Goal: Transaction & Acquisition: Purchase product/service

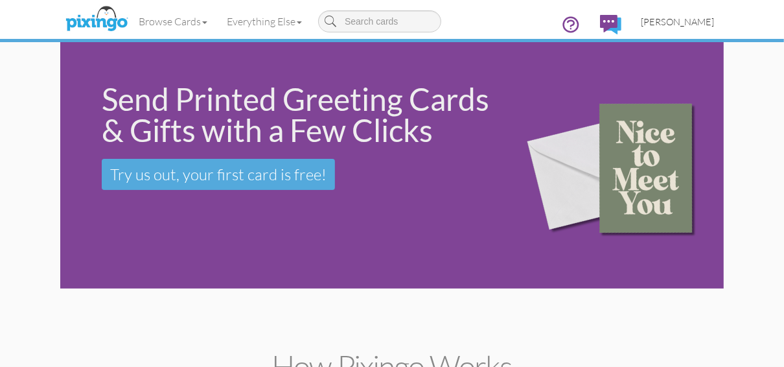
click at [666, 22] on span "[PERSON_NAME]" at bounding box center [677, 21] width 73 height 11
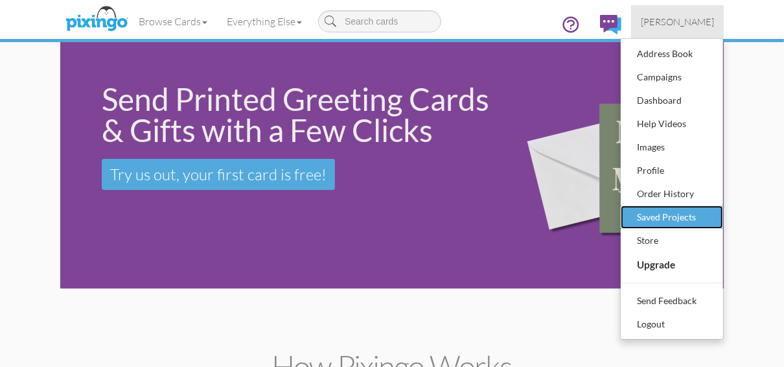
click at [655, 215] on div "Saved Projects" at bounding box center [672, 216] width 76 height 19
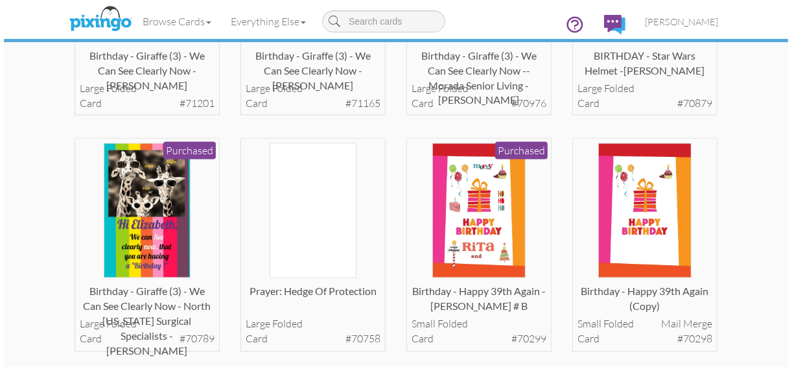
scroll to position [1452, 0]
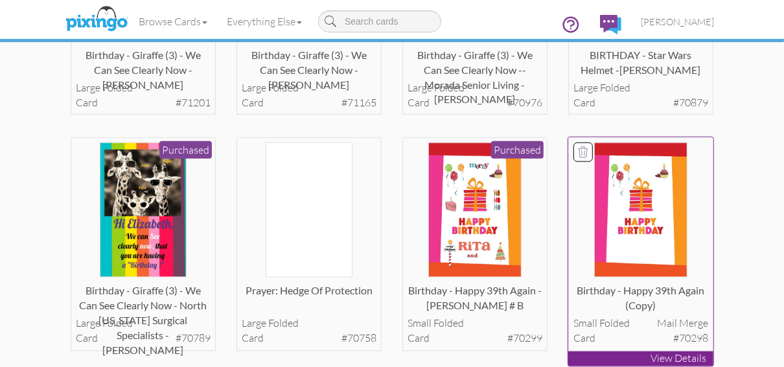
click at [611, 358] on p "View Details" at bounding box center [641, 358] width 145 height 15
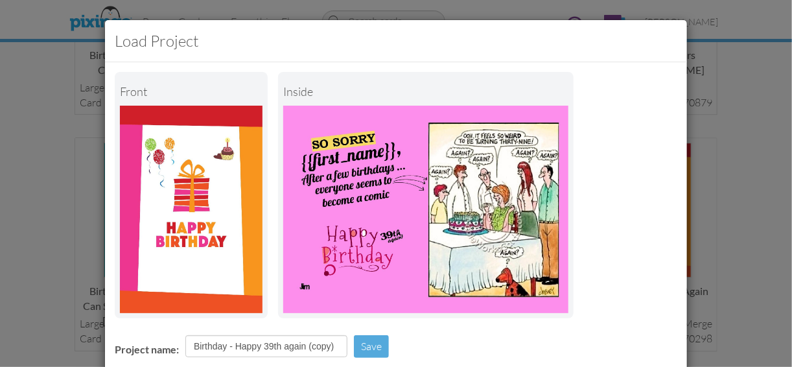
click at [723, 93] on div "Load Project Front inside Project name: Birthday - Happy 39th again (copy) Save…" at bounding box center [396, 183] width 792 height 367
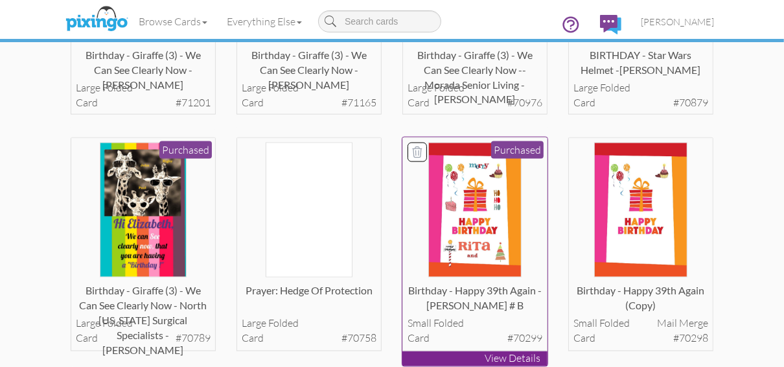
click at [469, 355] on p "View Details" at bounding box center [475, 358] width 145 height 15
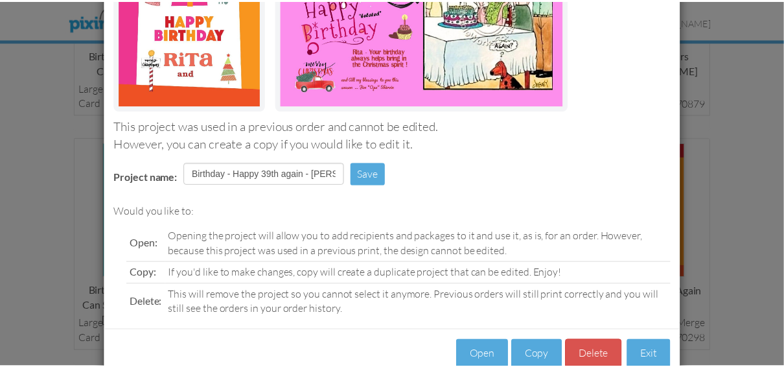
scroll to position [237, 0]
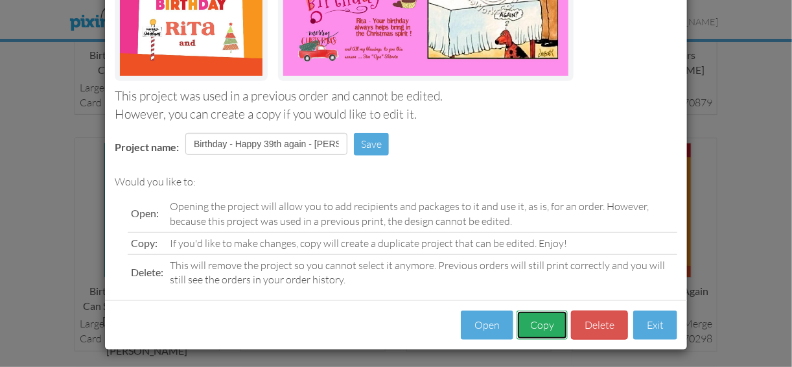
click at [534, 325] on button "Copy" at bounding box center [542, 325] width 51 height 29
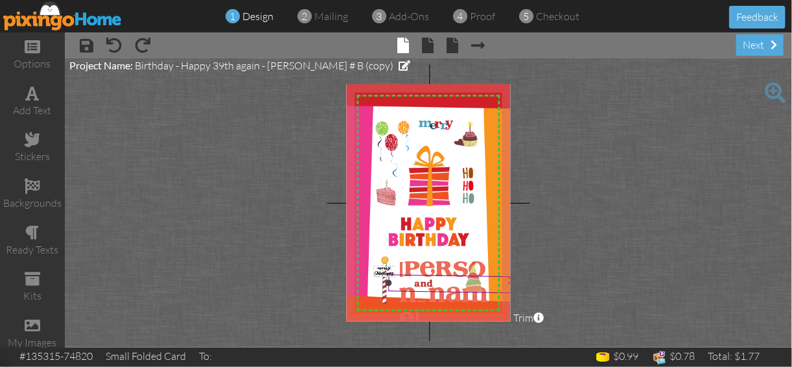
click at [421, 271] on div at bounding box center [455, 283] width 138 height 25
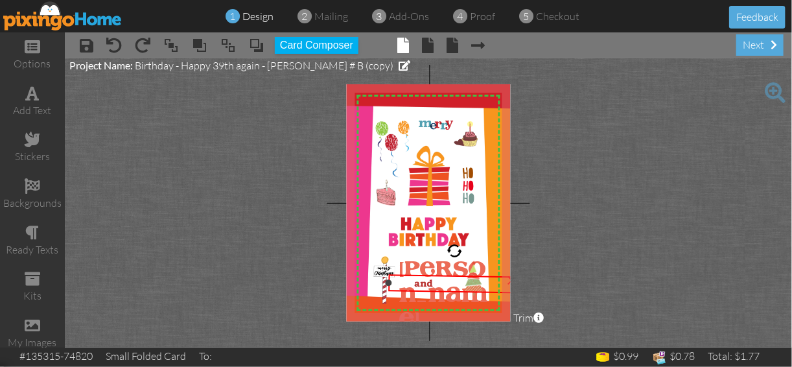
click at [421, 271] on div at bounding box center [455, 283] width 138 height 25
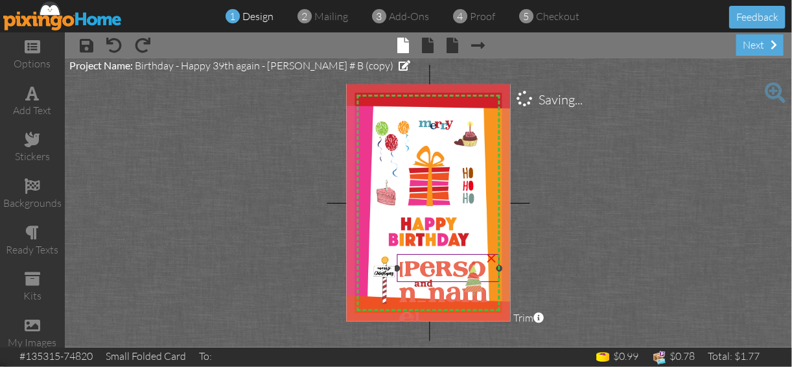
click at [419, 268] on span "[PERSON_NAME]" at bounding box center [443, 295] width 89 height 71
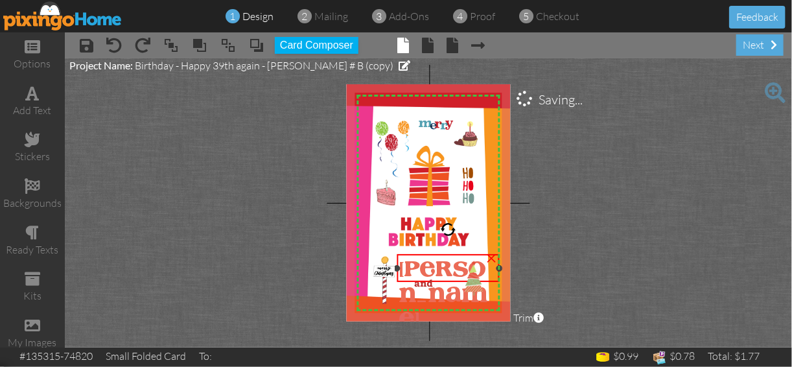
click at [417, 270] on span "[PERSON_NAME]" at bounding box center [443, 295] width 89 height 71
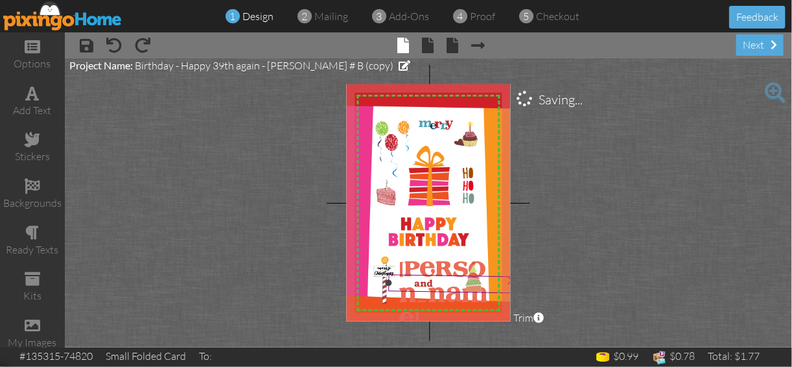
click at [472, 290] on div "and" at bounding box center [455, 284] width 126 height 14
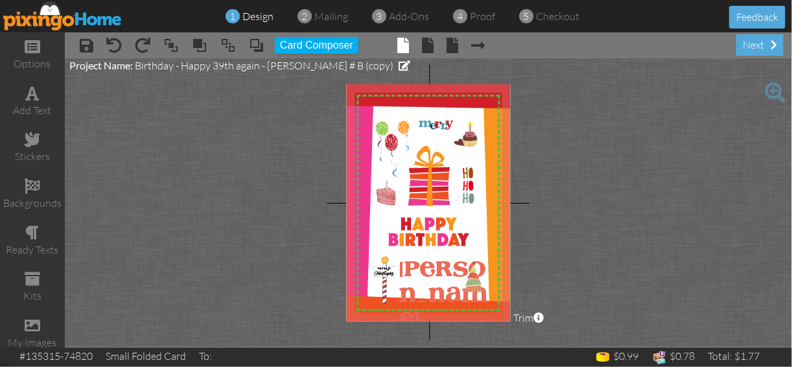
drag, startPoint x: 472, startPoint y: 290, endPoint x: 615, endPoint y: 288, distance: 142.6
click at [614, 288] on project-studio-wrapper "X X X X X X X X X X X X X X X X X X X X X X X X X X X X X X X X X X X X X X X X…" at bounding box center [428, 202] width 727 height 289
drag, startPoint x: 478, startPoint y: 287, endPoint x: 602, endPoint y: 293, distance: 124.0
click at [602, 292] on project-studio-wrapper "X X X X X X X X X X X X X X X X X X X X X X X X X X X X X X X X X X X X X X X X…" at bounding box center [428, 202] width 727 height 289
drag, startPoint x: 389, startPoint y: 281, endPoint x: 293, endPoint y: 252, distance: 100.3
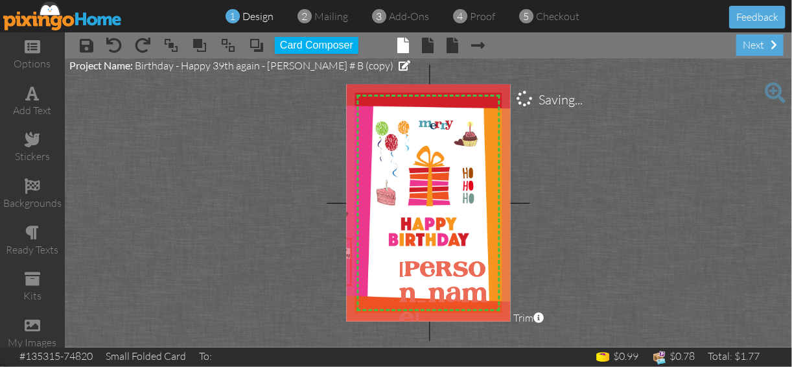
click at [293, 252] on project-studio-wrapper "X X X X X X X X X X X X X X X X X X X X X X X X X X X X X X X X X X X X X X X X…" at bounding box center [428, 202] width 727 height 289
click at [477, 161] on div "×" at bounding box center [477, 162] width 21 height 21
click at [451, 119] on div "×" at bounding box center [449, 118] width 21 height 21
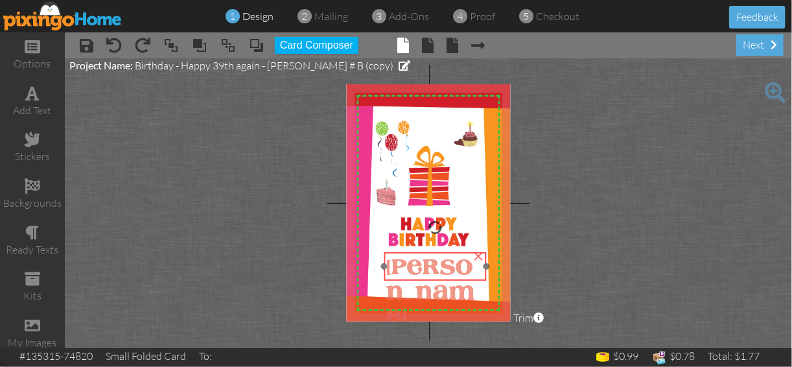
drag, startPoint x: 436, startPoint y: 255, endPoint x: 423, endPoint y: 253, distance: 13.2
click at [423, 253] on div "[PERSON_NAME]" at bounding box center [435, 292] width 102 height 81
click at [427, 254] on div "[PERSON_NAME]" at bounding box center [437, 293] width 102 height 81
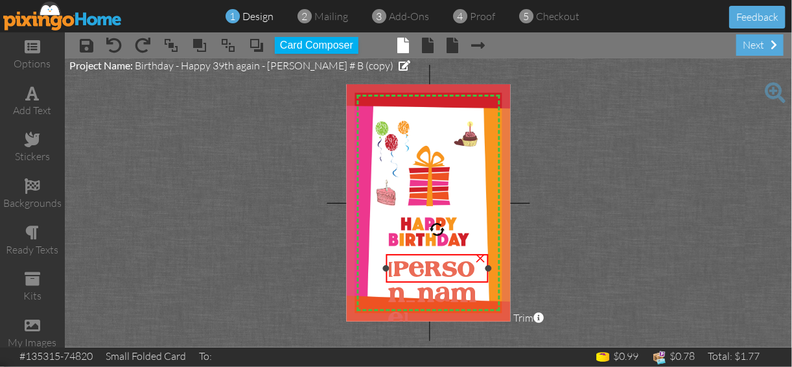
click at [427, 254] on div "[PERSON_NAME]" at bounding box center [437, 294] width 102 height 81
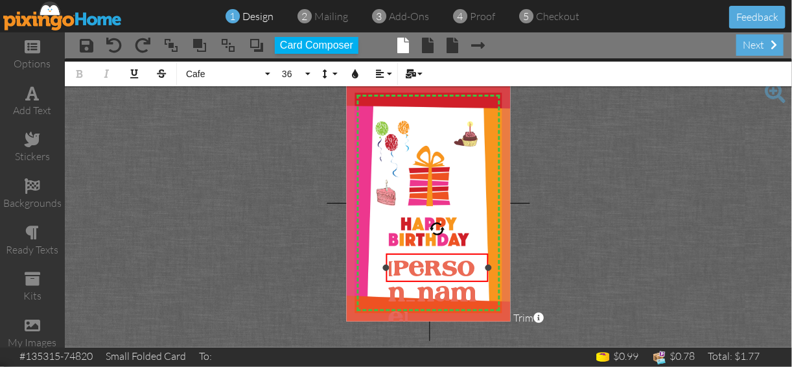
click at [427, 253] on div "[PERSON_NAME]" at bounding box center [437, 293] width 102 height 81
click at [551, 257] on project-studio-wrapper "X X X X X X X X X X X X X X X X X X X X X X X X X X X X X X X X X X X X X X X X…" at bounding box center [428, 202] width 727 height 289
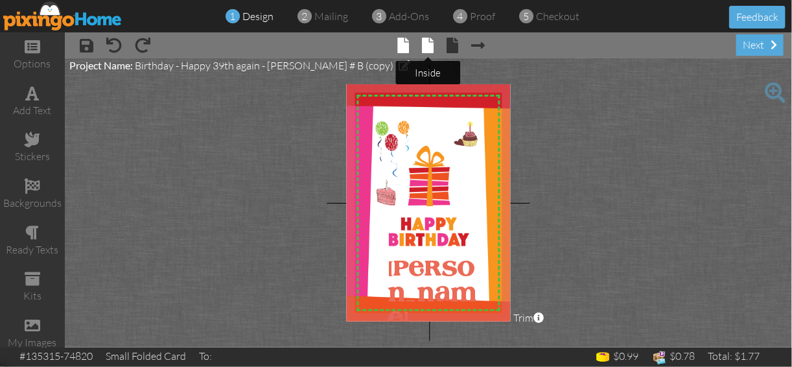
click at [430, 44] on span at bounding box center [429, 46] width 12 height 16
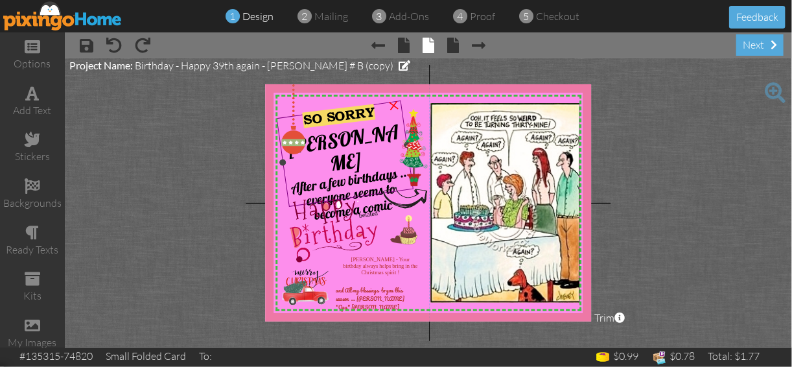
click at [346, 145] on span "[PERSON_NAME]" at bounding box center [344, 148] width 114 height 58
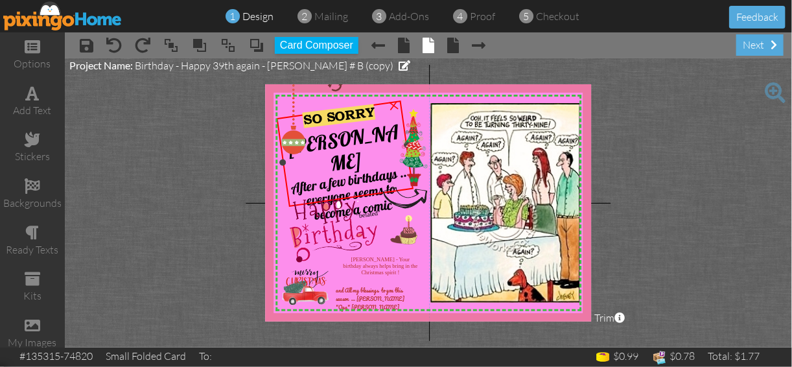
click at [360, 139] on div "[PERSON_NAME]" at bounding box center [345, 150] width 126 height 62
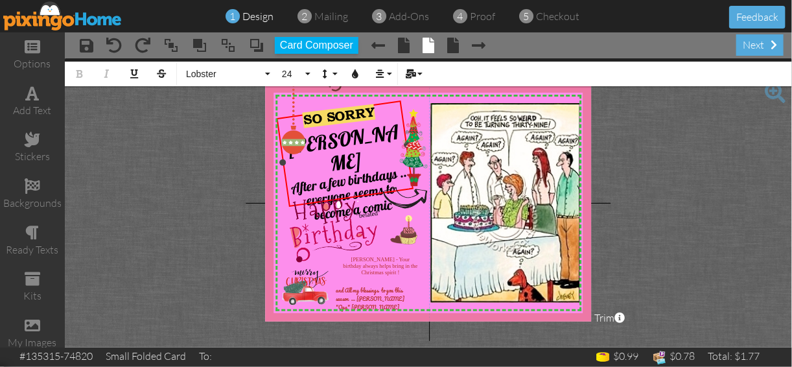
click at [360, 139] on div "[PERSON_NAME]" at bounding box center [345, 150] width 126 height 62
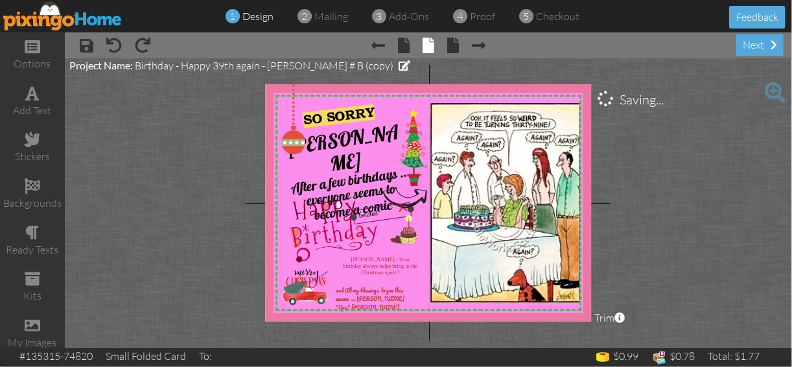
click at [379, 211] on span ""belated"" at bounding box center [368, 214] width 25 height 10
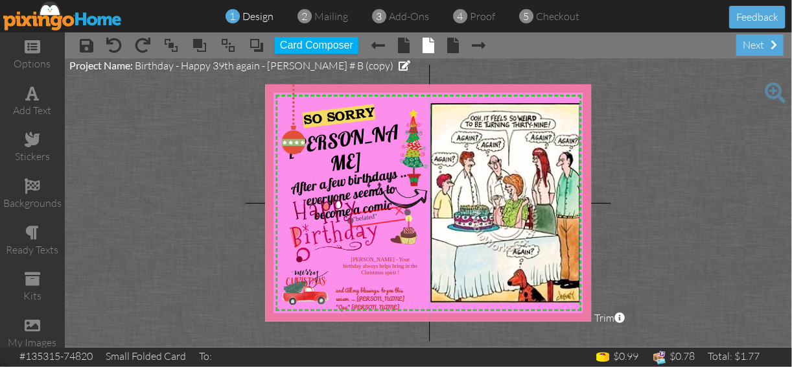
click at [381, 221] on div ""belated"" at bounding box center [378, 216] width 59 height 21
drag, startPoint x: 384, startPoint y: 223, endPoint x: 378, endPoint y: 135, distance: 87.7
click at [378, 135] on div ""belated"" at bounding box center [373, 128] width 59 height 21
click at [391, 125] on div "×" at bounding box center [392, 121] width 23 height 23
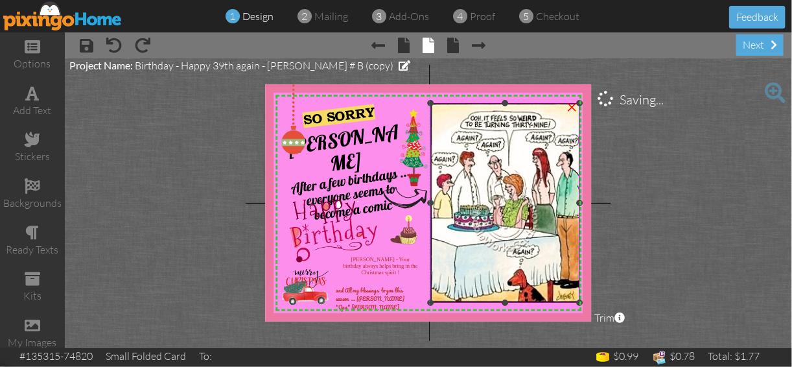
click at [555, 220] on img at bounding box center [504, 203] width 149 height 200
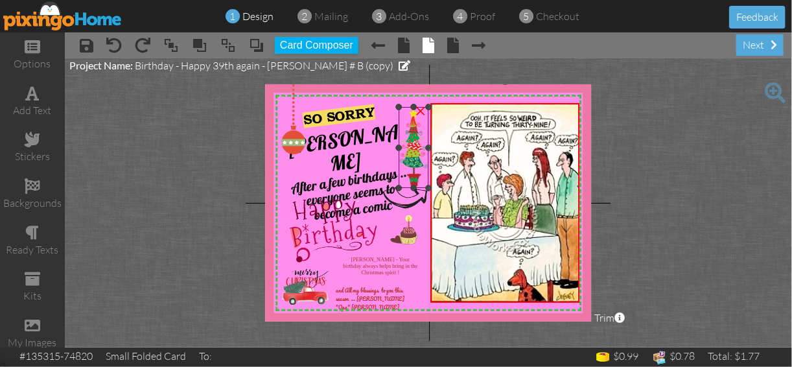
click at [421, 112] on div "×" at bounding box center [420, 109] width 21 height 21
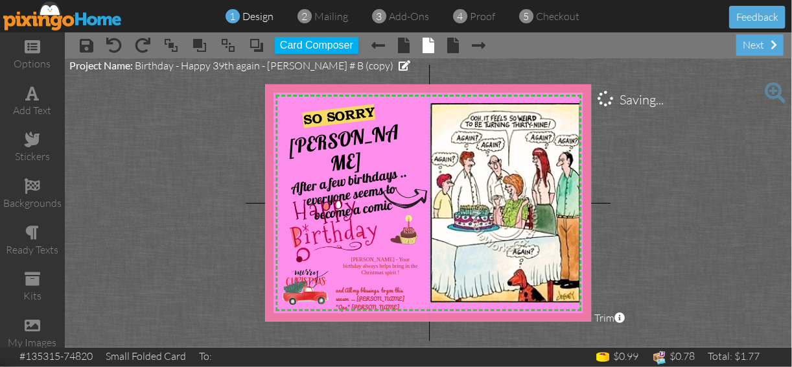
drag, startPoint x: 292, startPoint y: 123, endPoint x: 208, endPoint y: 113, distance: 84.3
click at [208, 113] on project-studio-wrapper "X X X X X X X X X X X X X X X X X X X X X X X X X X X X X X X X X X X X X X X X…" at bounding box center [428, 202] width 727 height 289
click at [412, 255] on div "×" at bounding box center [413, 255] width 21 height 21
click at [322, 270] on div "×" at bounding box center [321, 271] width 21 height 21
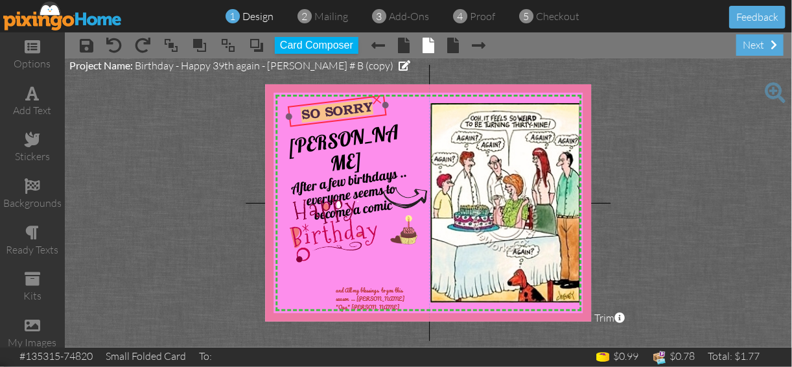
click at [325, 100] on div at bounding box center [338, 111] width 106 height 40
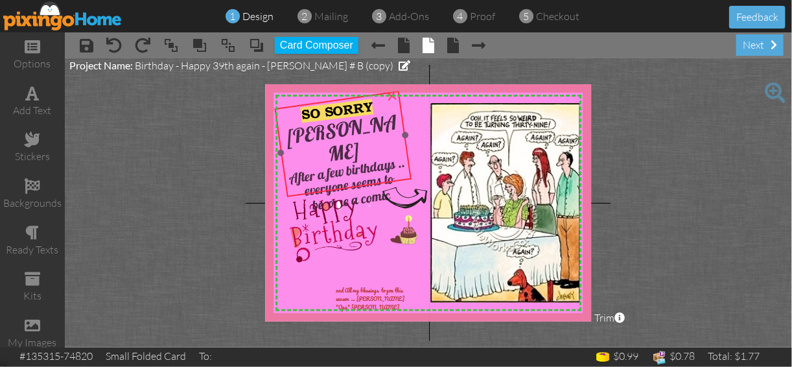
drag, startPoint x: 305, startPoint y: 150, endPoint x: 303, endPoint y: 139, distance: 10.6
click at [303, 139] on div "[PERSON_NAME]" at bounding box center [343, 141] width 126 height 62
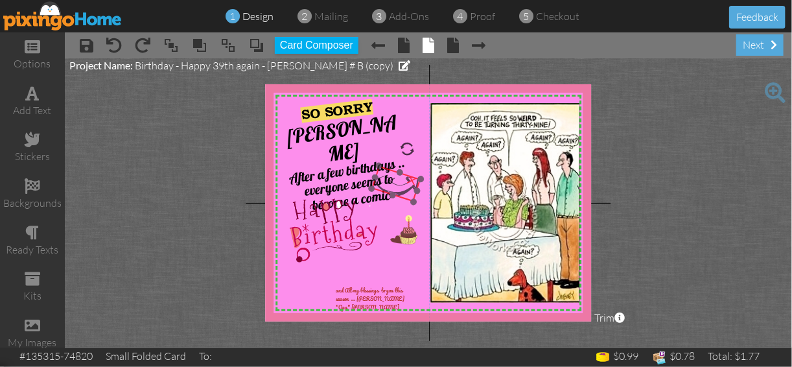
drag, startPoint x: 388, startPoint y: 202, endPoint x: 380, endPoint y: 190, distance: 14.9
click at [380, 190] on img at bounding box center [396, 183] width 49 height 36
drag, startPoint x: 408, startPoint y: 141, endPoint x: 405, endPoint y: 152, distance: 11.3
click at [405, 152] on div at bounding box center [406, 148] width 19 height 19
drag, startPoint x: 406, startPoint y: 142, endPoint x: 412, endPoint y: 150, distance: 9.7
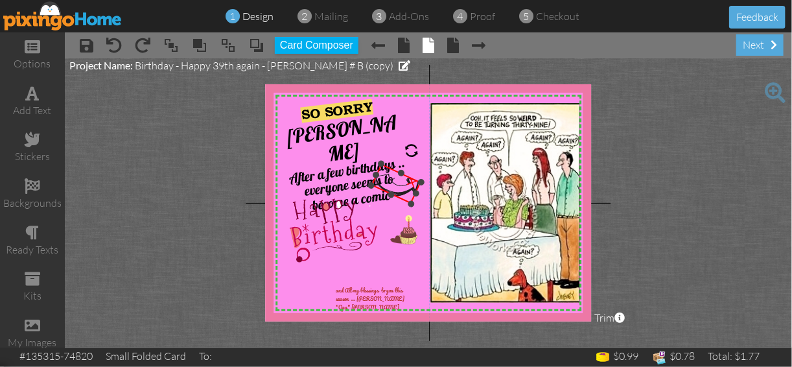
click at [412, 150] on div at bounding box center [411, 150] width 21 height 21
drag, startPoint x: 400, startPoint y: 199, endPoint x: 404, endPoint y: 205, distance: 7.0
click at [404, 205] on div "×" at bounding box center [400, 189] width 50 height 40
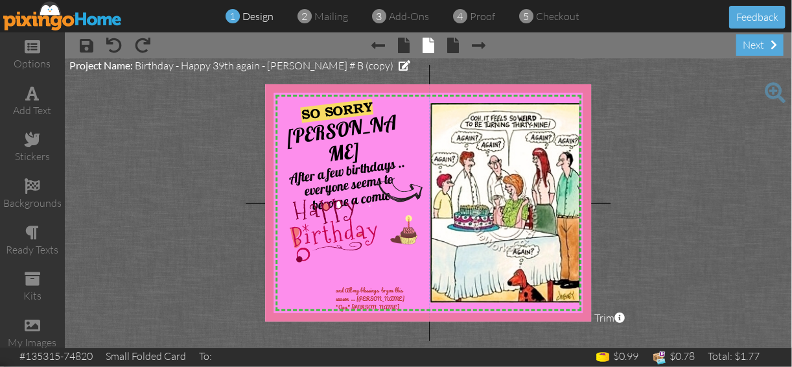
click at [658, 264] on project-studio-wrapper "X X X X X X X X X X X X X X X X X X X X X X X X X X X X X X X X X X X X X X X X…" at bounding box center [428, 202] width 727 height 289
click at [344, 291] on span "and All my blessings to you this season ... [PERSON_NAME] "Opa" [PERSON_NAME]" at bounding box center [370, 298] width 69 height 25
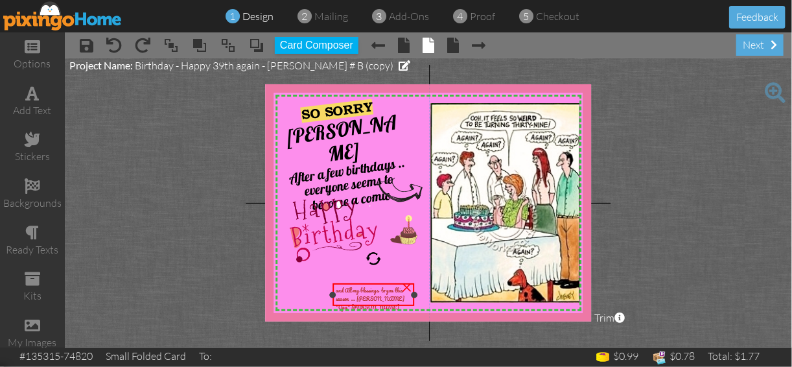
click at [344, 291] on span "and All my blessings to you this season ... [PERSON_NAME] "Opa" [PERSON_NAME]" at bounding box center [370, 298] width 69 height 25
click at [346, 290] on span "and All my blessings to you this season ... [PERSON_NAME] "Opa" [PERSON_NAME]" at bounding box center [370, 298] width 69 height 25
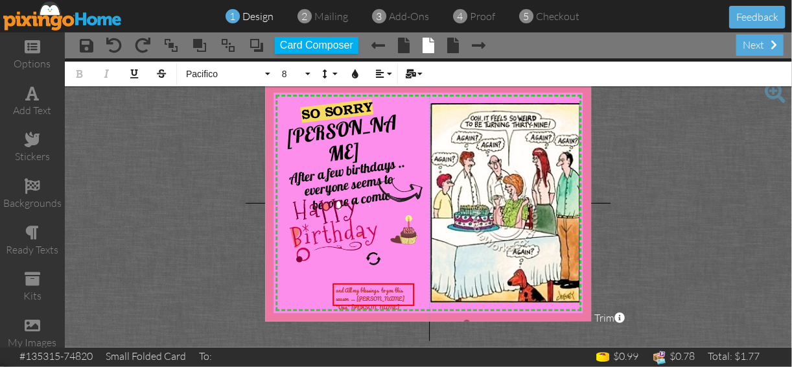
click at [414, 275] on img at bounding box center [466, 189] width 414 height 270
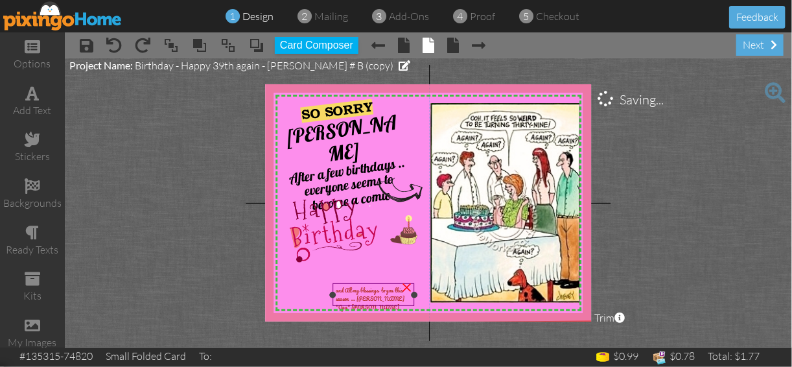
click at [346, 290] on span "and All my blessings to you this season ... [PERSON_NAME] "Opa" [PERSON_NAME]" at bounding box center [370, 298] width 69 height 25
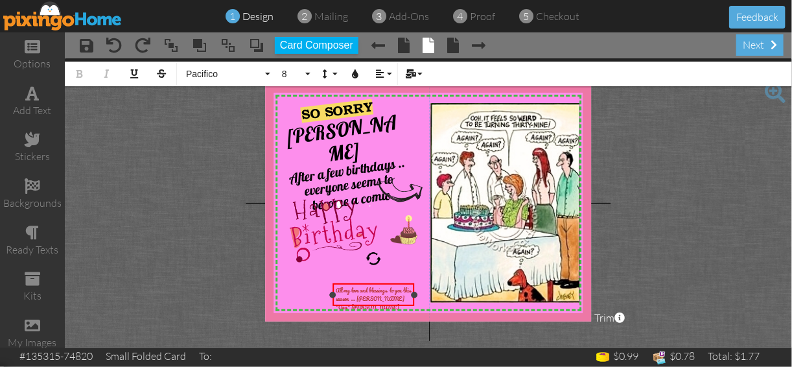
click at [356, 300] on span "All my love and blessings to you this season ... [PERSON_NAME] "Opa" [PERSON_NA…" at bounding box center [373, 298] width 75 height 25
click at [410, 290] on span "All my love and blessings to you this [PERSON_NAME] "Opa" [PERSON_NAME]" at bounding box center [373, 298] width 75 height 25
click at [335, 288] on div "All my love and blessings to you [PERSON_NAME] "Opa" [PERSON_NAME]" at bounding box center [374, 298] width 82 height 30
click at [336, 288] on span "All my love and blessings to you [PERSON_NAME] "Opa" [PERSON_NAME]" at bounding box center [369, 298] width 66 height 25
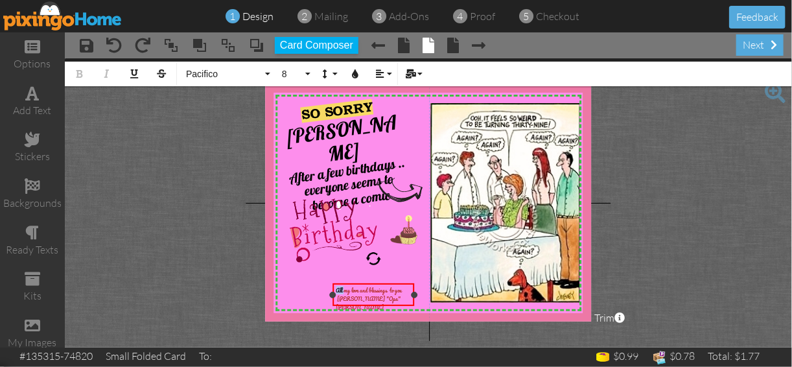
click at [336, 288] on span "All my love and blessings to you [PERSON_NAME] "Opa" [PERSON_NAME]" at bounding box center [369, 298] width 66 height 25
click at [388, 71] on button "Align" at bounding box center [382, 74] width 25 height 25
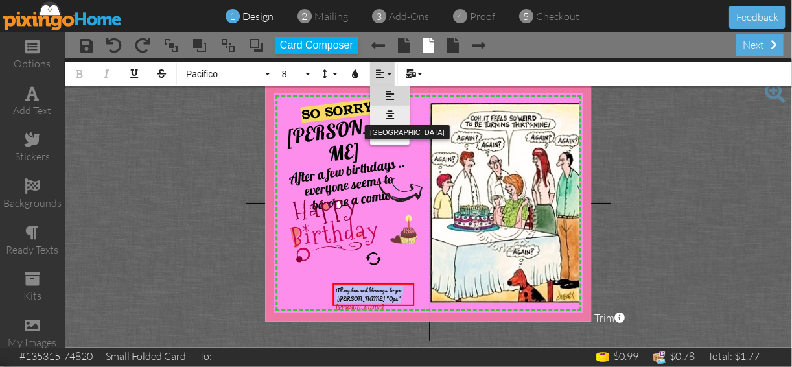
click at [388, 112] on icon at bounding box center [390, 115] width 8 height 10
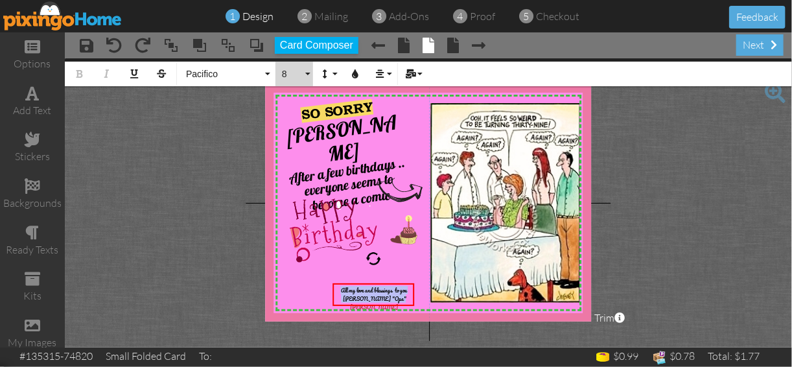
click at [307, 74] on button "8" at bounding box center [295, 74] width 38 height 25
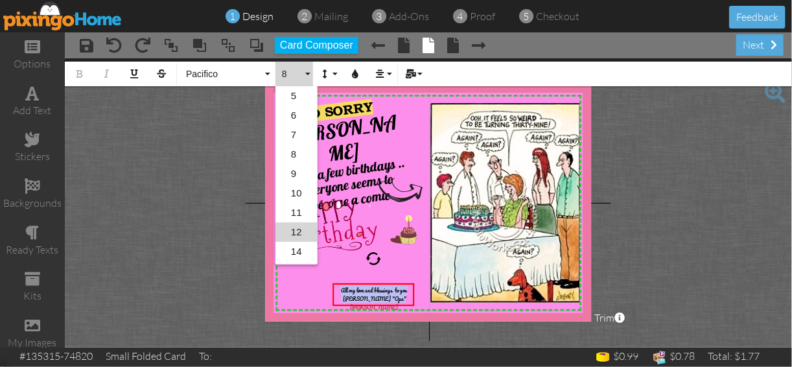
click at [298, 229] on link "12" at bounding box center [297, 231] width 42 height 19
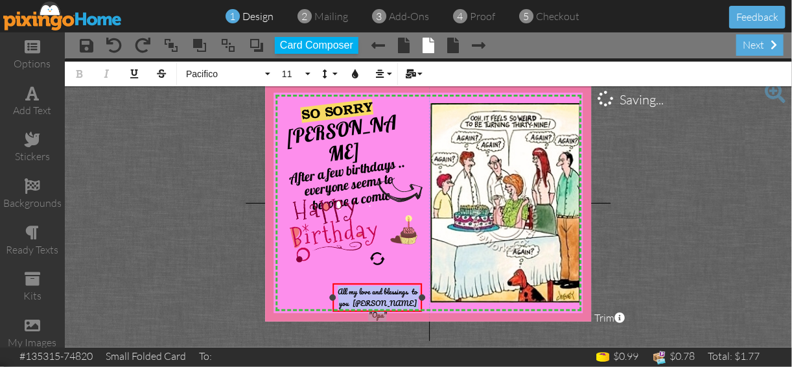
drag, startPoint x: 414, startPoint y: 304, endPoint x: 421, endPoint y: 301, distance: 8.2
click at [421, 301] on div "All my love and blessings to you [PERSON_NAME] "Opa" [PERSON_NAME] ×" at bounding box center [377, 297] width 89 height 29
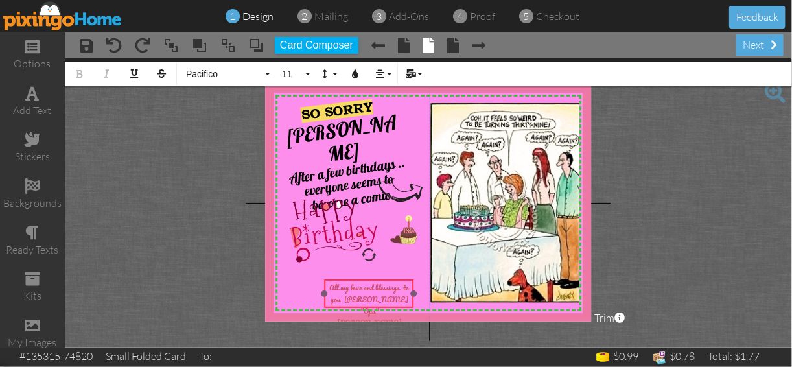
drag, startPoint x: 349, startPoint y: 283, endPoint x: 341, endPoint y: 279, distance: 9.3
click at [341, 279] on div "​ All my love and blessings to you [PERSON_NAME] "Opa" [PERSON_NAME] ​" at bounding box center [369, 305] width 89 height 52
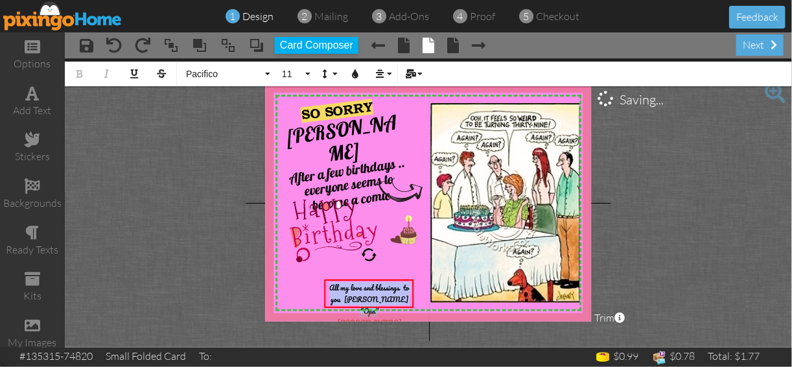
click at [620, 238] on project-studio-wrapper "X X X X X X X X X X X X X X X X X X X X X X X X X X X X X X X X X X X X X X X X…" at bounding box center [428, 202] width 727 height 289
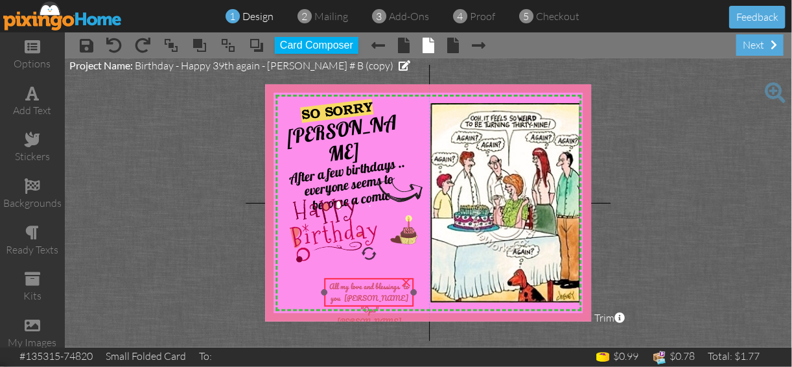
click at [356, 279] on div "All my love and blessings to you [PERSON_NAME] "Opa" [PERSON_NAME]" at bounding box center [369, 304] width 89 height 52
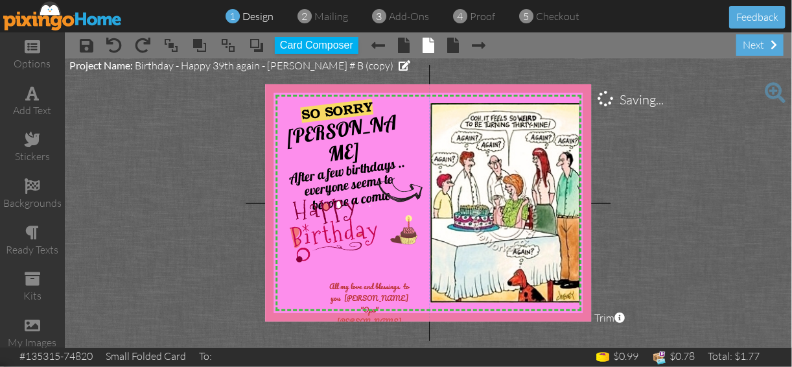
click at [697, 263] on project-studio-wrapper "X X X X X X X X X X X X X X X X X X X X X X X X X X X X X X X X X X X X X X X X…" at bounding box center [428, 202] width 727 height 289
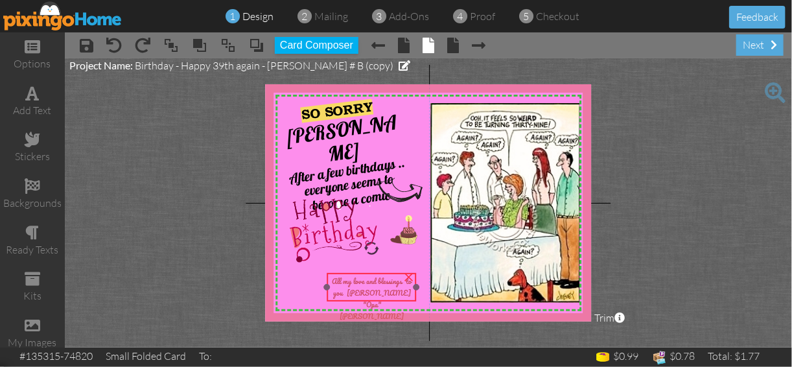
click at [366, 273] on div "All my love and blessings to you [PERSON_NAME] "Opa" [PERSON_NAME] ×" at bounding box center [371, 287] width 89 height 29
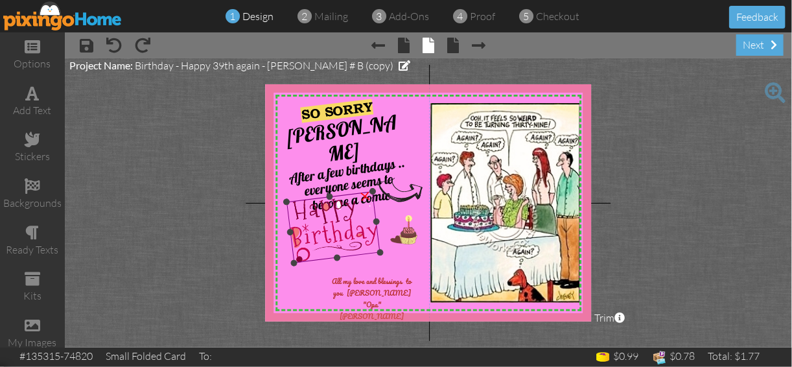
click at [371, 253] on img at bounding box center [333, 226] width 93 height 71
click at [372, 272] on div at bounding box center [372, 287] width 96 height 35
click at [374, 256] on div at bounding box center [333, 227] width 100 height 78
click at [396, 266] on img at bounding box center [466, 189] width 414 height 270
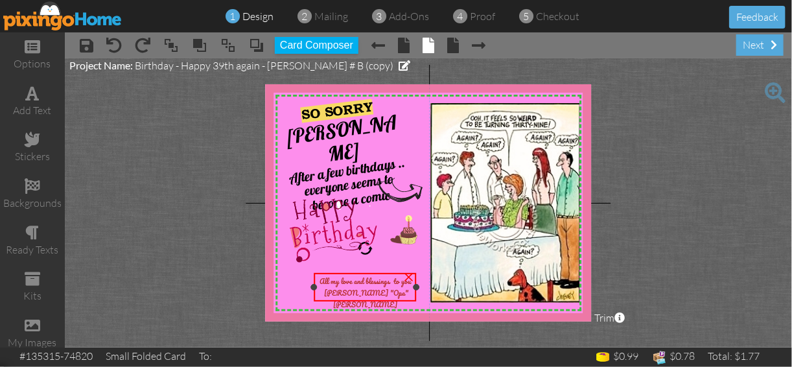
drag, startPoint x: 327, startPoint y: 287, endPoint x: 314, endPoint y: 292, distance: 13.7
click at [314, 292] on div "All my love and blessings to you [PERSON_NAME] "Opa" [PERSON_NAME] ×" at bounding box center [365, 287] width 102 height 29
click at [633, 257] on project-studio-wrapper "X X X X X X X X X X X X X X X X X X X X X X X X X X X X X X X X X X X X X X X X…" at bounding box center [428, 202] width 727 height 289
click at [379, 274] on div "All my love and blessings to you [PERSON_NAME] "Opa" [PERSON_NAME]" at bounding box center [365, 294] width 102 height 40
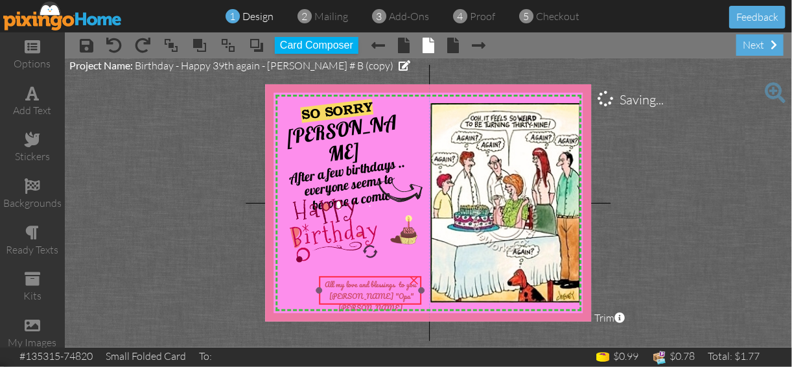
click at [375, 276] on div "All my love and blessings to you [PERSON_NAME] "Opa" [PERSON_NAME]" at bounding box center [371, 296] width 102 height 40
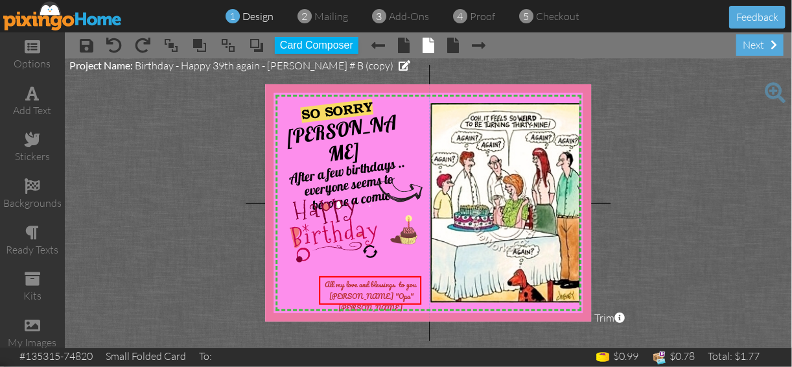
click at [669, 259] on project-studio-wrapper "X X X X X X X X X X X X X X X X X X X X X X X X X X X X X X X X X X X X X X X X…" at bounding box center [428, 202] width 727 height 289
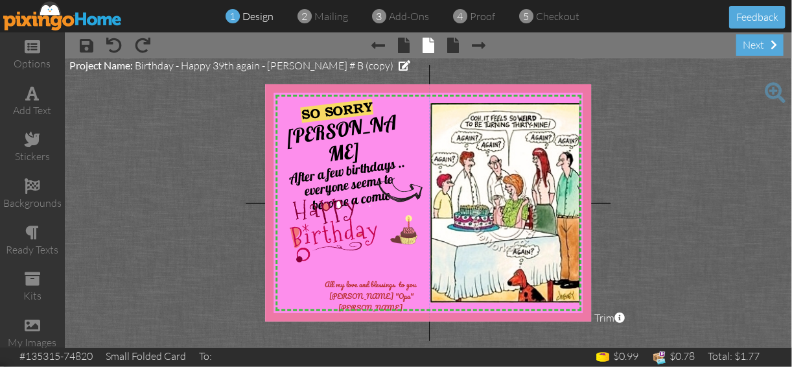
click at [772, 86] on span at bounding box center [775, 92] width 21 height 21
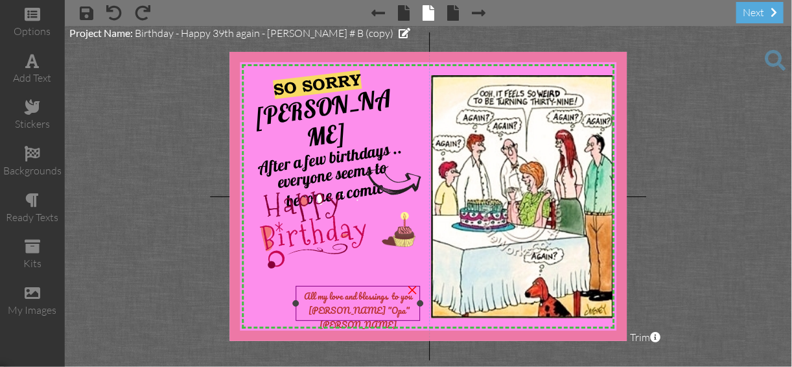
click at [302, 296] on div "All my love and blessings to you [PERSON_NAME] "Opa" [PERSON_NAME]" at bounding box center [358, 310] width 118 height 43
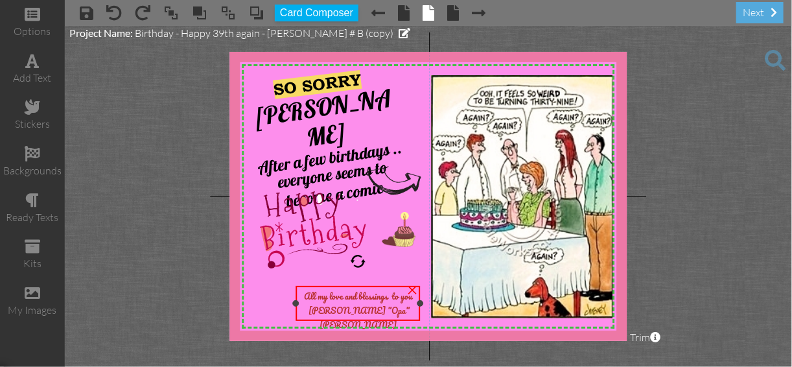
click at [304, 297] on span "All my love and blessings to you [PERSON_NAME] "Opa" [PERSON_NAME]" at bounding box center [358, 310] width 108 height 43
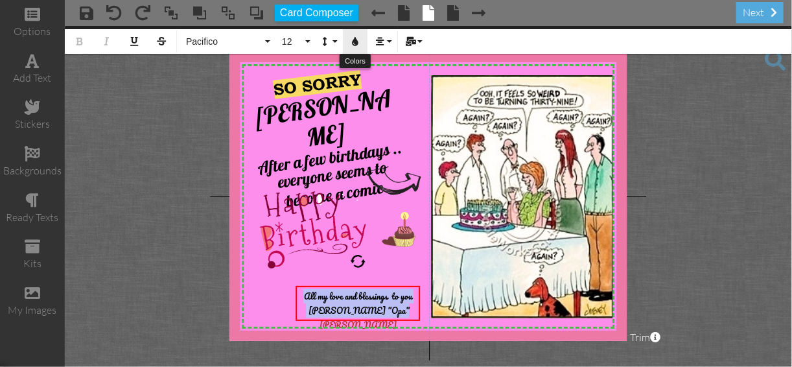
click at [356, 41] on icon "button" at bounding box center [355, 41] width 9 height 9
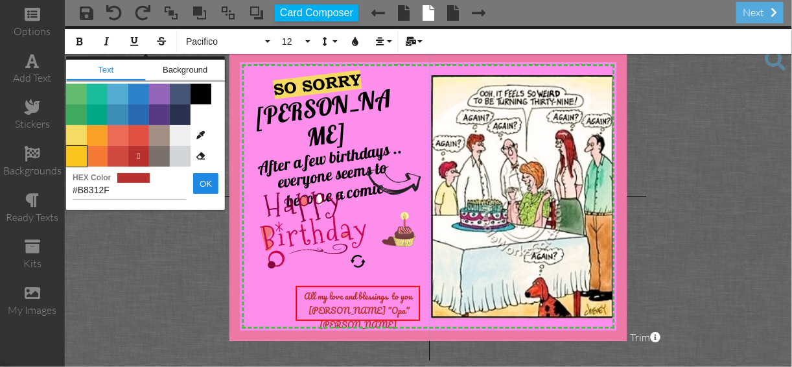
click at [76, 154] on span "Color #FAC51C" at bounding box center [76, 156] width 21 height 21
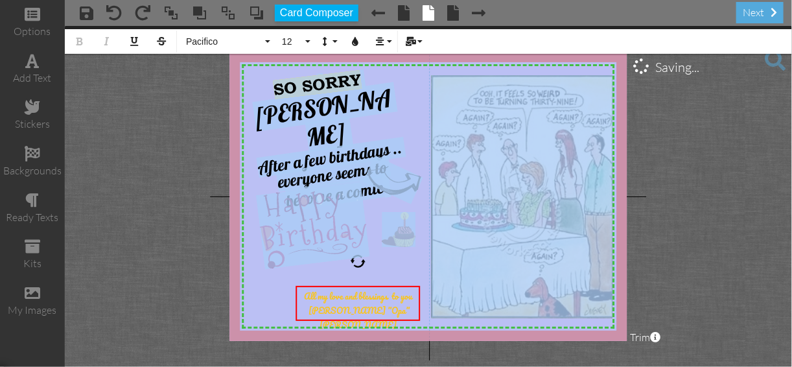
click at [677, 183] on project-studio-wrapper "X X X X X X X X X X X X X X X X X X X X X X X X X X X X X X X X X X X X X X X X…" at bounding box center [428, 196] width 727 height 341
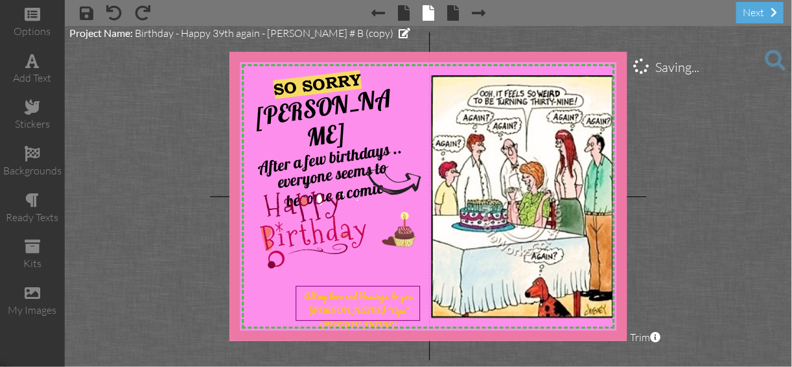
click at [679, 182] on project-studio-wrapper "X X X X X X X X X X X X X X X X X X X X X X X X X X X X X X X X X X X X X X X X…" at bounding box center [428, 196] width 727 height 341
click at [303, 297] on div "All my love and blessings to you [PERSON_NAME] "Opa" [PERSON_NAME]" at bounding box center [358, 310] width 118 height 43
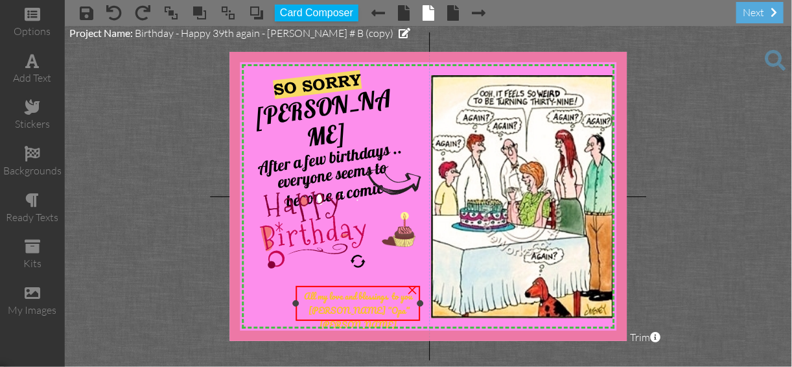
click at [303, 297] on div "All my love and blessings to you [PERSON_NAME] "Opa" [PERSON_NAME]" at bounding box center [358, 310] width 118 height 43
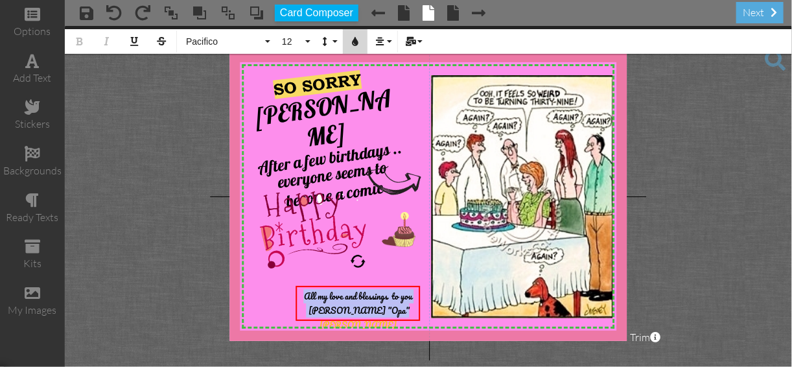
click at [355, 43] on icon "button" at bounding box center [355, 41] width 9 height 9
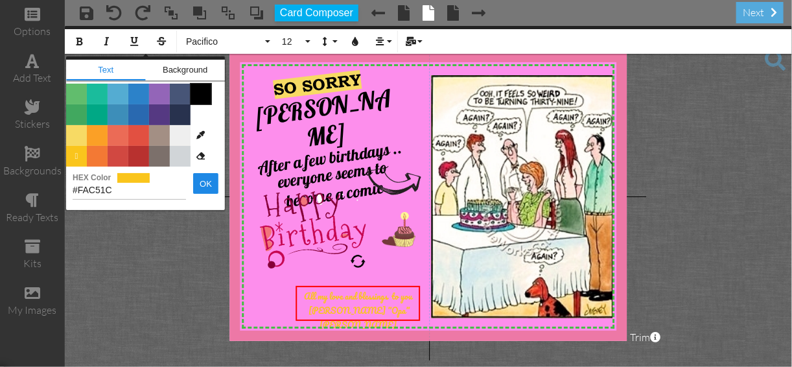
click at [196, 93] on span "Color #000000" at bounding box center [201, 94] width 21 height 21
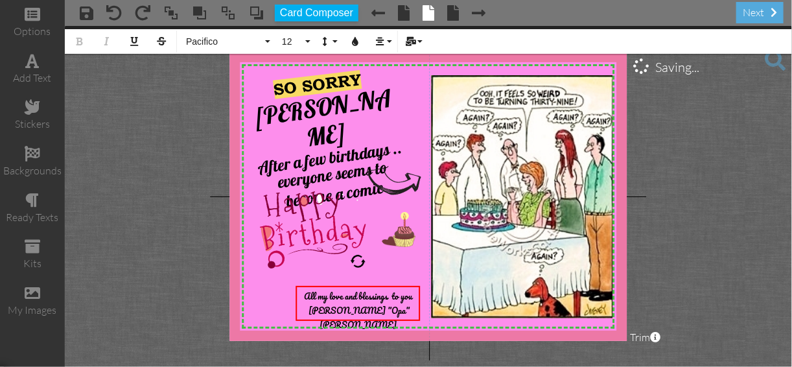
click at [193, 128] on project-studio-wrapper "X X X X X X X X X X X X X X X X X X X X X X X X X X X X X X X X X X X X X X X X…" at bounding box center [428, 196] width 727 height 341
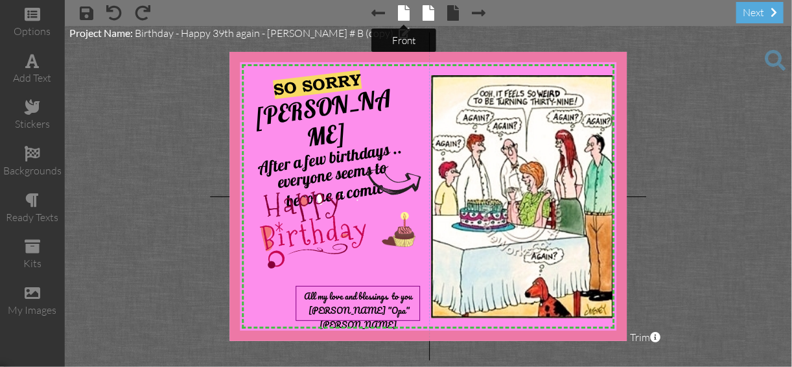
click at [406, 12] on span at bounding box center [404, 13] width 12 height 16
click at [405, 12] on span at bounding box center [404, 13] width 12 height 16
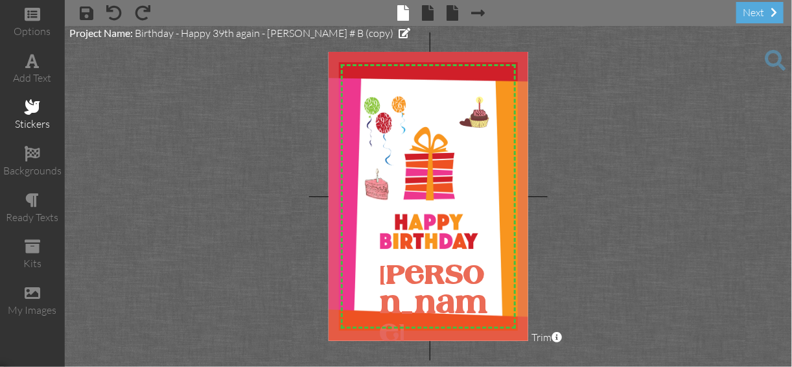
click at [34, 107] on span at bounding box center [33, 107] width 16 height 16
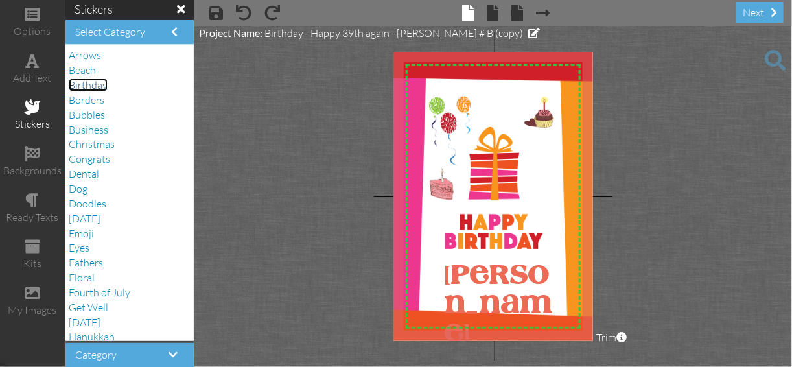
click at [80, 86] on span "Birthday" at bounding box center [88, 84] width 39 height 13
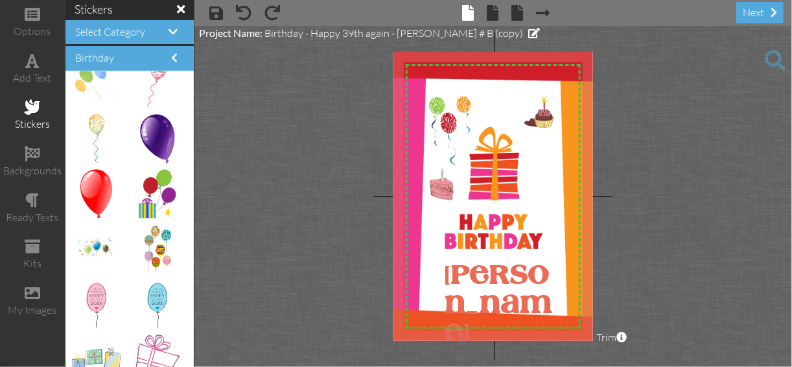
scroll to position [311, 0]
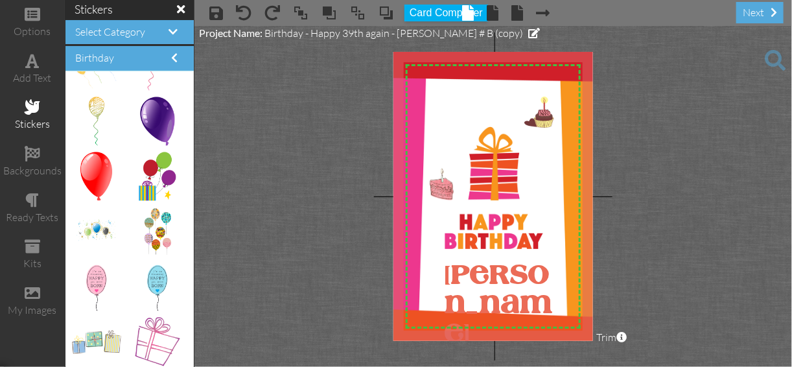
drag, startPoint x: 453, startPoint y: 134, endPoint x: 340, endPoint y: 145, distance: 113.9
click at [340, 145] on project-studio-wrapper "X X X X X X X X X X X X X X X X X X X X X X X X X X X X X X X X X X X X X X X X…" at bounding box center [493, 196] width 598 height 341
drag, startPoint x: 153, startPoint y: 167, endPoint x: 450, endPoint y: 106, distance: 303.1
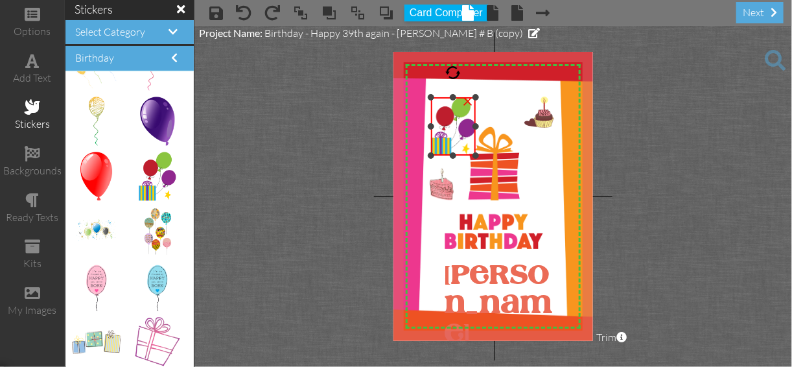
drag, startPoint x: 427, startPoint y: 89, endPoint x: 430, endPoint y: 97, distance: 7.8
click at [430, 97] on div at bounding box center [431, 97] width 6 height 6
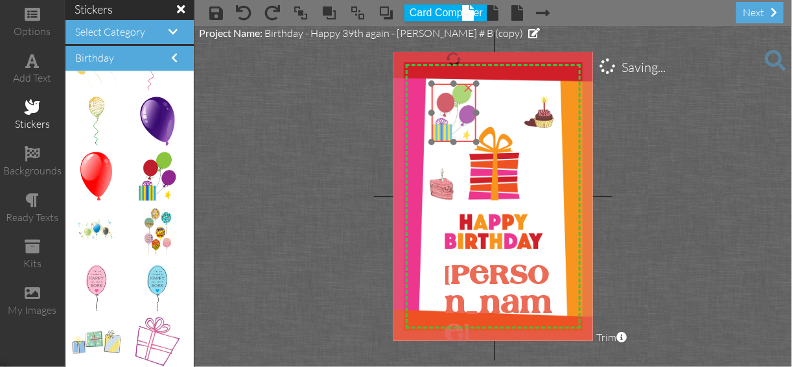
drag, startPoint x: 440, startPoint y: 98, endPoint x: 441, endPoint y: 84, distance: 13.6
click at [441, 84] on img at bounding box center [454, 113] width 45 height 58
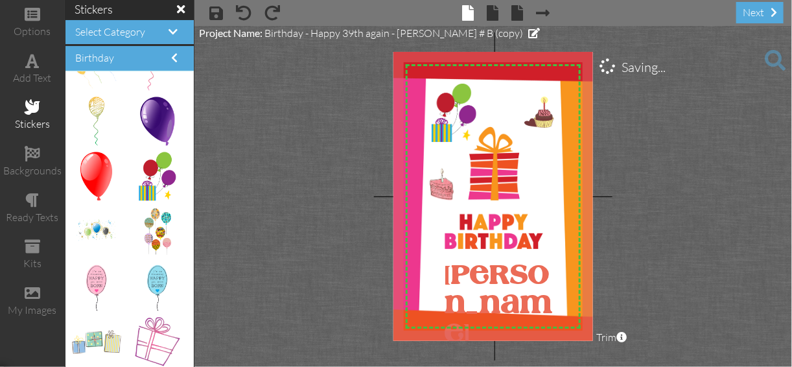
click at [645, 131] on project-studio-wrapper "X X X X X X X X X X X X X X X X X X X X X X X X X X X X X X X X X X X X X X X X…" at bounding box center [493, 196] width 598 height 341
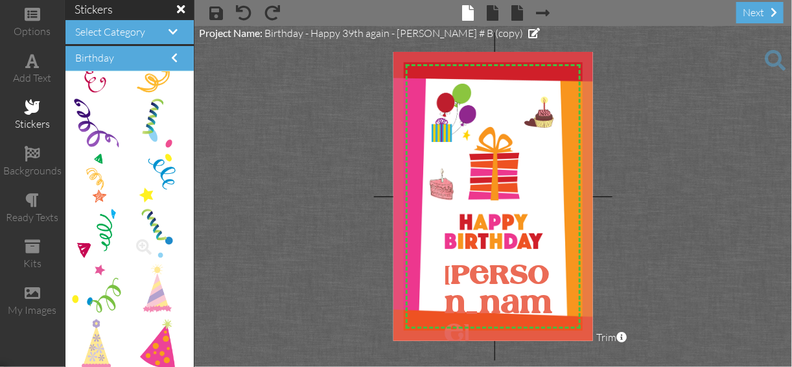
scroll to position [1525, 0]
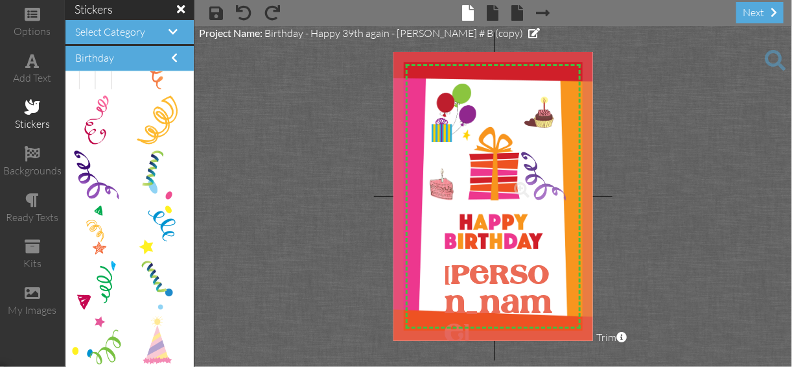
drag, startPoint x: 92, startPoint y: 174, endPoint x: 532, endPoint y: 177, distance: 439.5
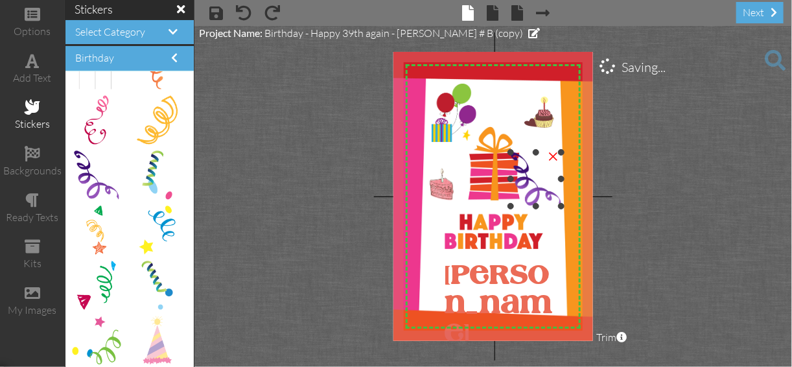
click at [532, 177] on img at bounding box center [536, 179] width 50 height 54
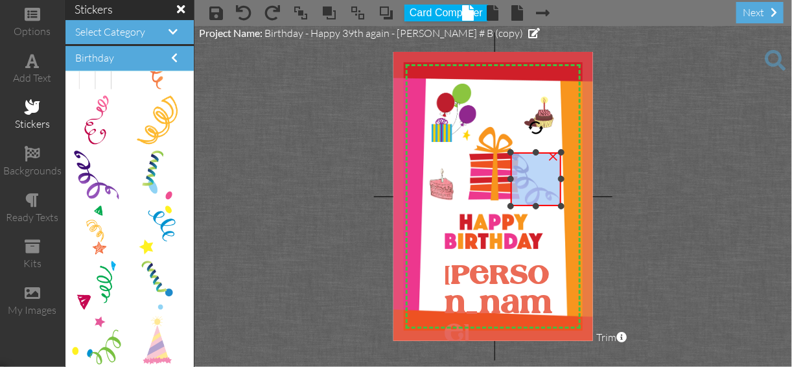
drag, startPoint x: 543, startPoint y: 153, endPoint x: 541, endPoint y: 161, distance: 7.9
click at [541, 161] on div "×" at bounding box center [536, 179] width 50 height 54
click at [543, 148] on div "×" at bounding box center [553, 155] width 21 height 21
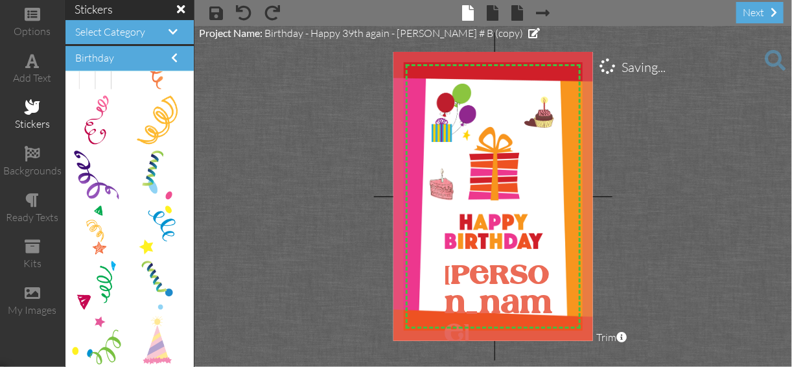
click at [647, 167] on project-studio-wrapper "X X X X X X X X X X X X X X X X X X X X X X X X X X X X X X X X X X X X X X X X…" at bounding box center [493, 196] width 598 height 341
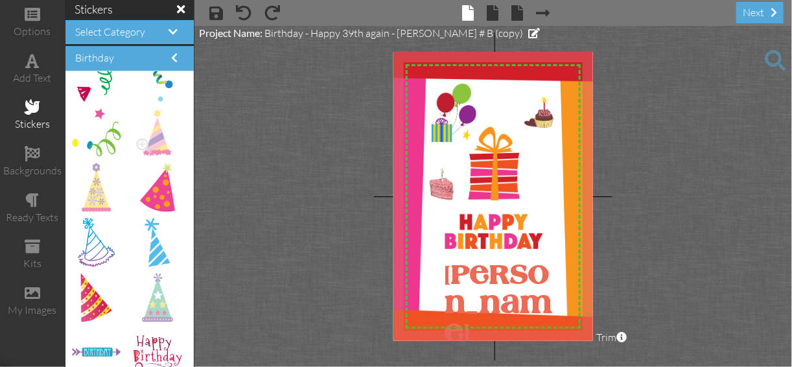
scroll to position [1784, 0]
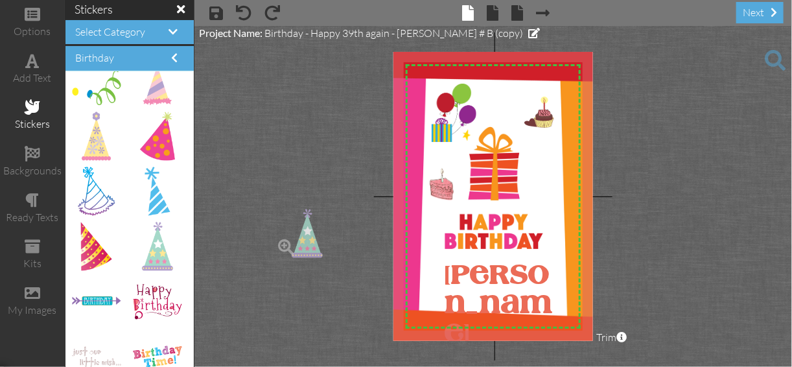
drag, startPoint x: 152, startPoint y: 242, endPoint x: 421, endPoint y: 209, distance: 271.6
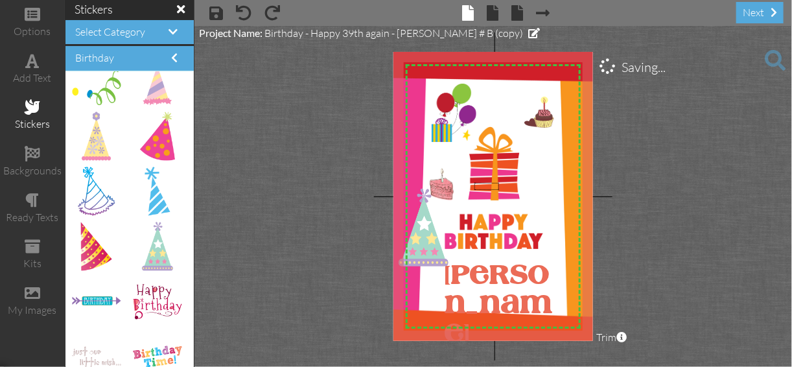
drag, startPoint x: 475, startPoint y: 190, endPoint x: 497, endPoint y: 184, distance: 22.8
click at [503, 182] on div "X X X X X X X X X X X X X X X X X X X X X X X X X X X X X X X X X X X X X X X X…" at bounding box center [494, 196] width 200 height 289
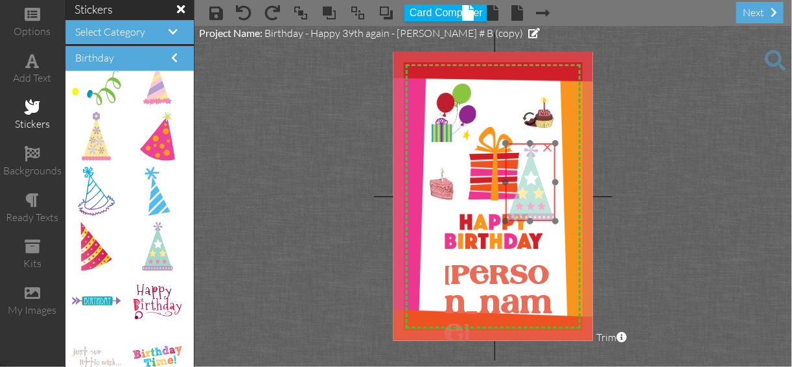
drag, startPoint x: 416, startPoint y: 217, endPoint x: 522, endPoint y: 171, distance: 115.6
click at [522, 171] on img at bounding box center [531, 182] width 50 height 78
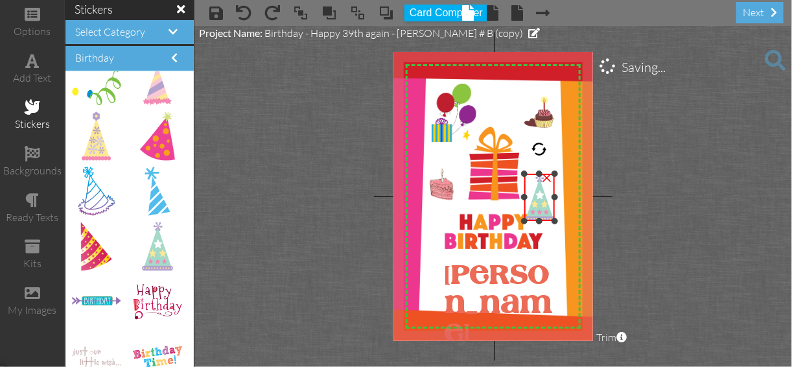
drag, startPoint x: 506, startPoint y: 144, endPoint x: 534, endPoint y: 174, distance: 41.7
click at [534, 174] on div "×" at bounding box center [539, 197] width 30 height 47
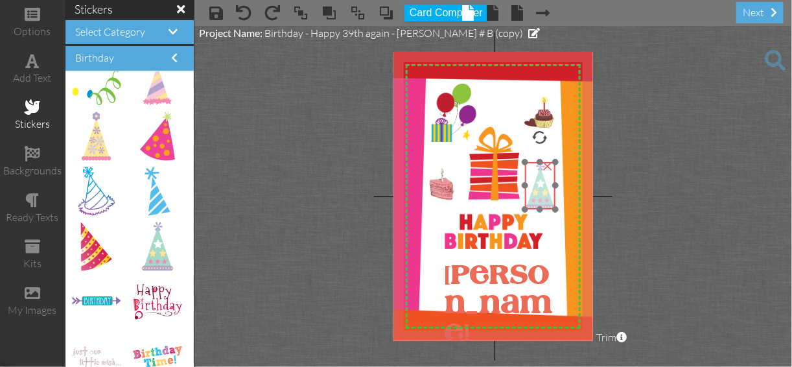
drag, startPoint x: 532, startPoint y: 174, endPoint x: 532, endPoint y: 162, distance: 11.7
click at [532, 162] on img at bounding box center [540, 185] width 30 height 47
drag, startPoint x: 538, startPoint y: 131, endPoint x: 543, endPoint y: 139, distance: 9.6
click at [546, 138] on div at bounding box center [546, 138] width 18 height 18
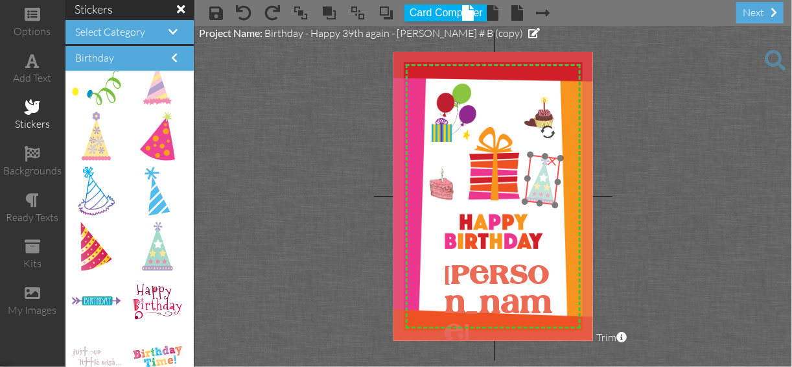
click at [532, 164] on img at bounding box center [543, 179] width 36 height 51
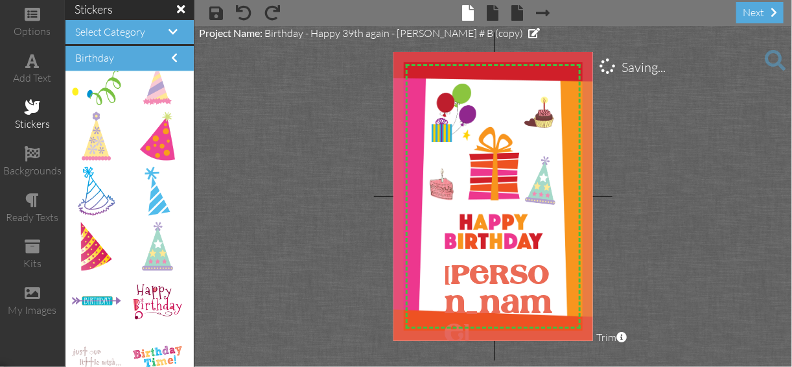
click at [648, 150] on project-studio-wrapper "X X X X X X X X X X X X X X X X X X X X X X X X X X X X X X X X X X X X X X X X…" at bounding box center [493, 196] width 598 height 341
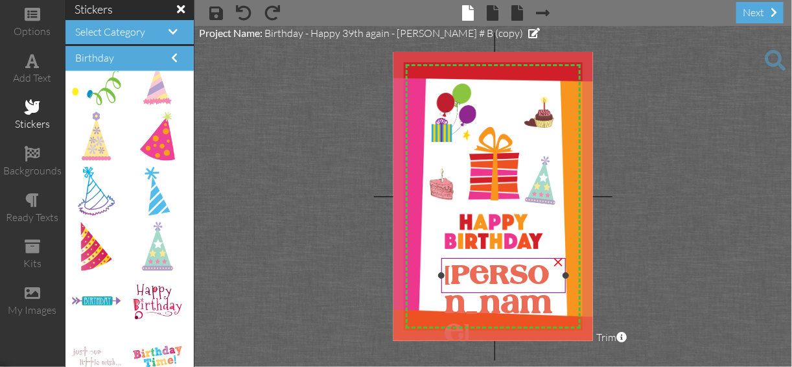
click at [447, 276] on span "[PERSON_NAME]" at bounding box center [499, 306] width 108 height 84
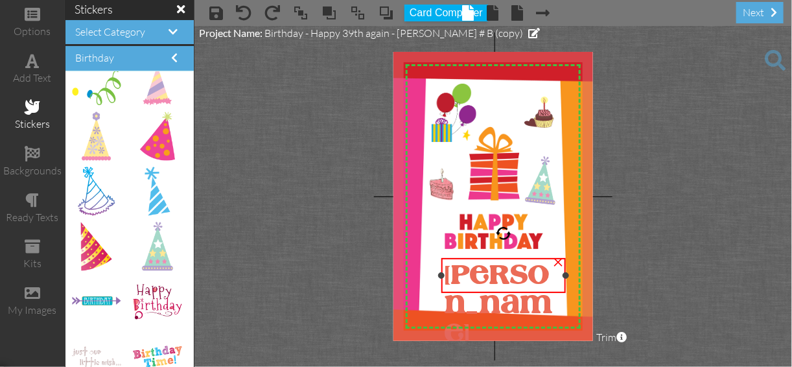
click at [447, 276] on span "[PERSON_NAME]" at bounding box center [499, 306] width 108 height 84
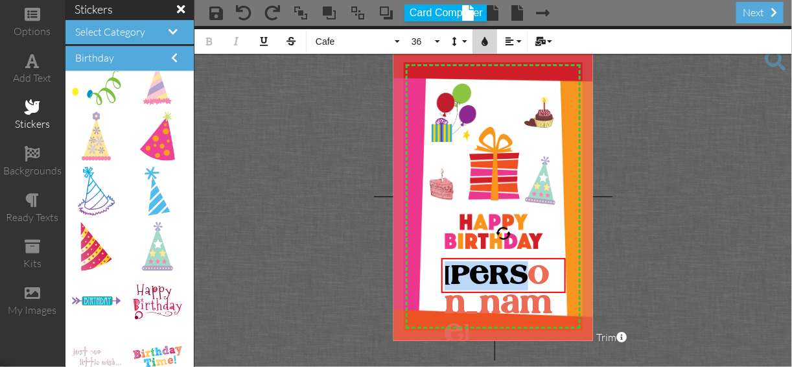
click at [484, 41] on icon "button" at bounding box center [484, 41] width 9 height 9
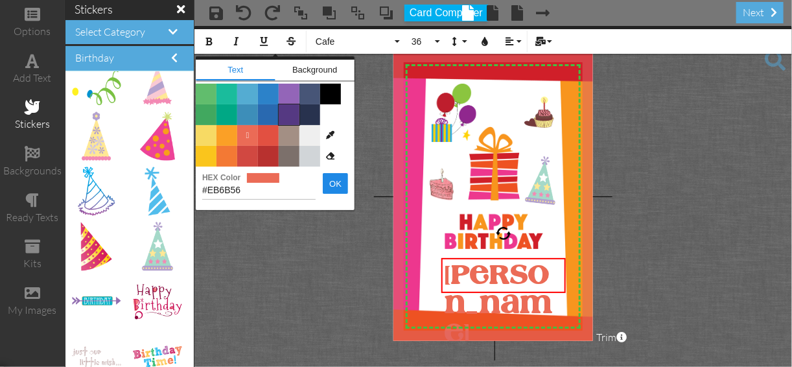
click at [284, 113] on span "Color #553982" at bounding box center [289, 114] width 21 height 21
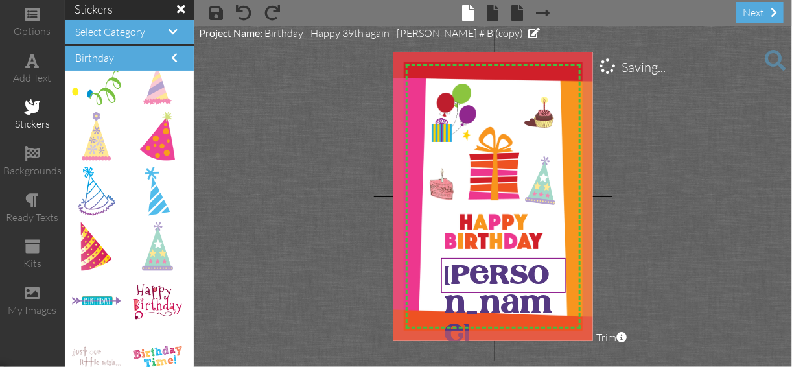
click at [643, 156] on project-studio-wrapper "X X X X X X X X X X X X X X X X X X X X X X X X X X X X X X X X X X X X X X X X…" at bounding box center [493, 196] width 598 height 341
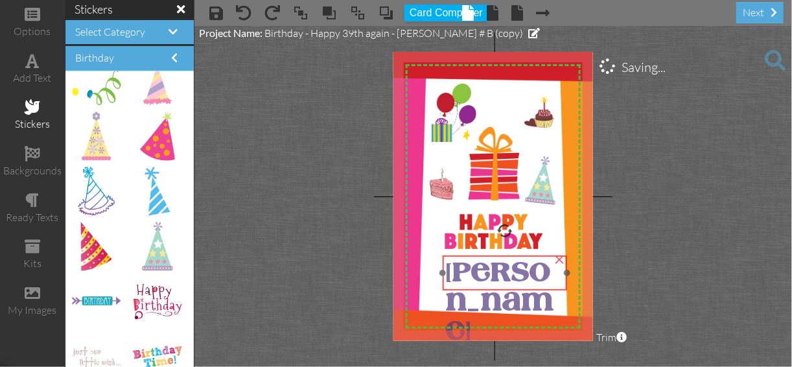
click at [467, 255] on div at bounding box center [506, 272] width 132 height 41
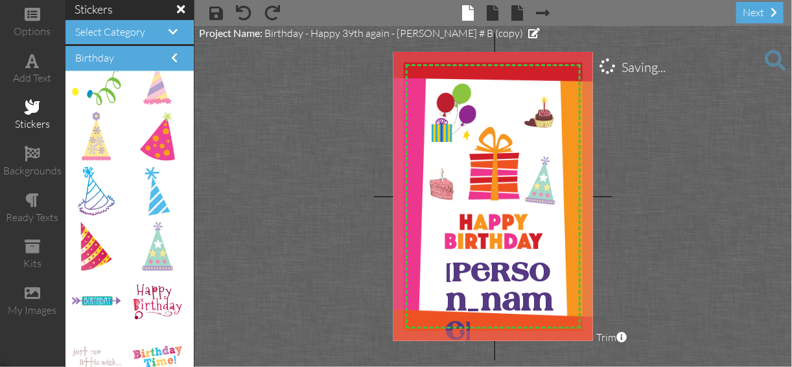
click at [615, 239] on project-studio-wrapper "X X X X X X X X X X X X X X X X X X X X X X X X X X X X X X X X X X X X X X X X…" at bounding box center [493, 196] width 598 height 341
click at [31, 75] on div "add text" at bounding box center [32, 78] width 65 height 15
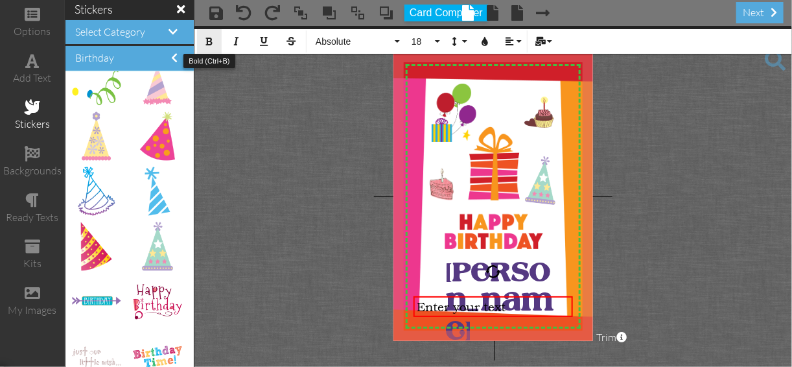
click at [209, 40] on icon "button" at bounding box center [209, 41] width 9 height 9
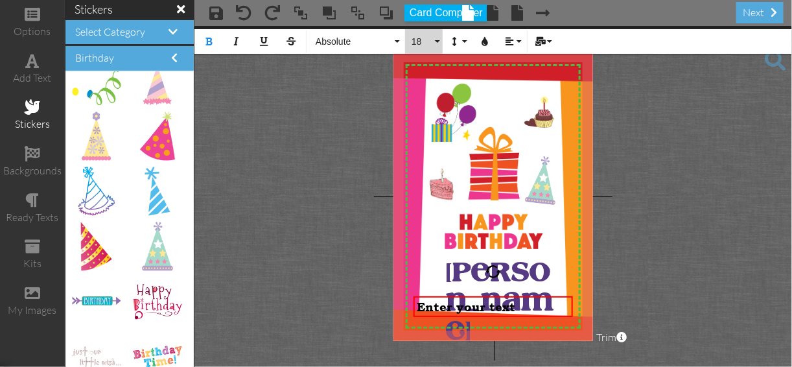
click at [435, 38] on button "18" at bounding box center [424, 41] width 38 height 25
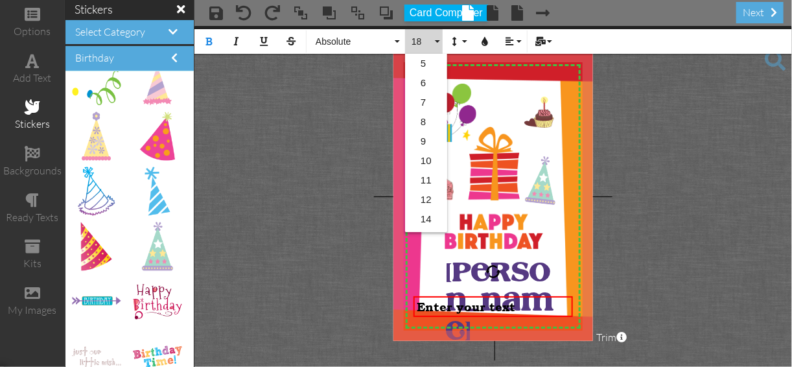
scroll to position [115, 0]
click at [427, 85] on link "12" at bounding box center [426, 84] width 42 height 19
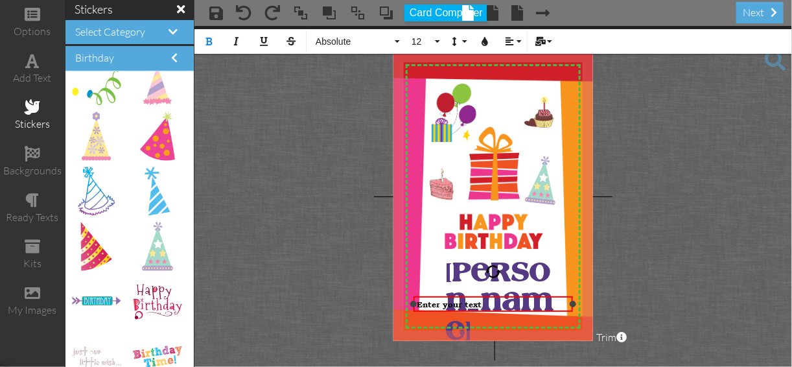
click at [480, 305] on span "Enter your text" at bounding box center [449, 305] width 65 height 10
click at [478, 304] on span "Enter your text" at bounding box center [449, 305] width 65 height 10
click at [424, 303] on span "Enter your text" at bounding box center [449, 305] width 65 height 10
click at [433, 304] on div "text" at bounding box center [493, 305] width 153 height 10
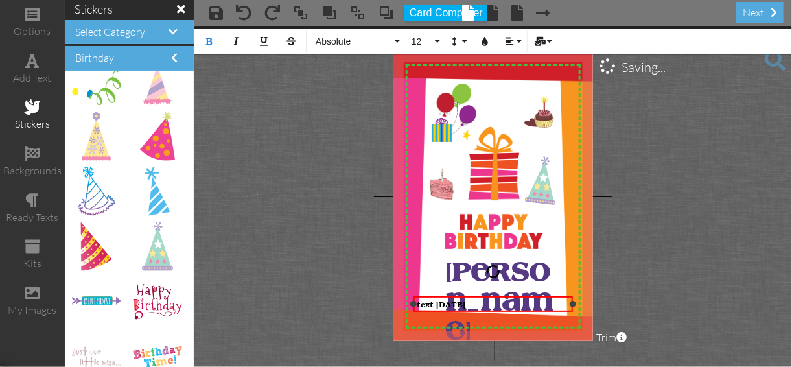
click at [433, 301] on span "text [DATE]" at bounding box center [441, 305] width 49 height 10
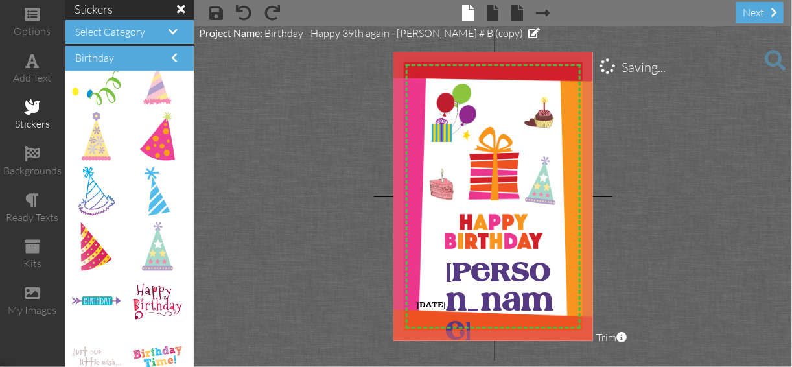
click at [608, 254] on project-studio-wrapper "X X X X X X X X X X X X X X X X X X X X X X X X X X X X X X X X X X X X X X X X…" at bounding box center [493, 196] width 598 height 341
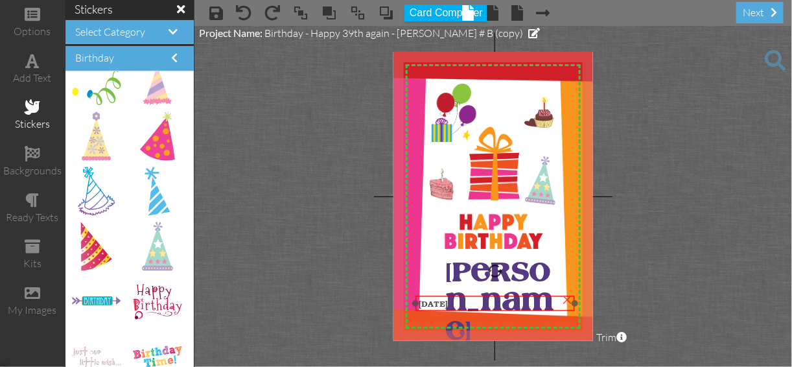
click at [429, 296] on div "[DATE]" at bounding box center [495, 304] width 159 height 16
click at [544, 298] on div "[DATE]" at bounding box center [493, 306] width 159 height 16
click at [548, 294] on div "[DATE]" at bounding box center [498, 302] width 159 height 16
click at [495, 265] on div at bounding box center [495, 269] width 17 height 17
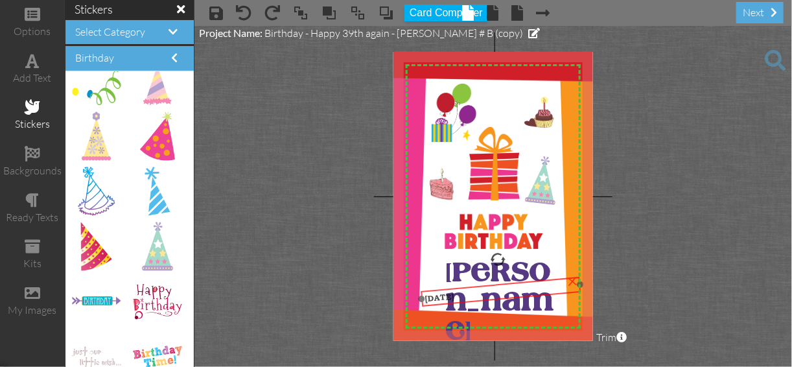
drag, startPoint x: 479, startPoint y: 296, endPoint x: 482, endPoint y: 285, distance: 10.7
click at [482, 285] on div "[DATE]" at bounding box center [501, 292] width 161 height 30
click at [482, 283] on div at bounding box center [501, 291] width 168 height 37
click at [499, 252] on div at bounding box center [499, 259] width 17 height 17
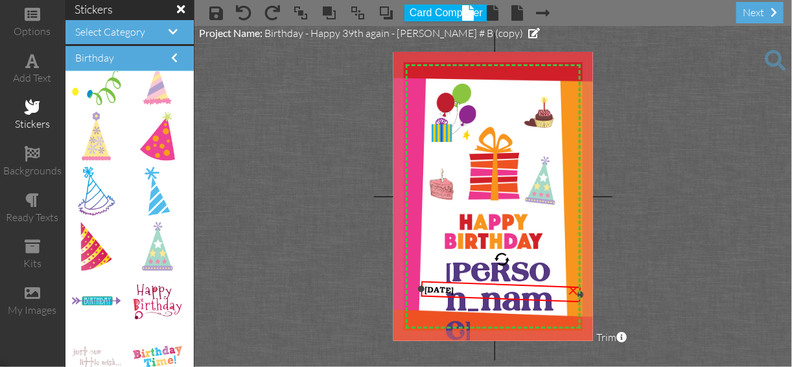
click at [502, 259] on div at bounding box center [502, 259] width 16 height 16
click at [500, 254] on div at bounding box center [501, 260] width 16 height 16
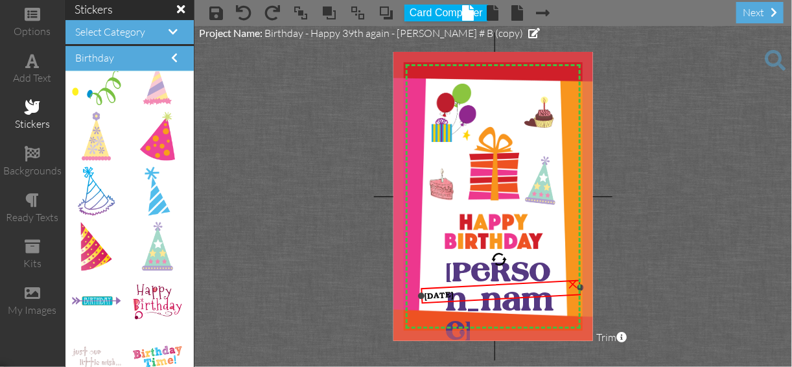
click at [499, 253] on div at bounding box center [499, 259] width 16 height 16
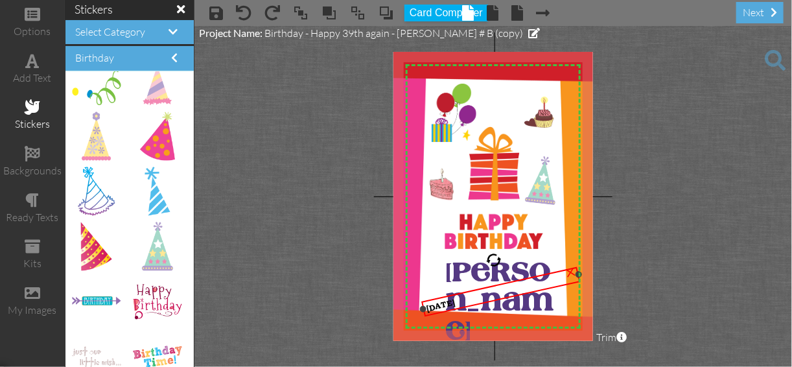
click at [494, 259] on div at bounding box center [494, 260] width 19 height 19
click at [494, 263] on div at bounding box center [493, 260] width 19 height 19
drag, startPoint x: 488, startPoint y: 257, endPoint x: 494, endPoint y: 252, distance: 8.3
click at [494, 252] on div at bounding box center [491, 260] width 19 height 19
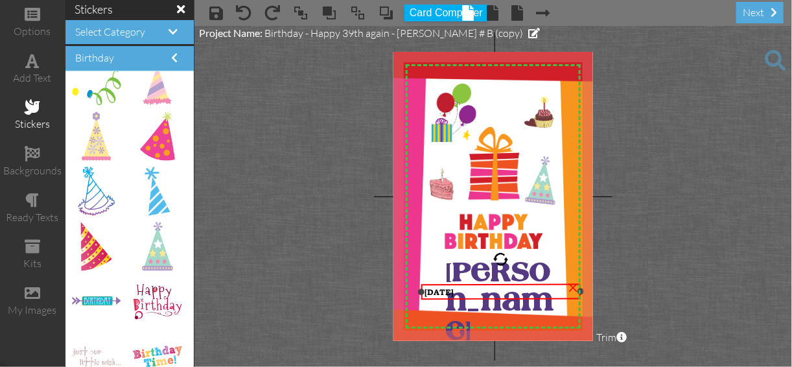
drag, startPoint x: 491, startPoint y: 254, endPoint x: 501, endPoint y: 260, distance: 11.3
click at [501, 260] on div at bounding box center [501, 260] width 16 height 16
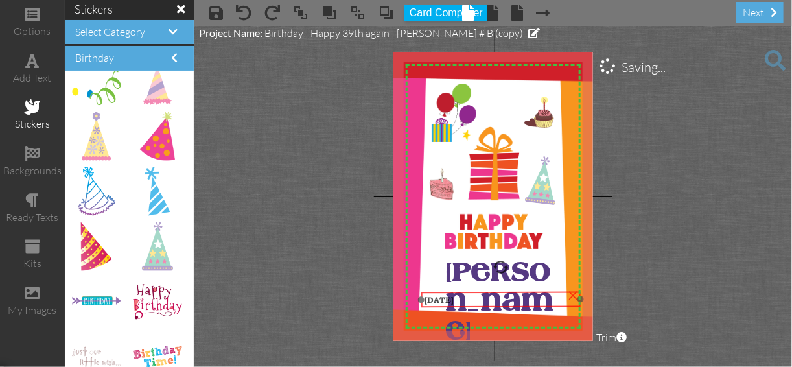
drag, startPoint x: 496, startPoint y: 285, endPoint x: 496, endPoint y: 292, distance: 7.8
click at [496, 292] on div "[DATE]" at bounding box center [501, 299] width 160 height 17
click at [475, 300] on div "[DATE]" at bounding box center [501, 300] width 153 height 10
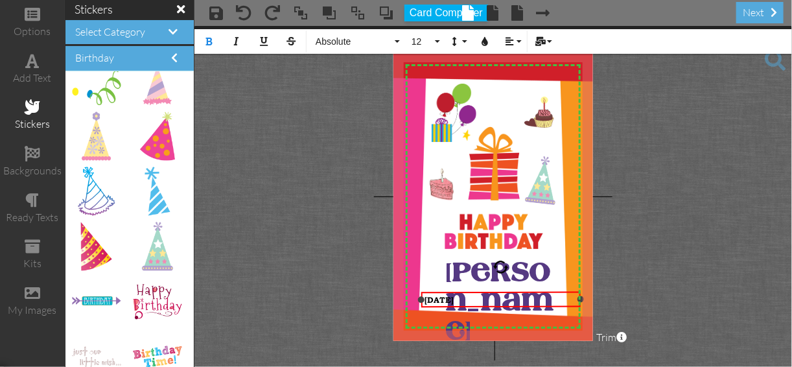
click at [472, 298] on div "[DATE]" at bounding box center [501, 300] width 153 height 10
click at [438, 40] on button "12" at bounding box center [424, 41] width 38 height 25
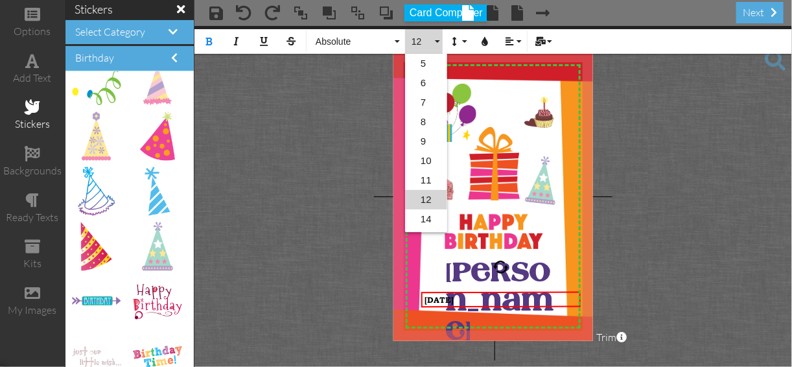
scroll to position [56, 0]
click at [422, 85] on link "9" at bounding box center [426, 84] width 42 height 19
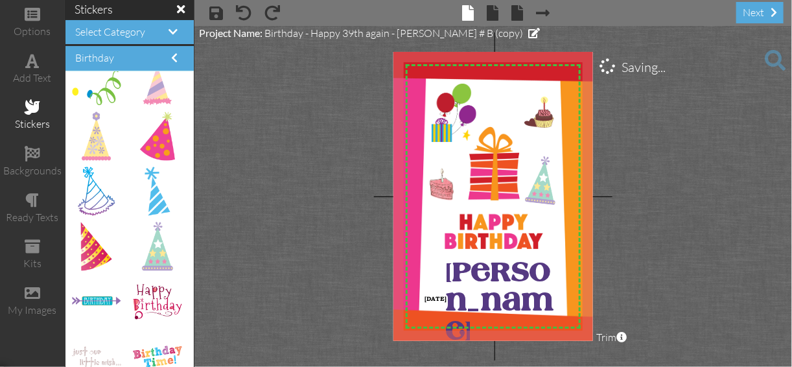
click at [635, 236] on project-studio-wrapper "X X X X X X X X X X X X X X X X X X X X X X X X X X X X X X X X X X X X X X X X…" at bounding box center [493, 196] width 598 height 341
click at [484, 292] on div "[DATE]" at bounding box center [501, 298] width 160 height 14
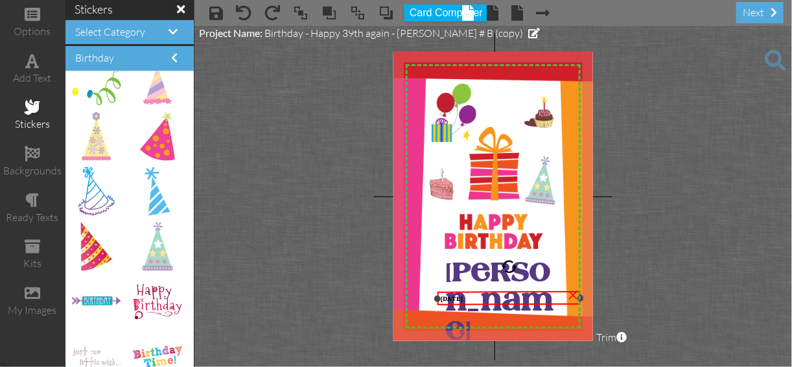
drag, startPoint x: 419, startPoint y: 300, endPoint x: 447, endPoint y: 298, distance: 27.3
click at [441, 298] on div at bounding box center [437, 299] width 6 height 6
click at [508, 300] on div "[DATE]" at bounding box center [515, 300] width 126 height 8
drag, startPoint x: 530, startPoint y: 300, endPoint x: 506, endPoint y: 299, distance: 24.0
click at [509, 300] on div "[DATE]" at bounding box center [491, 303] width 126 height 8
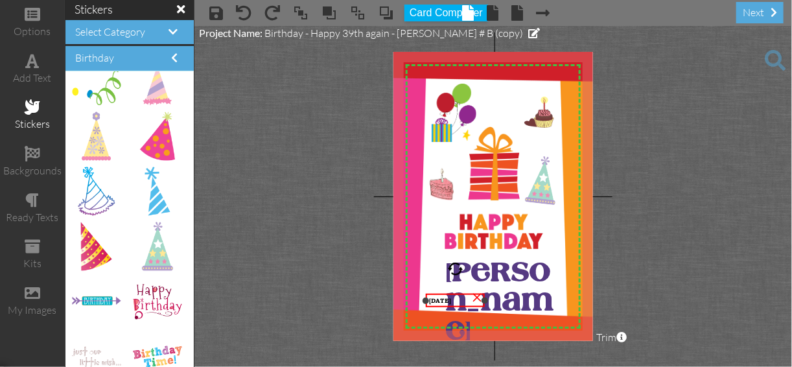
drag, startPoint x: 557, startPoint y: 298, endPoint x: 482, endPoint y: 305, distance: 75.5
click at [482, 305] on div "[DATE] ×" at bounding box center [455, 301] width 59 height 14
drag, startPoint x: 457, startPoint y: 292, endPoint x: 465, endPoint y: 300, distance: 11.0
click at [465, 300] on div "[DATE]" at bounding box center [463, 307] width 57 height 14
drag, startPoint x: 465, startPoint y: 306, endPoint x: 474, endPoint y: 312, distance: 10.6
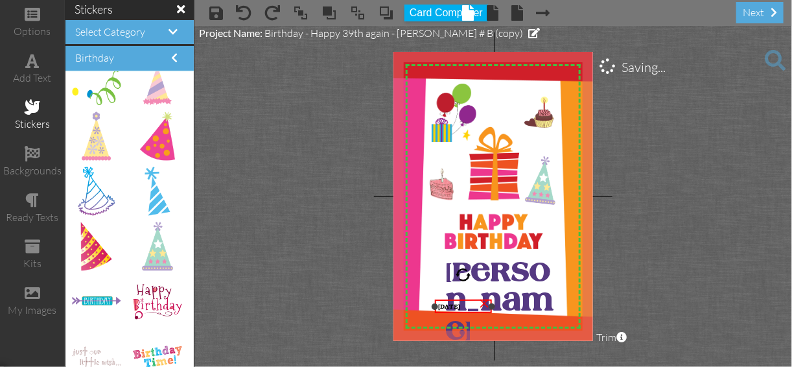
click at [460, 308] on span "[DATE]" at bounding box center [449, 306] width 22 height 7
drag, startPoint x: 465, startPoint y: 301, endPoint x: 465, endPoint y: 309, distance: 7.2
click at [465, 309] on div "[DATE]" at bounding box center [460, 316] width 57 height 14
drag, startPoint x: 457, startPoint y: 277, endPoint x: 463, endPoint y: 281, distance: 6.7
click at [463, 281] on div at bounding box center [462, 284] width 16 height 16
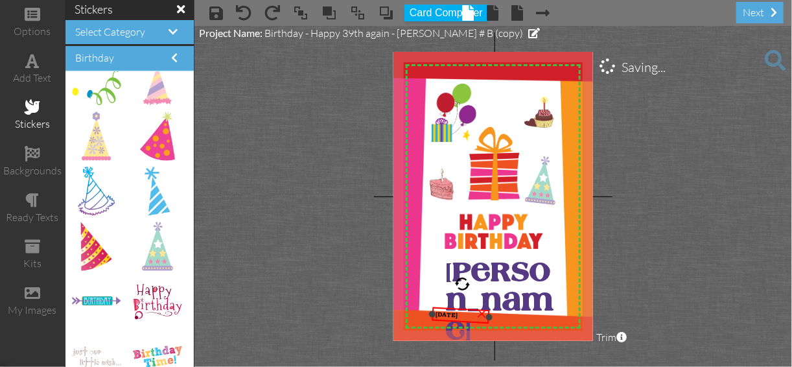
click at [463, 280] on div at bounding box center [462, 284] width 16 height 16
click at [462, 278] on div at bounding box center [461, 284] width 16 height 16
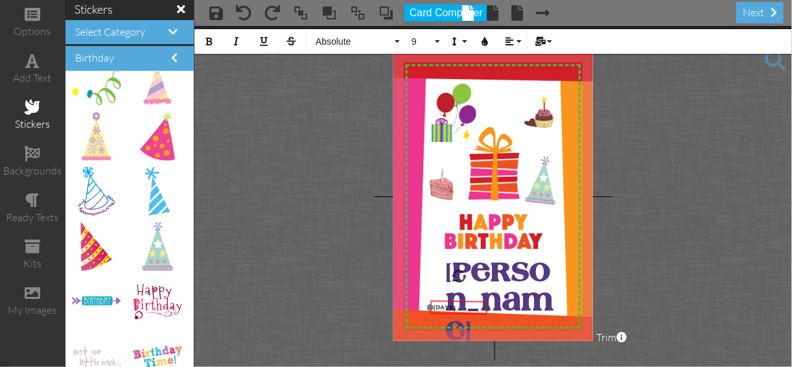
drag, startPoint x: 455, startPoint y: 311, endPoint x: 453, endPoint y: 303, distance: 8.0
click at [453, 303] on div "​ ​ [DATE]" at bounding box center [459, 307] width 58 height 15
click at [442, 300] on div at bounding box center [459, 308] width 64 height 21
click at [464, 298] on div "​ ​ [DATE]" at bounding box center [458, 305] width 58 height 15
click at [445, 297] on div "​ ​ [DATE] ×" at bounding box center [459, 304] width 58 height 14
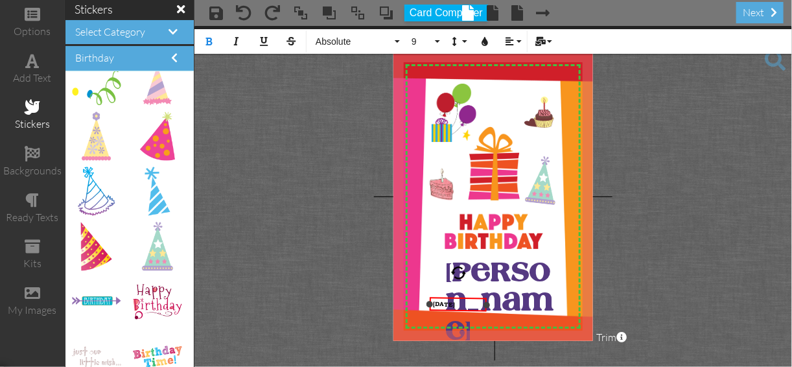
click at [471, 303] on div "[DATE]" at bounding box center [458, 305] width 51 height 8
click at [486, 306] on div at bounding box center [485, 304] width 6 height 6
click at [482, 306] on div at bounding box center [485, 304] width 6 height 6
click at [473, 305] on div at bounding box center [474, 304] width 6 height 6
click at [639, 285] on project-studio-wrapper "X X X X X X X X X X X X X X X X X X X X X X X X X X X X X X X X X X X X X X X X…" at bounding box center [493, 196] width 598 height 341
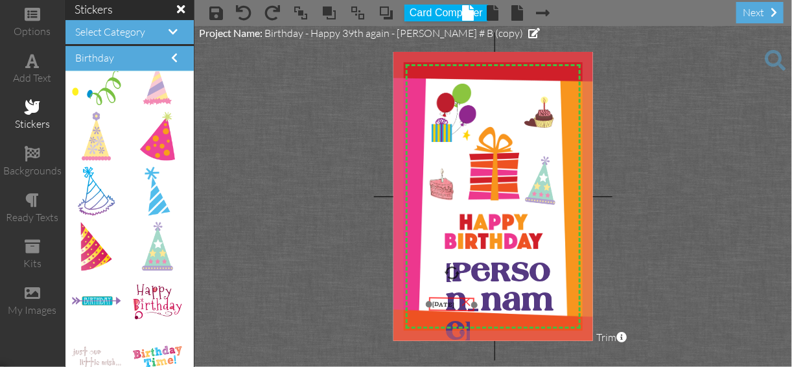
click at [446, 298] on div "[DATE]" at bounding box center [451, 304] width 45 height 14
click at [436, 297] on div at bounding box center [451, 304] width 52 height 21
click at [436, 310] on div "[DATE]" at bounding box center [451, 304] width 45 height 14
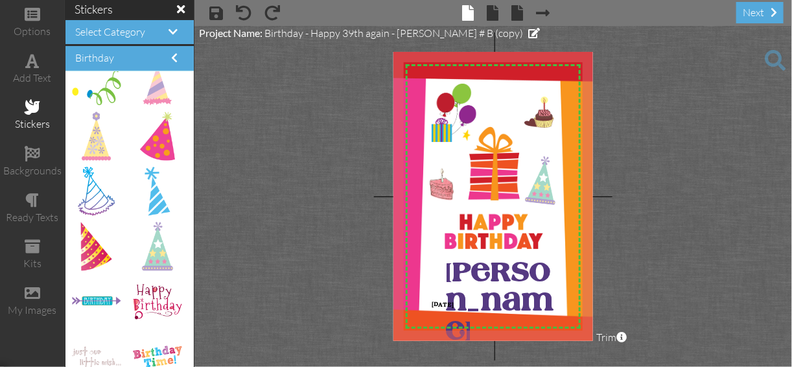
click at [641, 261] on project-studio-wrapper "X X X X X X X X X X X X X X X X X X X X X X X X X X X X X X X X X X X X X X X X…" at bounding box center [493, 196] width 598 height 341
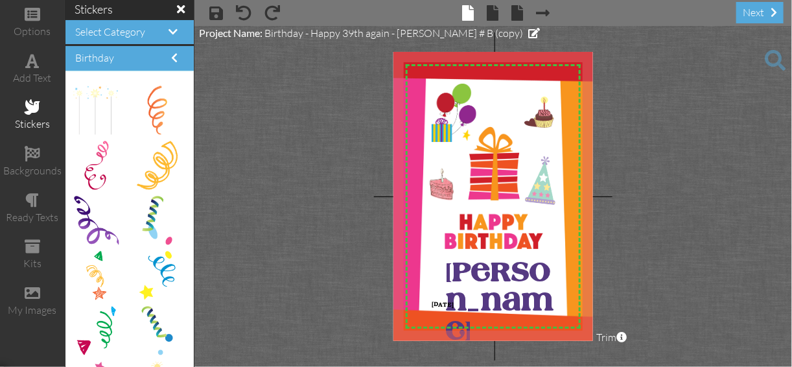
scroll to position [1376, 0]
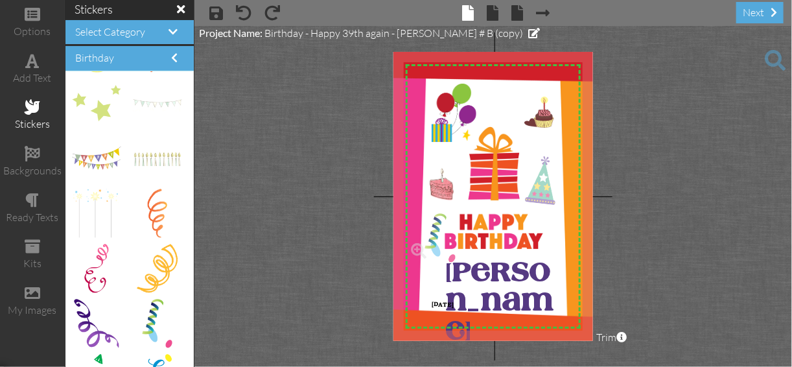
drag, startPoint x: 147, startPoint y: 315, endPoint x: 427, endPoint y: 230, distance: 292.7
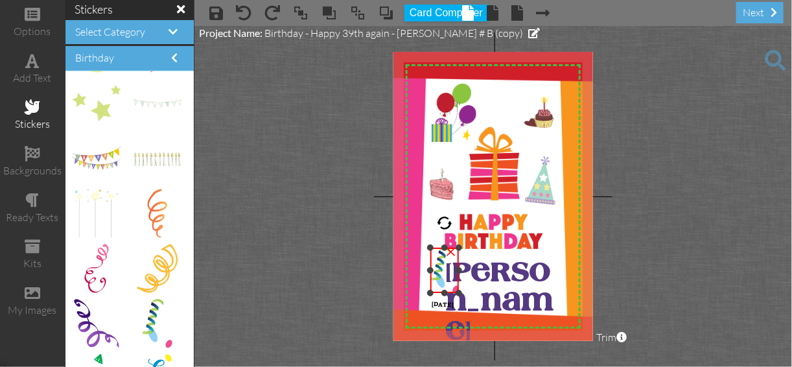
drag, startPoint x: 408, startPoint y: 212, endPoint x: 436, endPoint y: 249, distance: 46.3
click at [436, 249] on div "×" at bounding box center [444, 270] width 29 height 45
click at [436, 249] on div at bounding box center [445, 271] width 33 height 49
drag, startPoint x: 439, startPoint y: 249, endPoint x: 432, endPoint y: 213, distance: 36.9
click at [432, 213] on div at bounding box center [438, 235] width 33 height 49
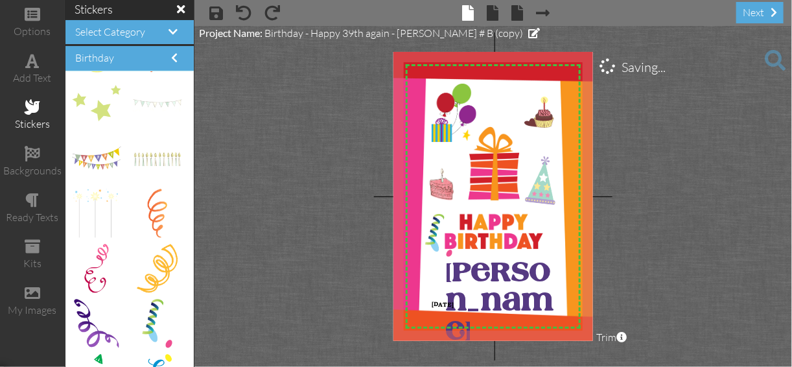
click at [651, 228] on project-studio-wrapper "X X X X X X X X X X X X X X X X X X X X X X X X X X X X X X X X X X X X X X X X…" at bounding box center [493, 196] width 598 height 341
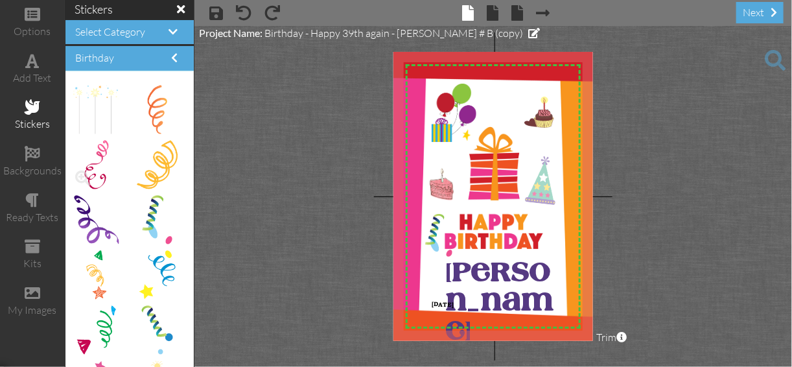
scroll to position [1532, 0]
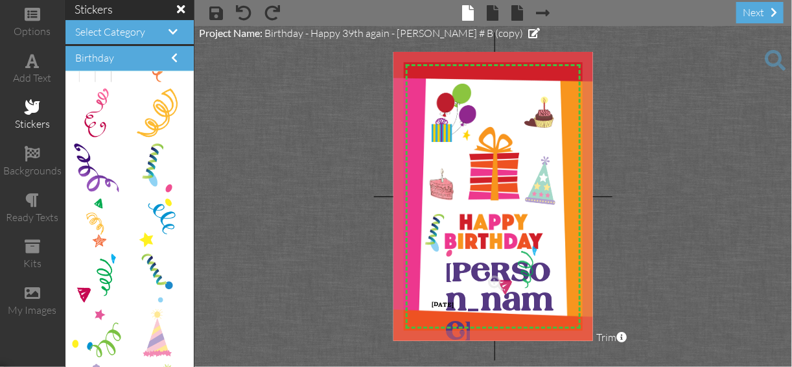
drag, startPoint x: 102, startPoint y: 274, endPoint x: 521, endPoint y: 270, distance: 418.2
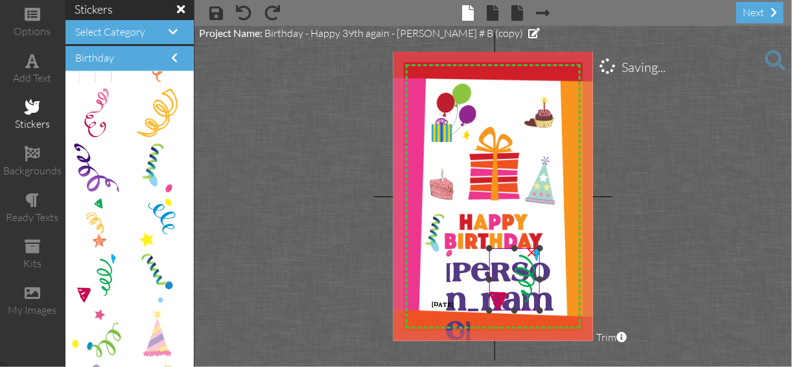
click at [526, 270] on img at bounding box center [514, 279] width 50 height 62
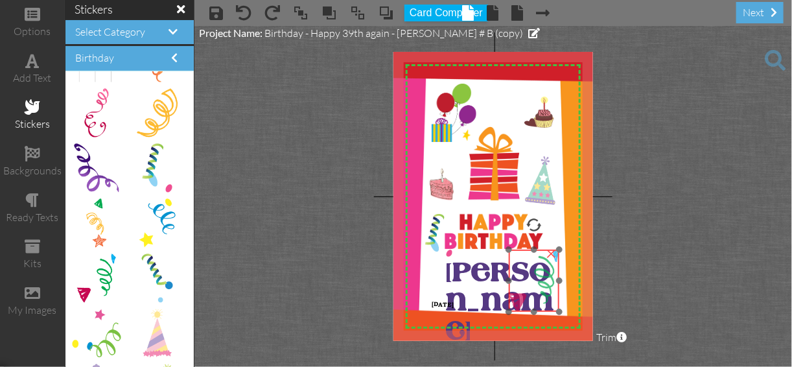
drag, startPoint x: 497, startPoint y: 248, endPoint x: 517, endPoint y: 249, distance: 20.1
click at [517, 249] on div at bounding box center [534, 280] width 56 height 69
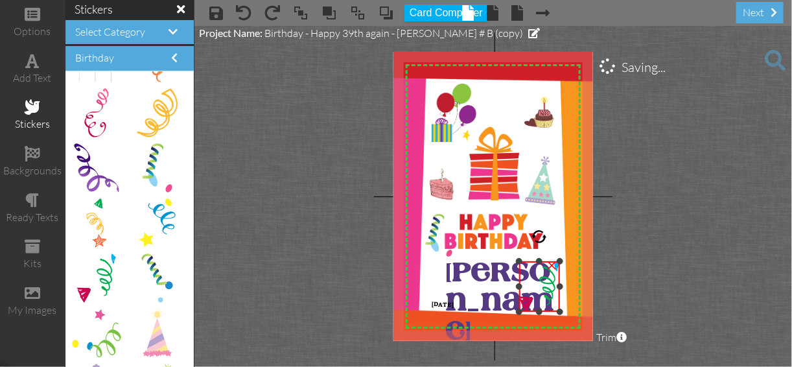
drag, startPoint x: 510, startPoint y: 248, endPoint x: 532, endPoint y: 259, distance: 24.9
click at [532, 261] on div "×" at bounding box center [539, 286] width 41 height 51
click at [537, 231] on div at bounding box center [537, 236] width 16 height 16
click at [526, 229] on div "X X X X X X X X X X X X X X X X X X X X X X X X X X X X X X X X X X X X X X X X…" at bounding box center [494, 196] width 200 height 289
drag, startPoint x: 529, startPoint y: 241, endPoint x: 539, endPoint y: 237, distance: 11.1
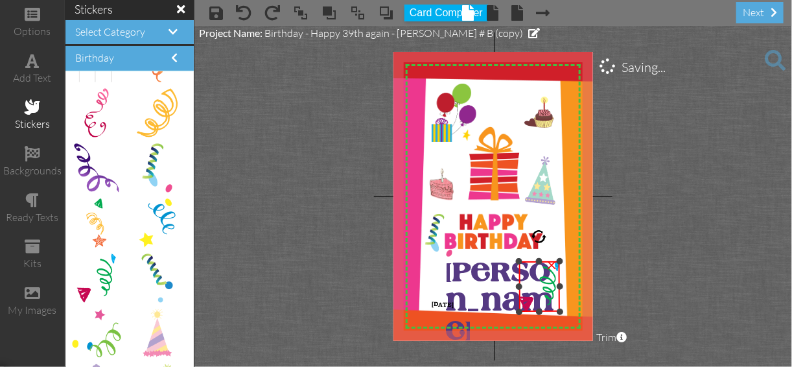
click at [539, 237] on div at bounding box center [540, 237] width 16 height 16
click at [524, 259] on img at bounding box center [539, 284] width 41 height 51
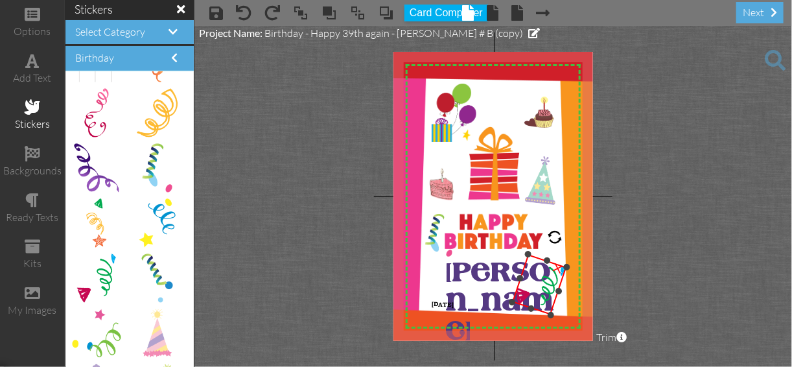
drag, startPoint x: 537, startPoint y: 229, endPoint x: 554, endPoint y: 241, distance: 21.0
click at [554, 241] on div at bounding box center [554, 237] width 19 height 19
click at [532, 300] on img at bounding box center [537, 290] width 54 height 61
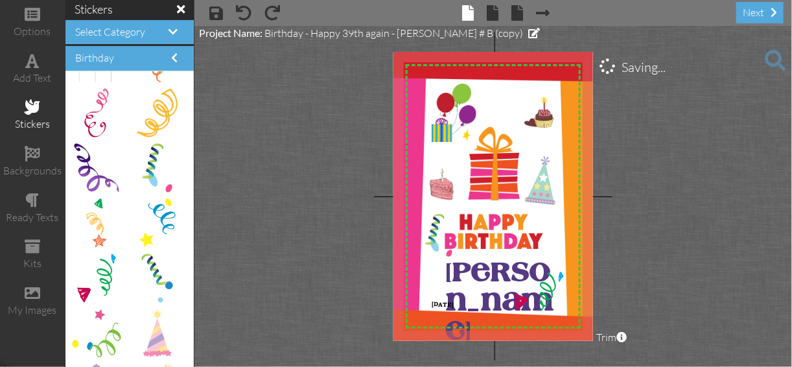
click at [606, 276] on project-studio-wrapper "X X X X X X X X X X X X X X X X X X X X X X X X X X X X X X X X X X X X X X X X…" at bounding box center [493, 196] width 598 height 341
click at [622, 275] on project-studio-wrapper "X X X X X X X X X X X X X X X X X X X X X X X X X X X X X X X X X X X X X X X X…" at bounding box center [493, 196] width 598 height 341
click at [555, 272] on div "×" at bounding box center [556, 272] width 26 height 26
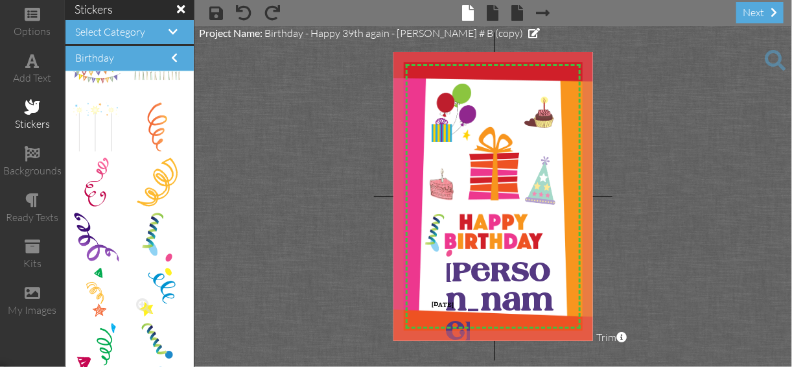
scroll to position [1480, 0]
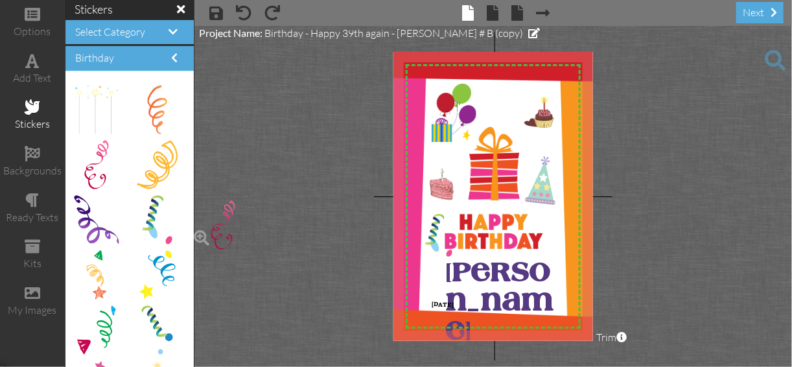
drag, startPoint x: 102, startPoint y: 154, endPoint x: 220, endPoint y: 215, distance: 132.8
drag, startPoint x: 220, startPoint y: 215, endPoint x: 239, endPoint y: 214, distance: 18.8
click at [239, 214] on project-studio-wrapper "X X X X X X X X X X X X X X X X X X X X X X X X X X X X X X X X X X X X X X X X…" at bounding box center [493, 196] width 598 height 341
drag, startPoint x: 93, startPoint y: 162, endPoint x: 494, endPoint y: 285, distance: 419.8
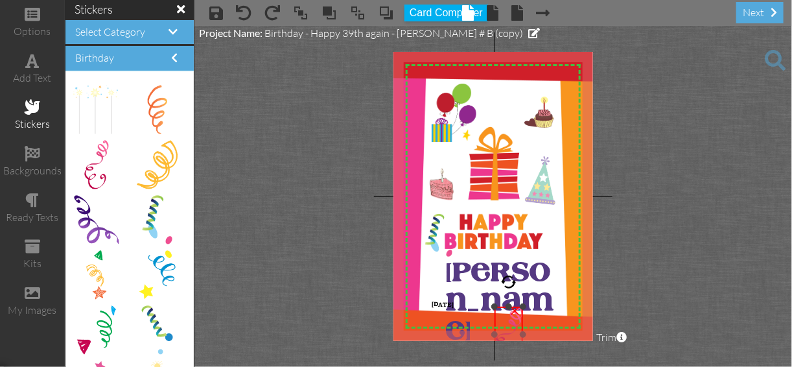
drag, startPoint x: 471, startPoint y: 263, endPoint x: 499, endPoint y: 308, distance: 52.4
click at [499, 308] on div "×" at bounding box center [509, 335] width 28 height 56
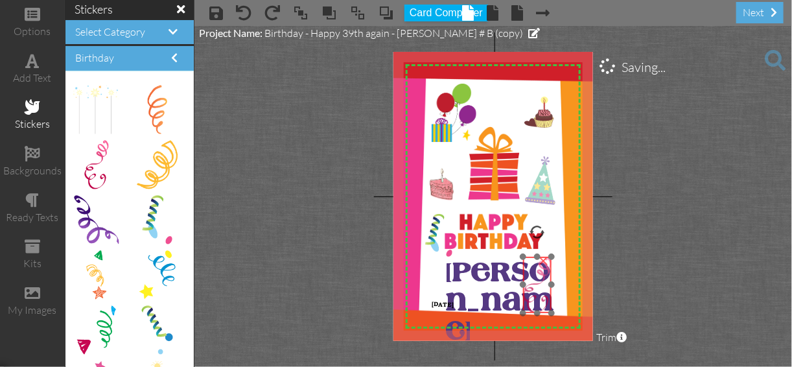
drag, startPoint x: 499, startPoint y: 307, endPoint x: 527, endPoint y: 257, distance: 56.9
click at [527, 257] on img at bounding box center [537, 285] width 28 height 56
drag, startPoint x: 521, startPoint y: 255, endPoint x: 528, endPoint y: 268, distance: 14.5
click at [528, 268] on div at bounding box center [529, 269] width 6 height 6
drag, startPoint x: 551, startPoint y: 298, endPoint x: 557, endPoint y: 295, distance: 6.7
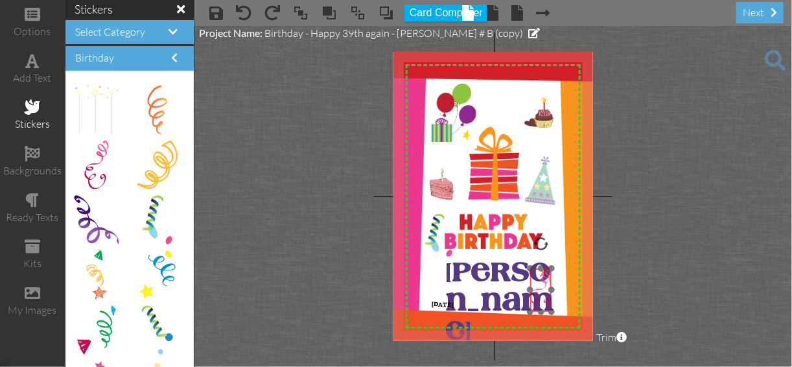
click at [552, 297] on img at bounding box center [540, 289] width 21 height 43
click at [558, 294] on div "×" at bounding box center [547, 285] width 21 height 43
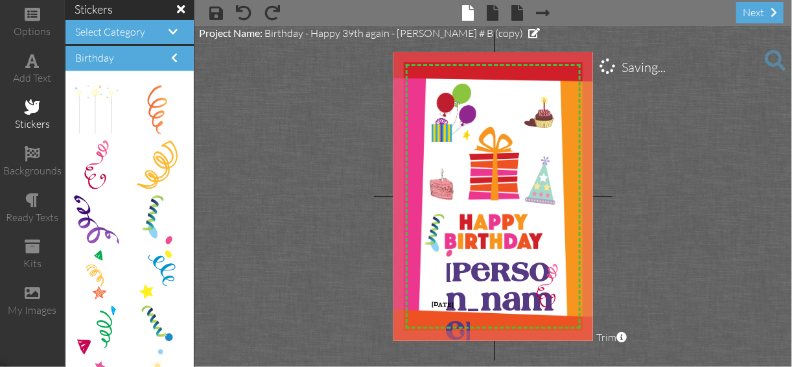
click at [617, 274] on project-studio-wrapper "X X X X X X X X X X X X X X X X X X X X X X X X X X X X X X X X X X X X X X X X…" at bounding box center [493, 196] width 598 height 341
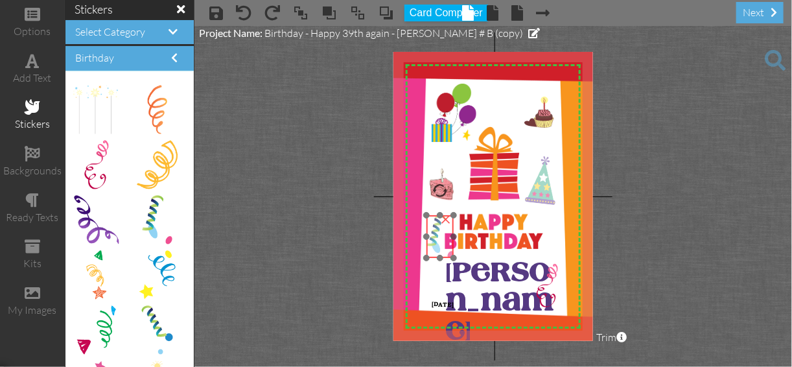
click at [446, 258] on div at bounding box center [439, 236] width 33 height 49
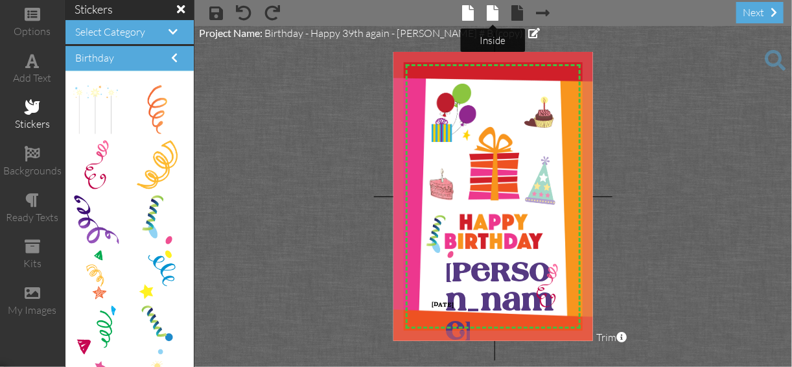
click at [491, 15] on span at bounding box center [494, 13] width 12 height 16
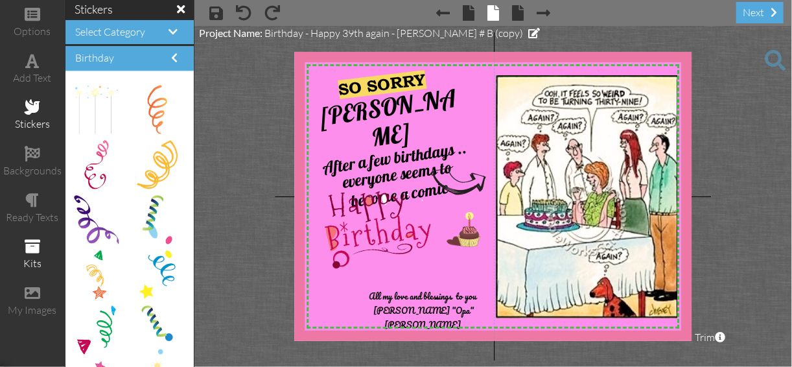
click at [31, 248] on span at bounding box center [33, 247] width 16 height 16
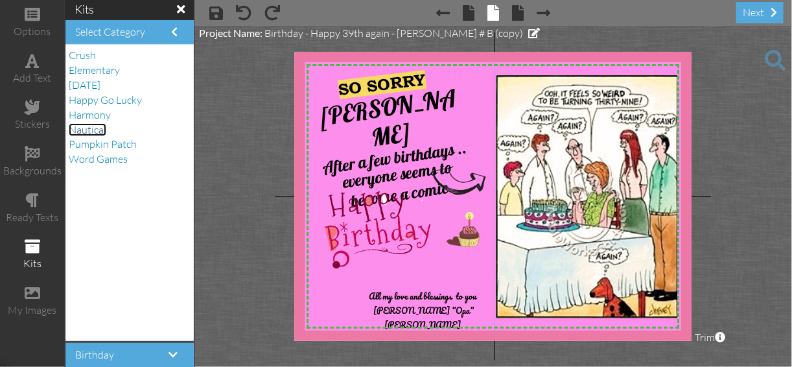
click at [78, 130] on span "Nautical" at bounding box center [88, 129] width 38 height 13
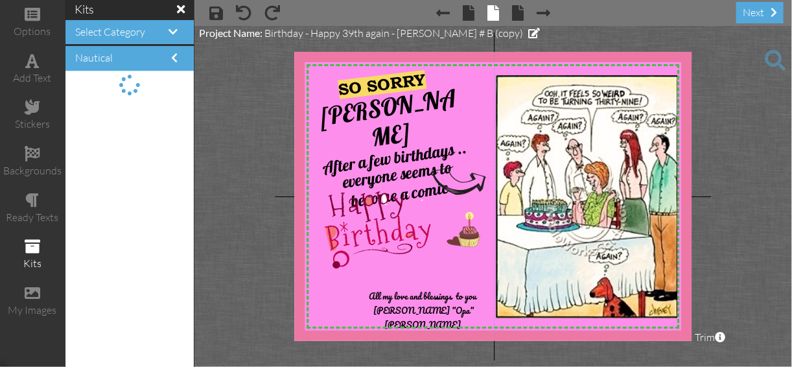
scroll to position [0, 0]
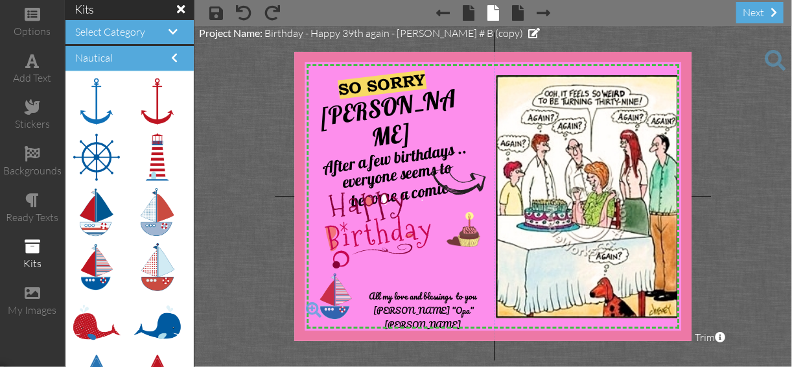
drag, startPoint x: 89, startPoint y: 270, endPoint x: 320, endPoint y: 300, distance: 232.7
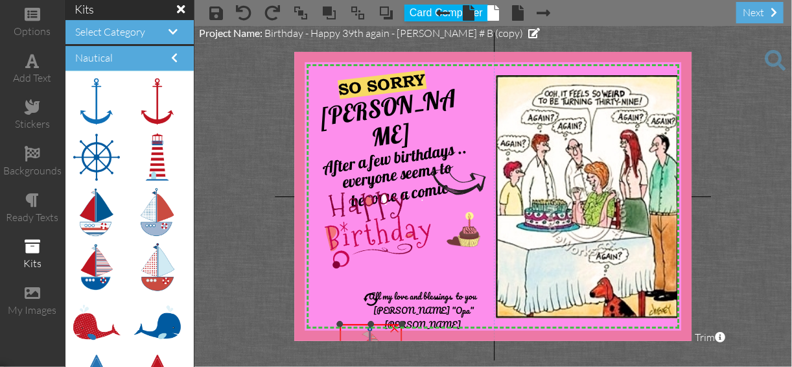
drag, startPoint x: 301, startPoint y: 272, endPoint x: 362, endPoint y: 324, distance: 80.0
click at [362, 324] on div "×" at bounding box center [371, 368] width 62 height 89
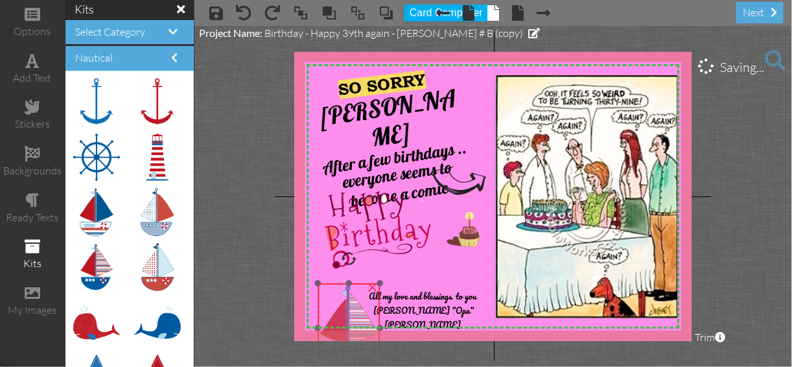
drag, startPoint x: 355, startPoint y: 315, endPoint x: 335, endPoint y: 281, distance: 39.8
click at [335, 281] on div at bounding box center [348, 327] width 69 height 95
click at [371, 288] on div "×" at bounding box center [372, 286] width 21 height 21
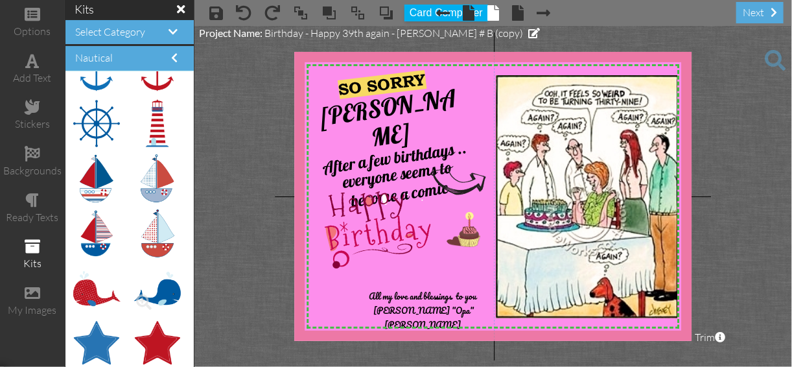
scroll to position [52, 0]
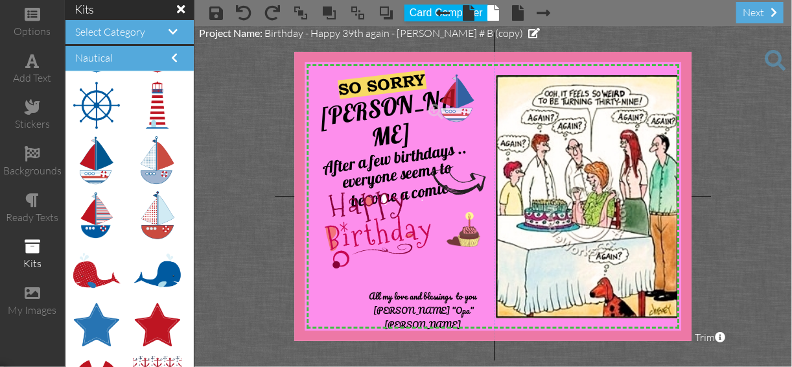
drag, startPoint x: 95, startPoint y: 165, endPoint x: 448, endPoint y: 104, distance: 358.6
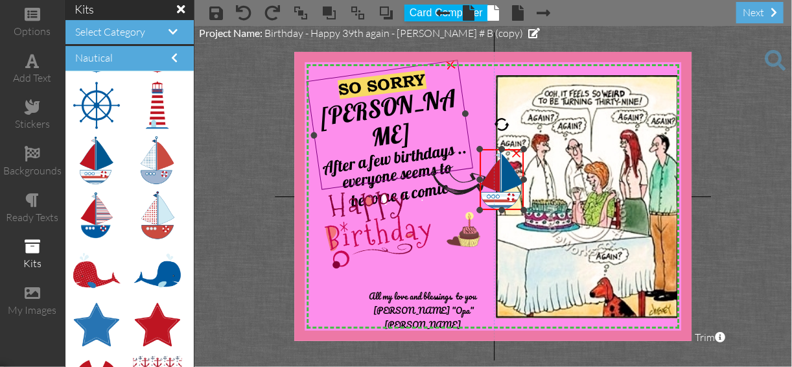
drag, startPoint x: 426, startPoint y: 71, endPoint x: 451, endPoint y: 147, distance: 79.7
click at [451, 147] on div "X X X X X X X X X X X X X X X X X X X X X X X X X X X X X X X X X X X X X X X X…" at bounding box center [492, 196] width 397 height 289
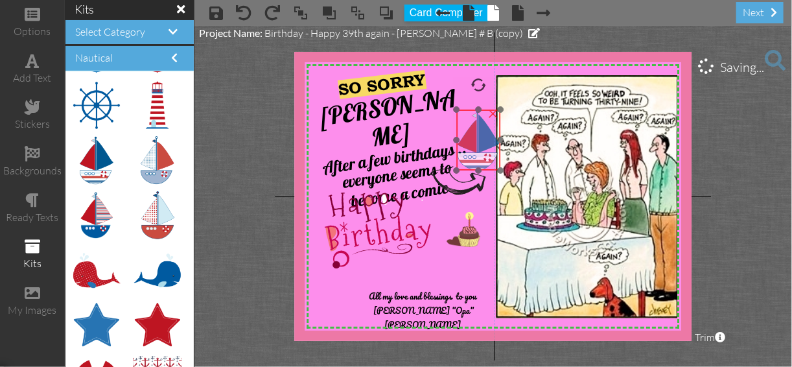
drag, startPoint x: 490, startPoint y: 150, endPoint x: 467, endPoint y: 111, distance: 45.9
click at [467, 111] on img at bounding box center [479, 140] width 44 height 61
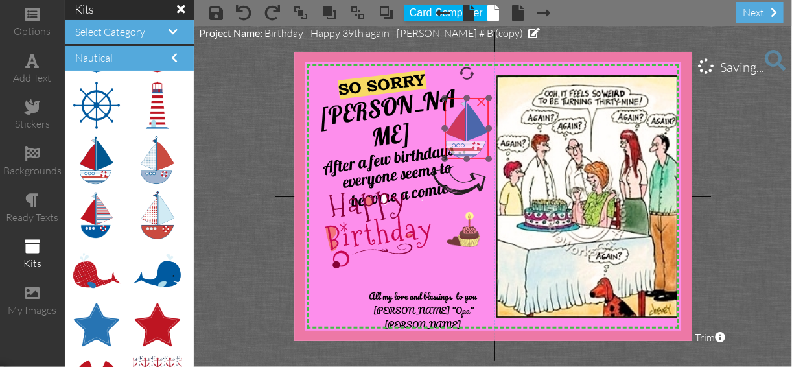
drag, startPoint x: 464, startPoint y: 110, endPoint x: 452, endPoint y: 99, distance: 16.5
click at [452, 99] on img at bounding box center [467, 128] width 44 height 61
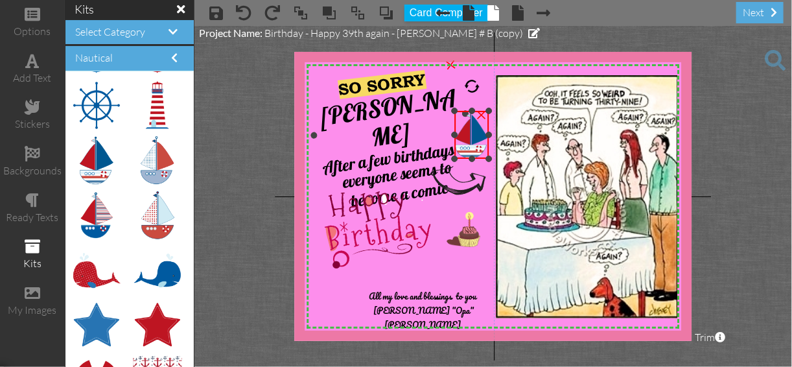
drag, startPoint x: 443, startPoint y: 97, endPoint x: 451, endPoint y: 110, distance: 15.7
click at [451, 110] on div "X X X X X X X X X X X X X X X X X X X X X X X X X X X X X X X X X X X X X X X X…" at bounding box center [492, 196] width 397 height 289
drag, startPoint x: 462, startPoint y: 112, endPoint x: 456, endPoint y: 119, distance: 9.2
click at [456, 117] on img at bounding box center [467, 129] width 34 height 47
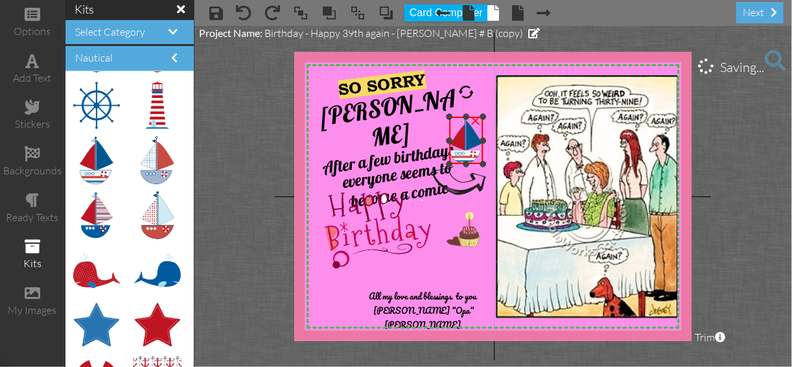
click at [476, 119] on div "×" at bounding box center [475, 119] width 21 height 21
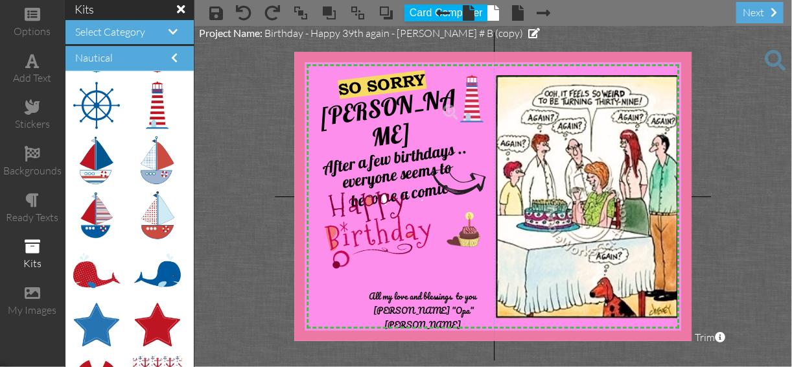
drag, startPoint x: 153, startPoint y: 115, endPoint x: 464, endPoint y: 109, distance: 310.6
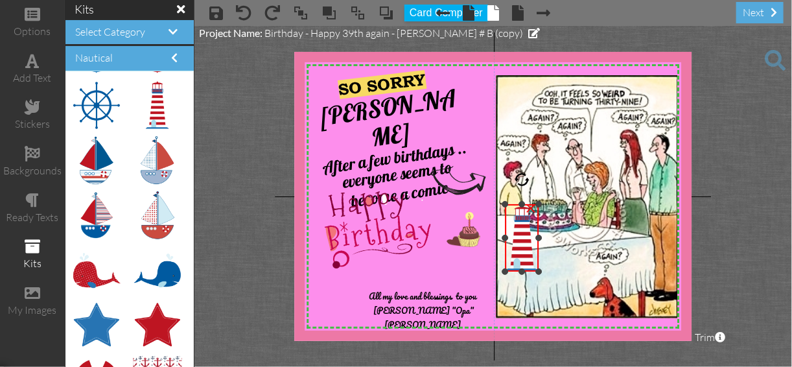
drag, startPoint x: 439, startPoint y: 76, endPoint x: 537, endPoint y: 206, distance: 163.0
click at [537, 206] on div "×" at bounding box center [522, 237] width 34 height 67
click at [512, 202] on div at bounding box center [522, 237] width 40 height 73
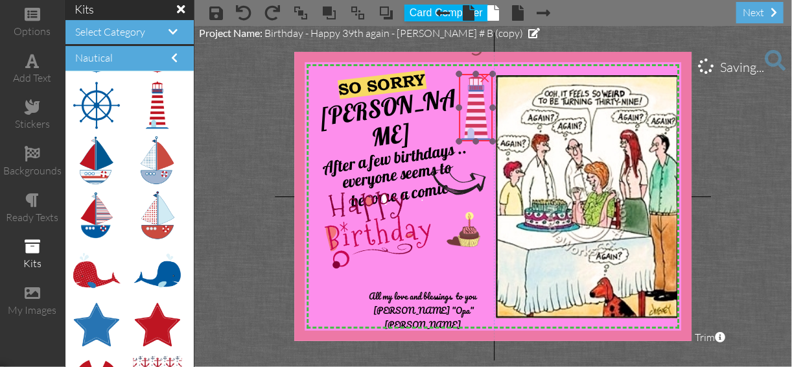
drag, startPoint x: 512, startPoint y: 202, endPoint x: 466, endPoint y: 72, distance: 138.2
click at [466, 72] on div at bounding box center [476, 107] width 40 height 73
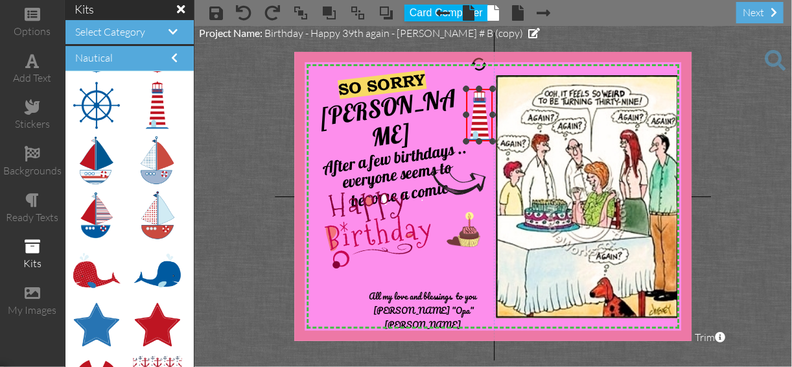
drag, startPoint x: 457, startPoint y: 71, endPoint x: 480, endPoint y: 87, distance: 27.9
click at [480, 89] on div "×" at bounding box center [480, 115] width 26 height 52
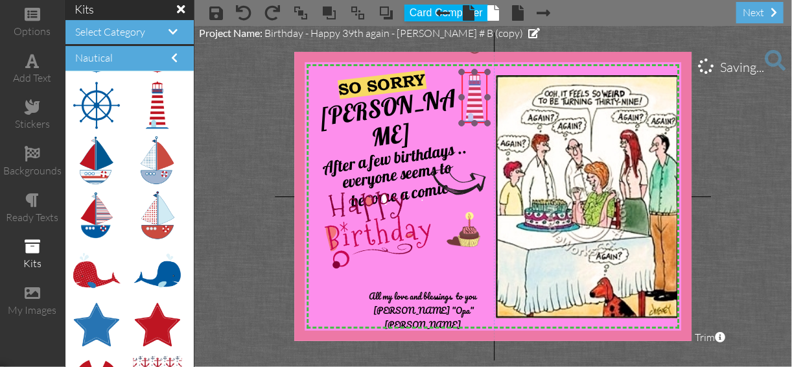
drag, startPoint x: 473, startPoint y: 90, endPoint x: 467, endPoint y: 72, distance: 18.9
click at [467, 72] on img at bounding box center [474, 97] width 25 height 51
click at [711, 141] on project-studio-wrapper "X X X X X X X X X X X X X X X X X X X X X X X X X X X X X X X X X X X X X X X X…" at bounding box center [493, 196] width 598 height 341
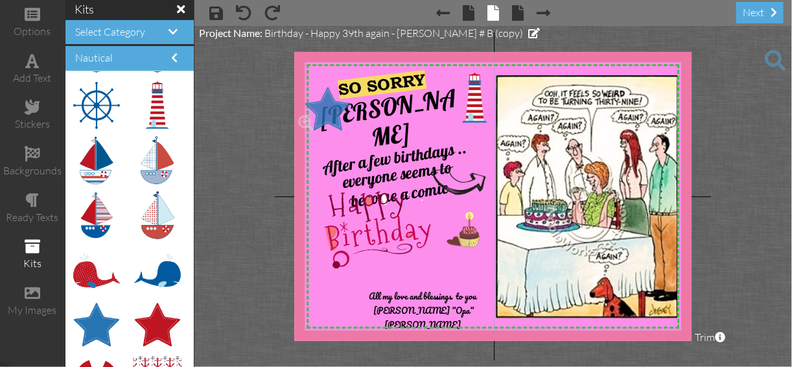
drag, startPoint x: 93, startPoint y: 316, endPoint x: 317, endPoint y: 101, distance: 310.4
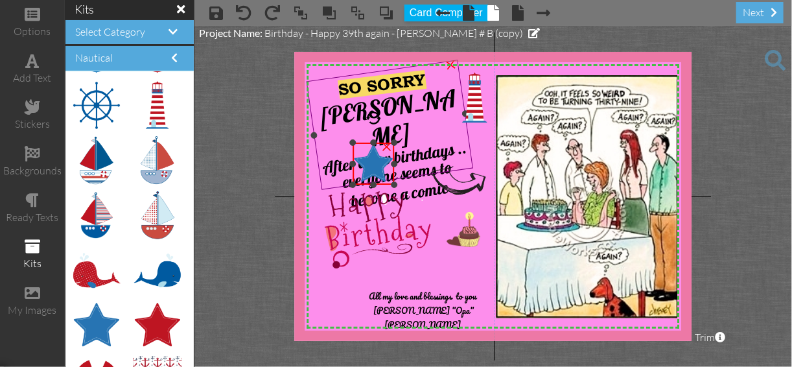
drag, startPoint x: 298, startPoint y: 85, endPoint x: 343, endPoint y: 143, distance: 73.0
click at [343, 143] on div "X X X X X X X X X X X X X X X X X X X X X X X X X X X X X X X X X X X X X X X X…" at bounding box center [492, 196] width 397 height 289
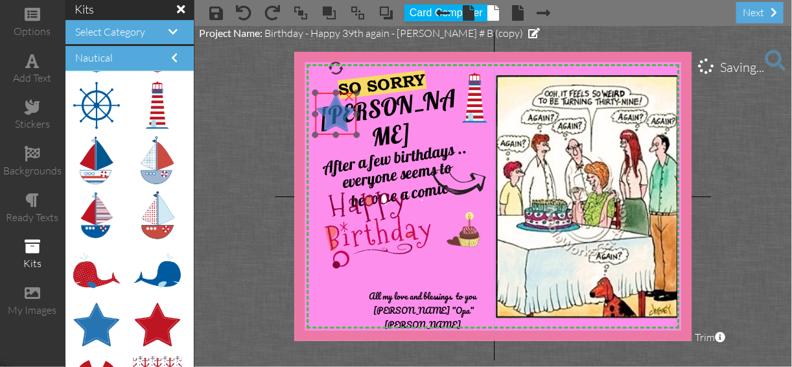
drag, startPoint x: 362, startPoint y: 143, endPoint x: 325, endPoint y: 93, distance: 62.5
click at [325, 93] on img at bounding box center [335, 113] width 41 height 41
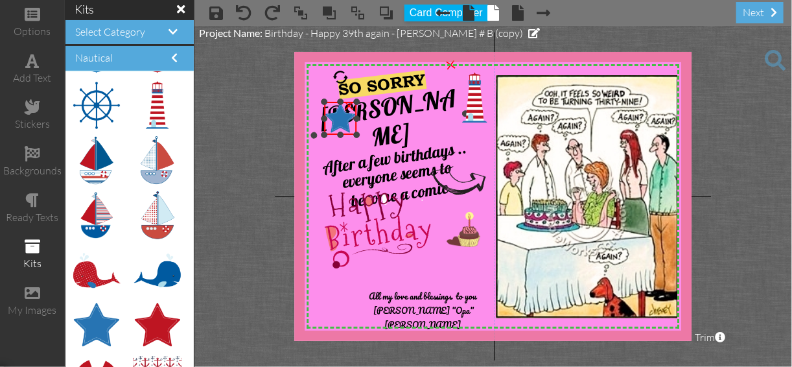
drag, startPoint x: 316, startPoint y: 92, endPoint x: 320, endPoint y: 101, distance: 10.1
click at [320, 101] on div "X X X X X X X X X X X X X X X X X X X X X X X X X X X X X X X X X X X X X X X X…" at bounding box center [492, 196] width 397 height 289
drag, startPoint x: 338, startPoint y: 71, endPoint x: 331, endPoint y: 76, distance: 9.0
click at [331, 76] on div at bounding box center [331, 78] width 19 height 19
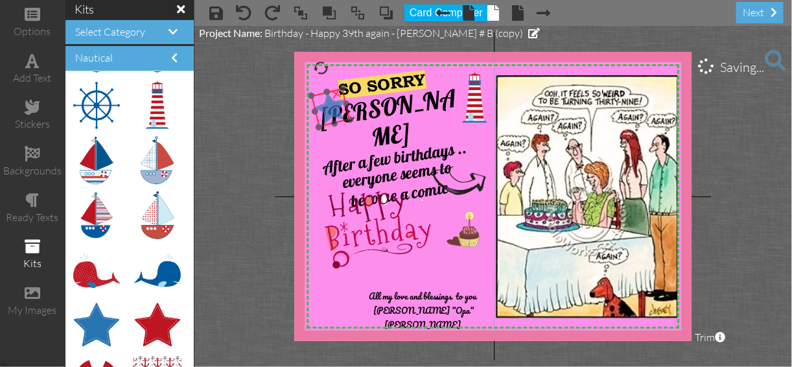
drag, startPoint x: 327, startPoint y: 103, endPoint x: 318, endPoint y: 93, distance: 14.2
click at [318, 93] on div at bounding box center [330, 107] width 47 height 47
click at [756, 138] on project-studio-wrapper "X X X X X X X X X X X X X X X X X X X X X X X X X X X X X X X X X X X X X X X X…" at bounding box center [493, 196] width 598 height 341
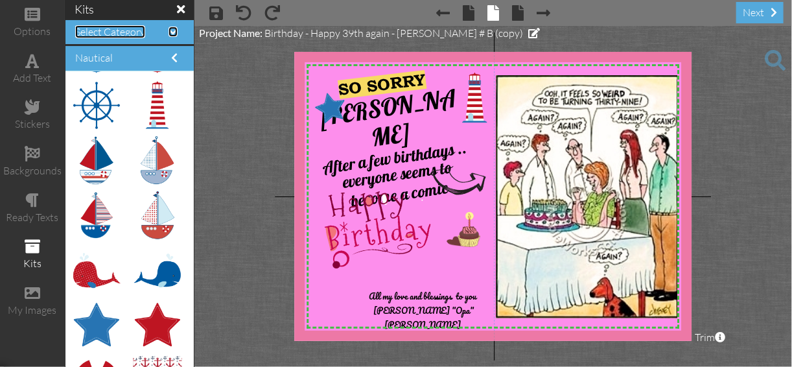
click at [174, 32] on span at bounding box center [173, 32] width 9 height 10
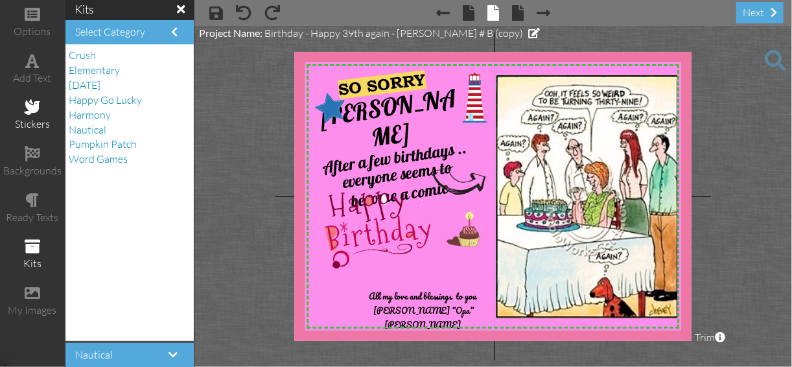
click at [29, 104] on span at bounding box center [33, 107] width 16 height 16
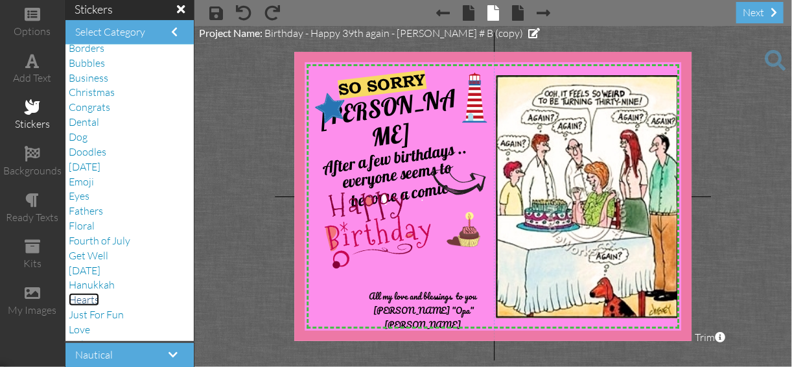
click at [87, 301] on span "Hearts" at bounding box center [84, 299] width 30 height 13
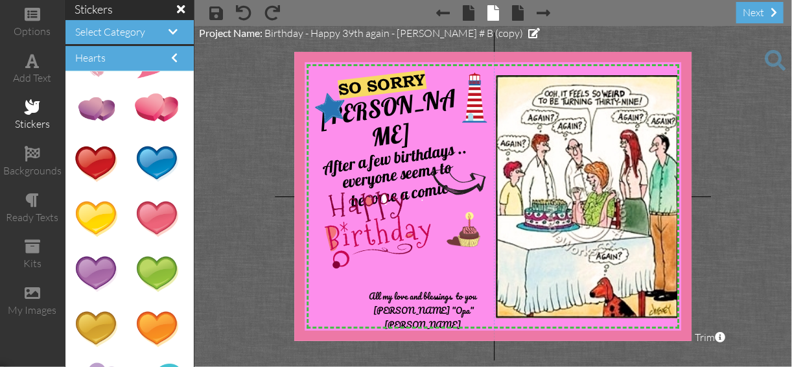
scroll to position [267, 0]
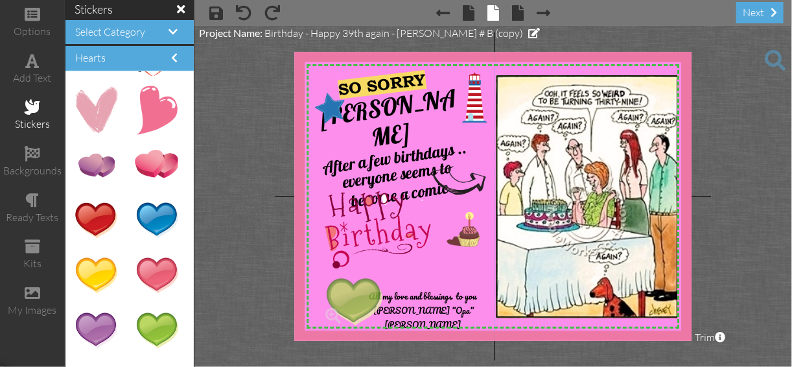
drag, startPoint x: 152, startPoint y: 331, endPoint x: 345, endPoint y: 304, distance: 195.1
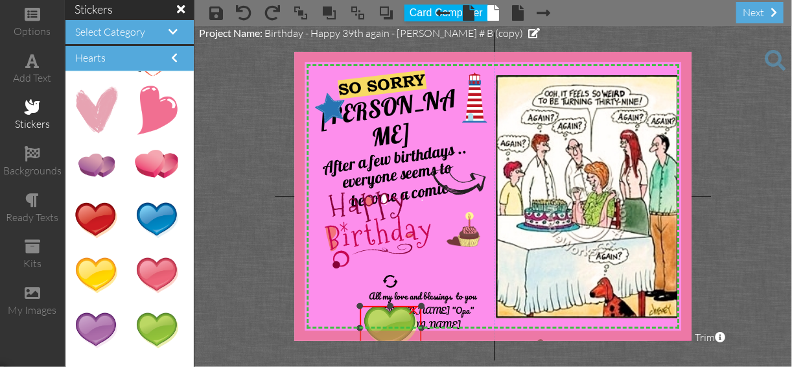
drag, startPoint x: 322, startPoint y: 277, endPoint x: 336, endPoint y: 305, distance: 31.0
click at [336, 305] on div "X X X X X X X X X X X X X X X X X X X X X X X X X X X X X X X X X X X X X X X X…" at bounding box center [492, 196] width 397 height 289
drag, startPoint x: 393, startPoint y: 276, endPoint x: 378, endPoint y: 276, distance: 14.9
click at [378, 276] on div at bounding box center [379, 282] width 19 height 19
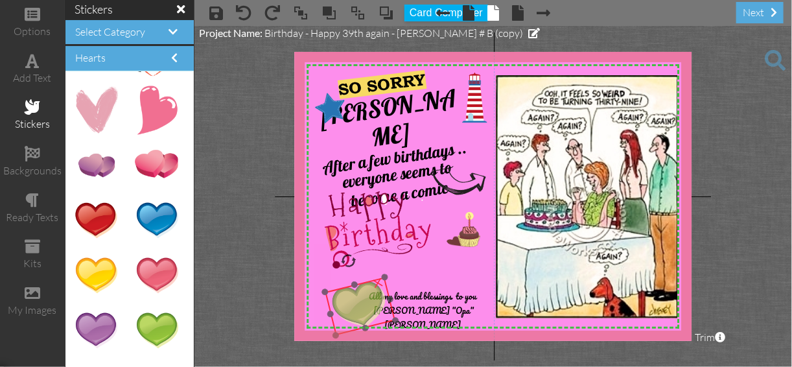
drag, startPoint x: 380, startPoint y: 306, endPoint x: 349, endPoint y: 284, distance: 37.6
click at [349, 284] on div at bounding box center [360, 306] width 78 height 66
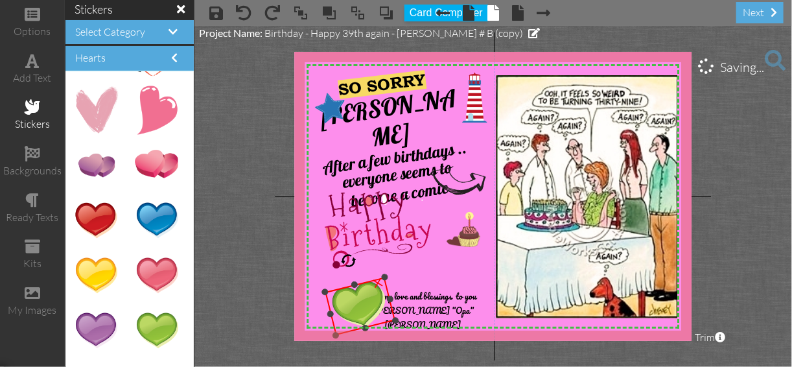
click at [379, 283] on div "×" at bounding box center [377, 281] width 25 height 25
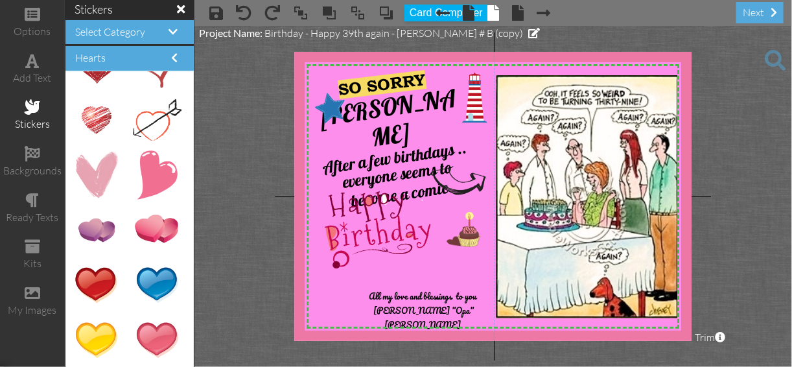
scroll to position [163, 0]
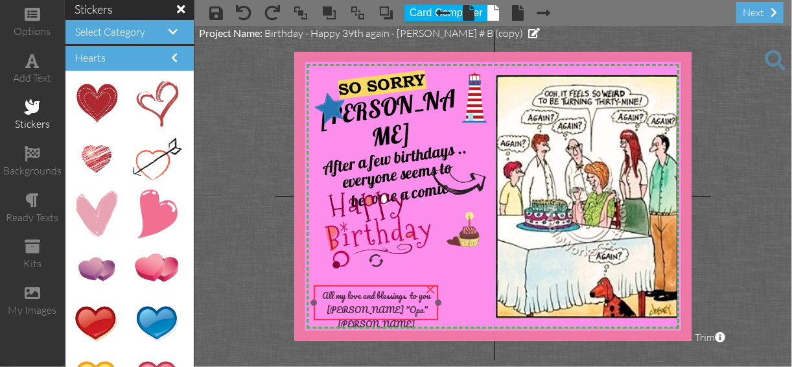
drag, startPoint x: 441, startPoint y: 285, endPoint x: 394, endPoint y: 285, distance: 46.7
click at [394, 285] on div "All my love and blessings to you [PERSON_NAME] "Opa" [PERSON_NAME] ×" at bounding box center [376, 302] width 124 height 35
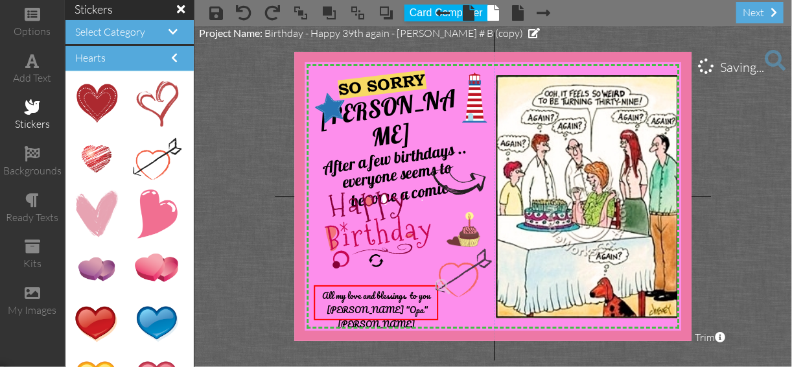
drag, startPoint x: 154, startPoint y: 168, endPoint x: 456, endPoint y: 283, distance: 324.0
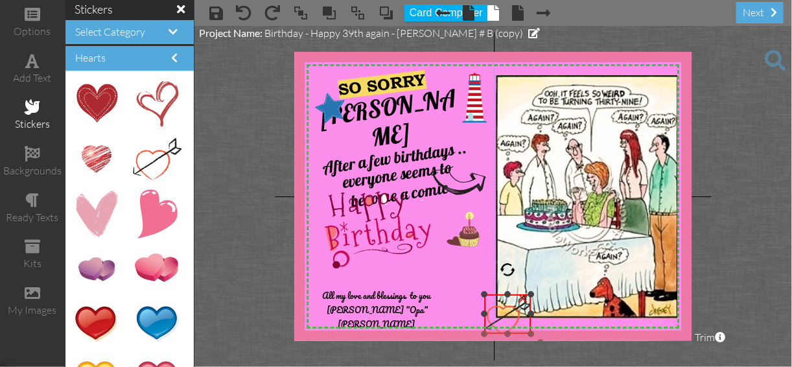
drag, startPoint x: 431, startPoint y: 249, endPoint x: 468, endPoint y: 298, distance: 61.1
click at [468, 298] on div "X X X X X X X X X X X X X X X X X X X X X X X X X X X X X X X X X X X X X X X X…" at bounding box center [492, 196] width 397 height 289
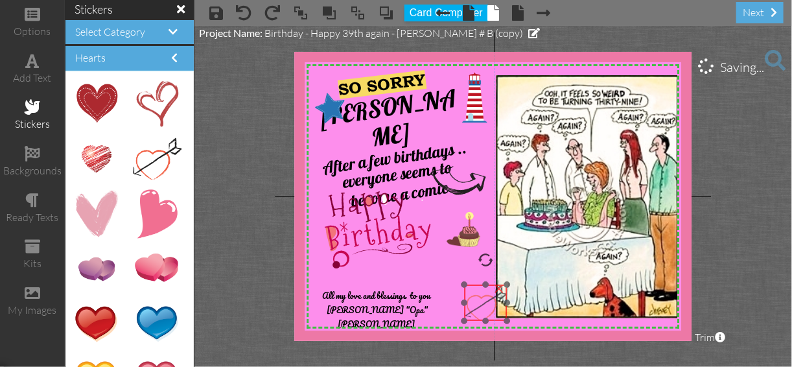
drag, startPoint x: 497, startPoint y: 297, endPoint x: 469, endPoint y: 280, distance: 32.0
click at [472, 285] on img at bounding box center [485, 303] width 43 height 37
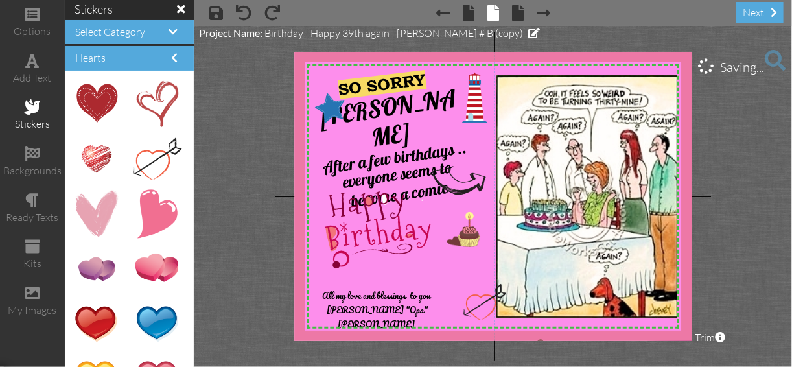
click at [461, 275] on img at bounding box center [539, 180] width 504 height 329
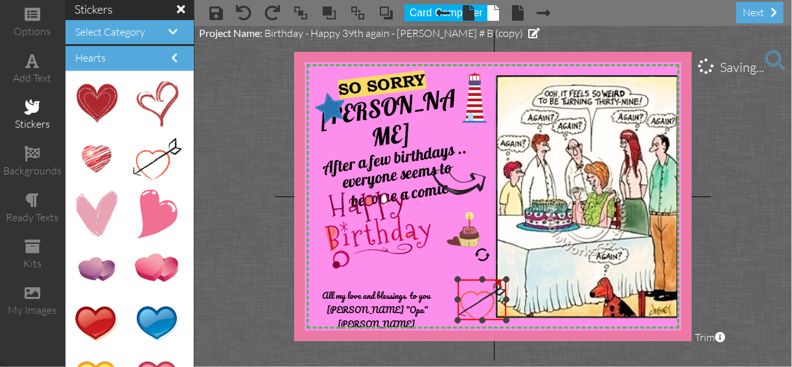
drag, startPoint x: 464, startPoint y: 283, endPoint x: 455, endPoint y: 277, distance: 10.6
click at [455, 277] on div at bounding box center [458, 279] width 6 height 6
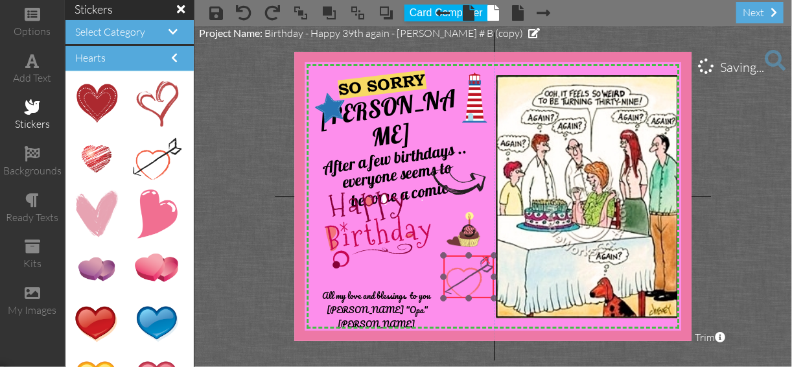
drag, startPoint x: 466, startPoint y: 279, endPoint x: 454, endPoint y: 257, distance: 25.2
click at [454, 257] on img at bounding box center [468, 276] width 51 height 43
click at [720, 268] on project-studio-wrapper "X X X X X X X X X X X X X X X X X X X X X X X X X X X X X X X X X X X X X X X X…" at bounding box center [493, 196] width 598 height 341
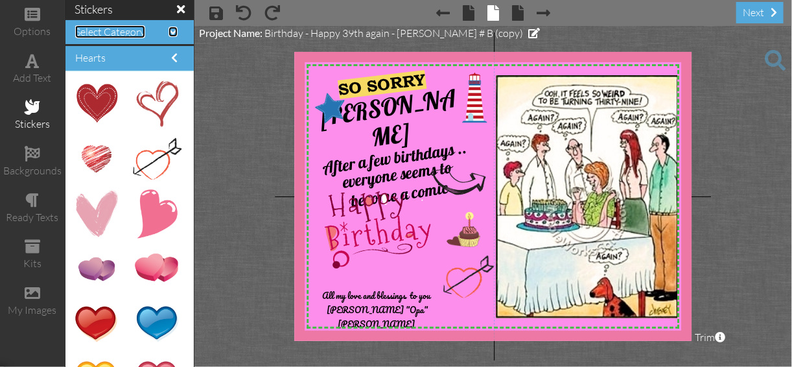
click at [114, 32] on span "Select Category" at bounding box center [110, 31] width 70 height 13
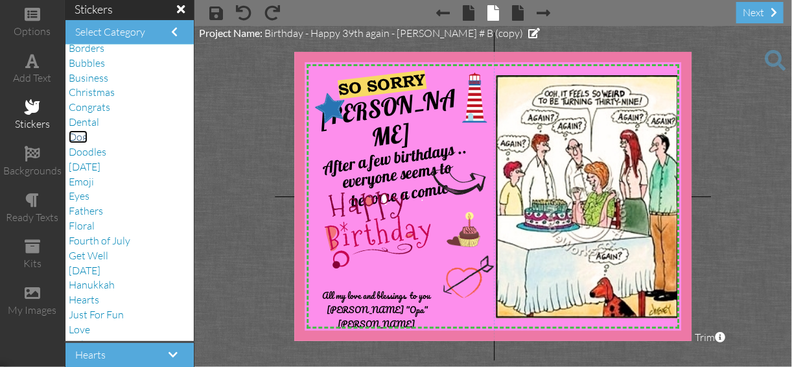
click at [76, 137] on span "Dog" at bounding box center [78, 136] width 19 height 13
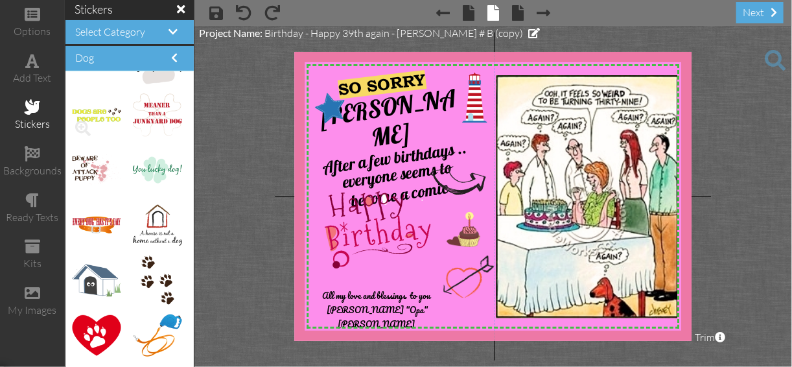
scroll to position [259, 0]
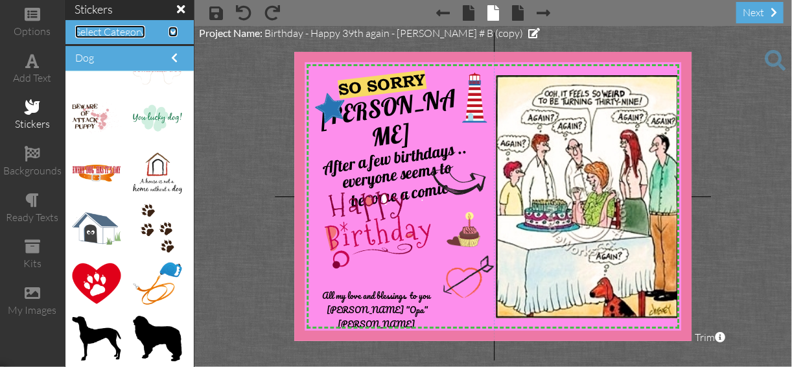
click at [123, 30] on span "Select Category" at bounding box center [110, 31] width 70 height 13
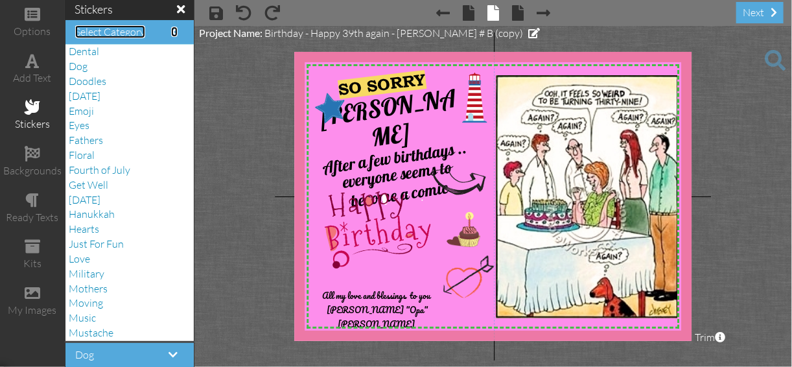
scroll to position [156, 0]
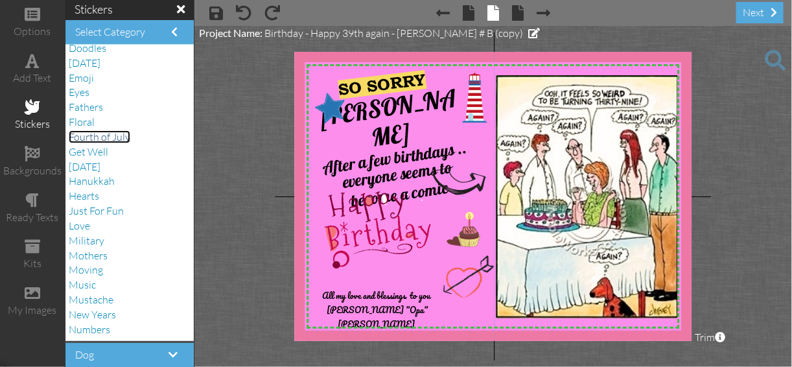
click at [118, 139] on span "Fourth of July" at bounding box center [100, 136] width 62 height 13
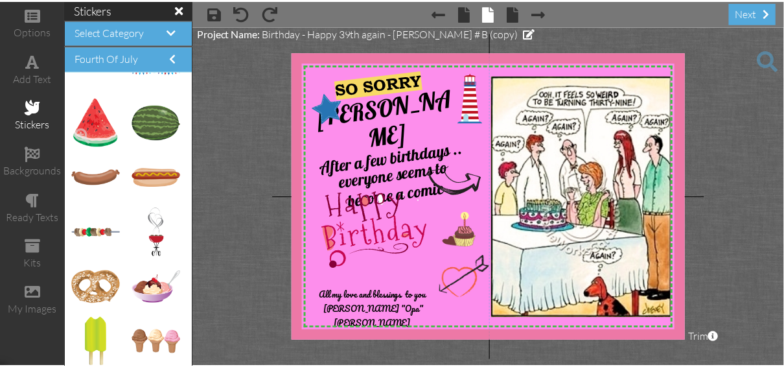
scroll to position [478, 0]
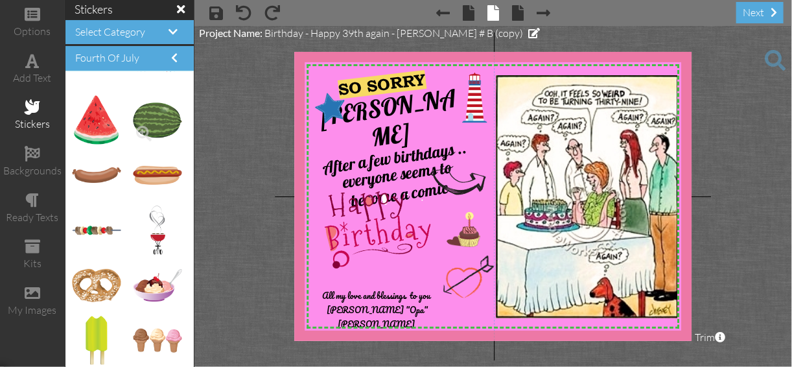
click at [134, 130] on span at bounding box center [144, 134] width 22 height 22
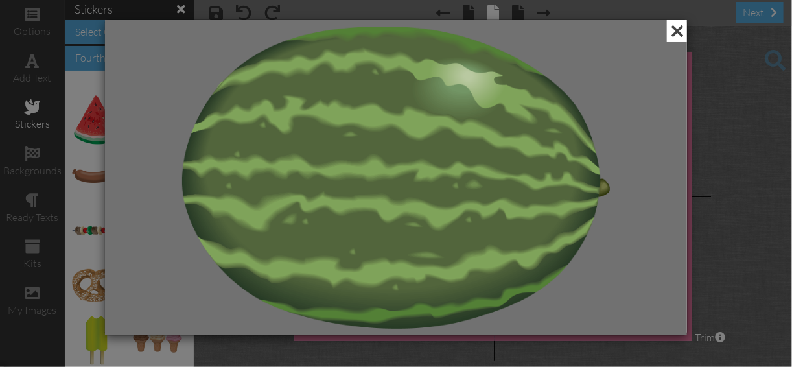
click at [679, 29] on span at bounding box center [677, 31] width 20 height 22
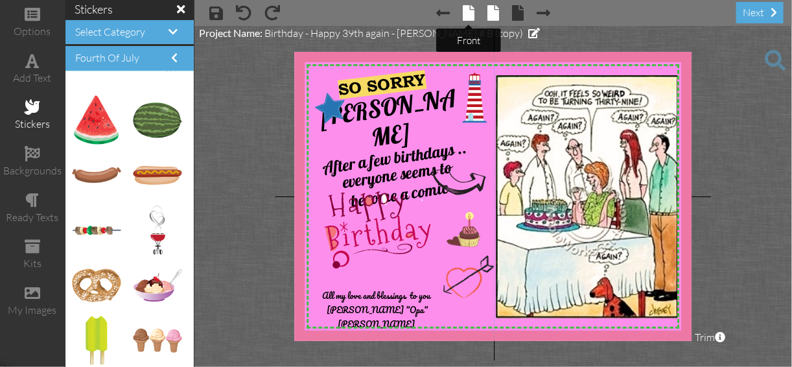
click at [470, 10] on span at bounding box center [469, 13] width 12 height 16
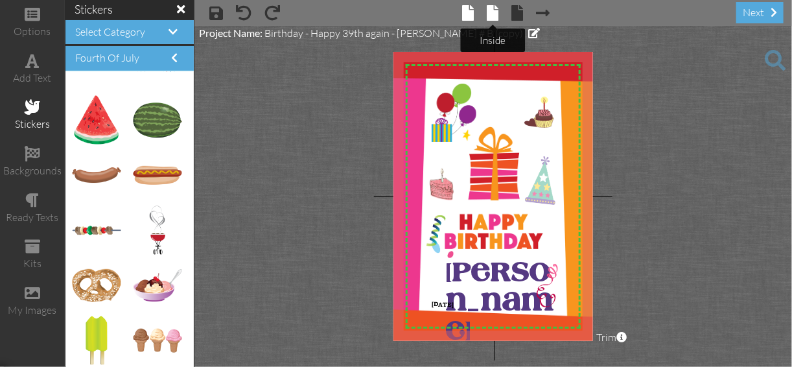
click at [491, 13] on span at bounding box center [494, 13] width 12 height 16
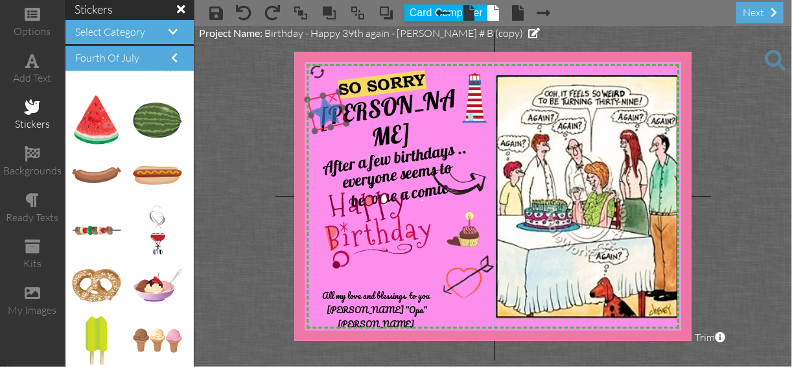
click at [316, 98] on img at bounding box center [327, 112] width 40 height 40
drag, startPoint x: 316, startPoint y: 65, endPoint x: 322, endPoint y: 75, distance: 10.8
click at [322, 75] on div at bounding box center [322, 71] width 18 height 18
click at [327, 78] on div at bounding box center [322, 71] width 18 height 18
click at [327, 78] on div at bounding box center [328, 71] width 16 height 16
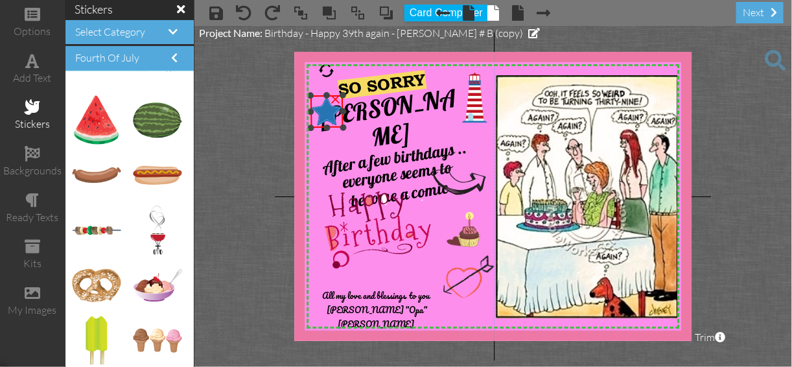
click at [327, 69] on div at bounding box center [327, 71] width 16 height 16
drag, startPoint x: 320, startPoint y: 65, endPoint x: 336, endPoint y: 64, distance: 16.3
click at [336, 64] on div at bounding box center [334, 71] width 18 height 18
click at [326, 89] on img at bounding box center [330, 107] width 38 height 38
click at [708, 102] on project-studio-wrapper "X X X X X X X X X X X X X X X X X X X X X X X X X X X X X X X X X X X X X X X X…" at bounding box center [493, 196] width 598 height 341
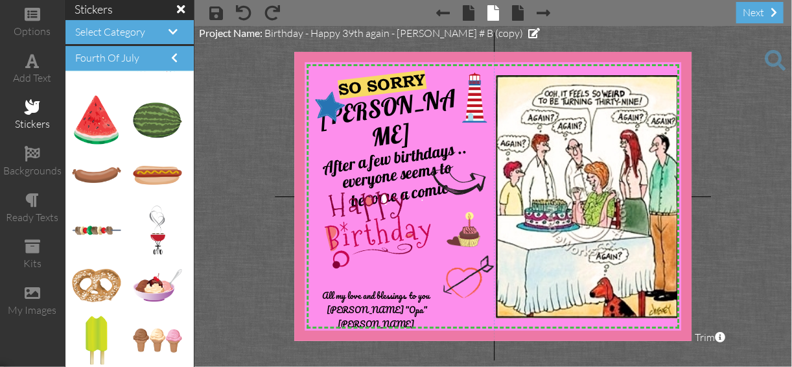
click at [774, 57] on span at bounding box center [775, 60] width 21 height 21
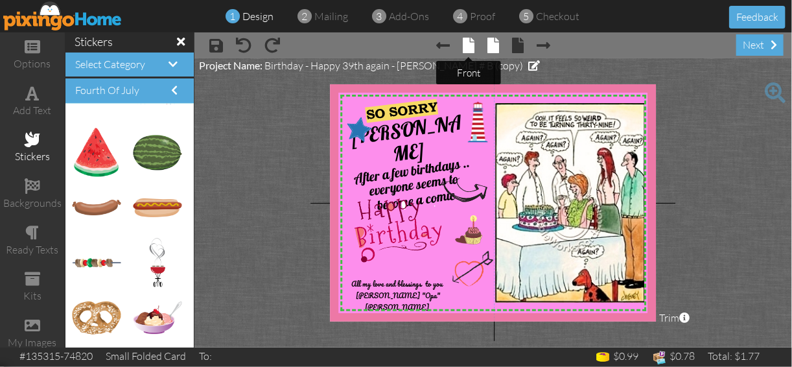
click at [469, 45] on span at bounding box center [469, 46] width 12 height 16
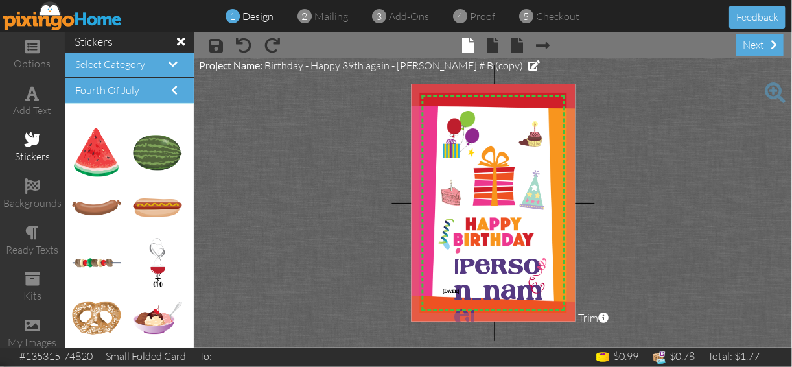
click at [69, 17] on img at bounding box center [62, 15] width 119 height 29
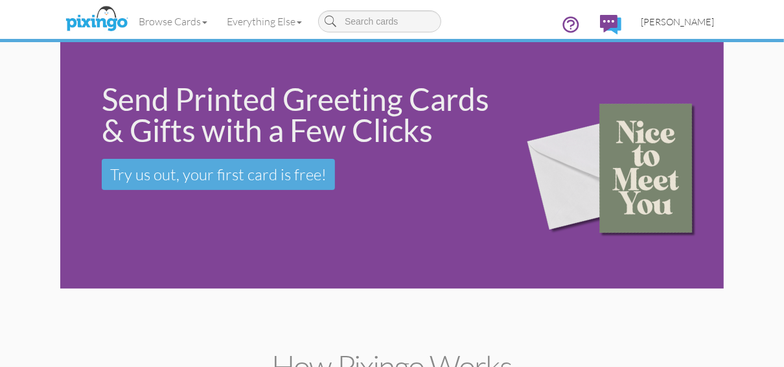
click at [672, 23] on span "[PERSON_NAME]" at bounding box center [677, 21] width 73 height 11
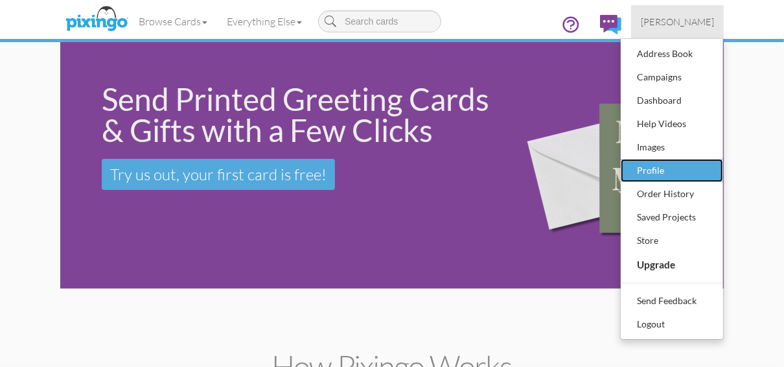
click at [651, 167] on div "Profile" at bounding box center [672, 170] width 76 height 19
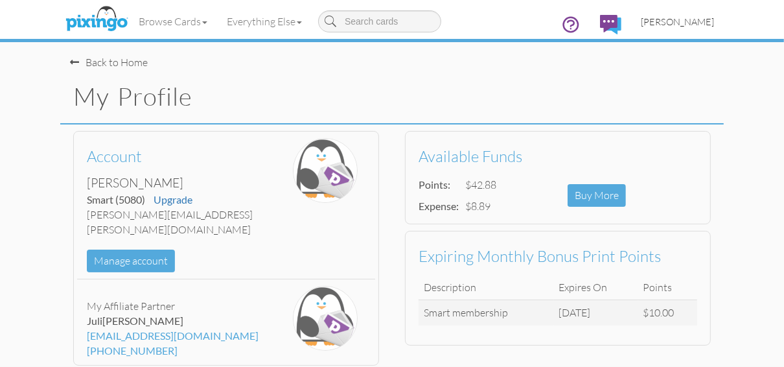
click at [658, 21] on span "[PERSON_NAME]" at bounding box center [677, 21] width 73 height 11
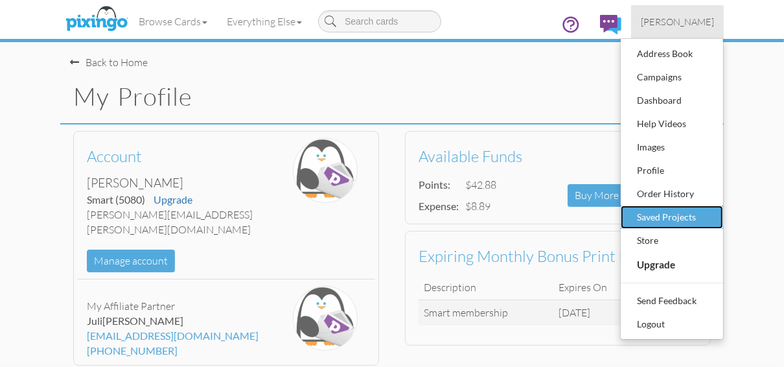
click at [648, 217] on div "Saved Projects" at bounding box center [672, 216] width 76 height 19
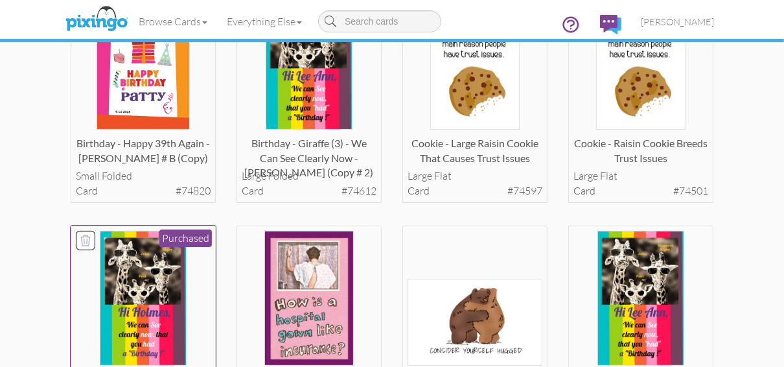
scroll to position [156, 0]
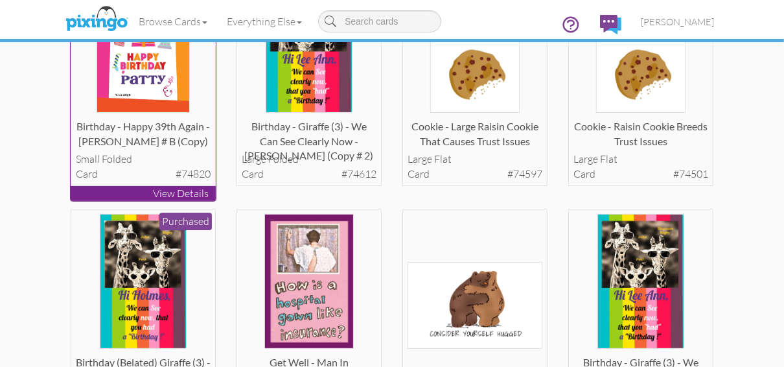
click at [127, 192] on p "View Details" at bounding box center [143, 193] width 145 height 15
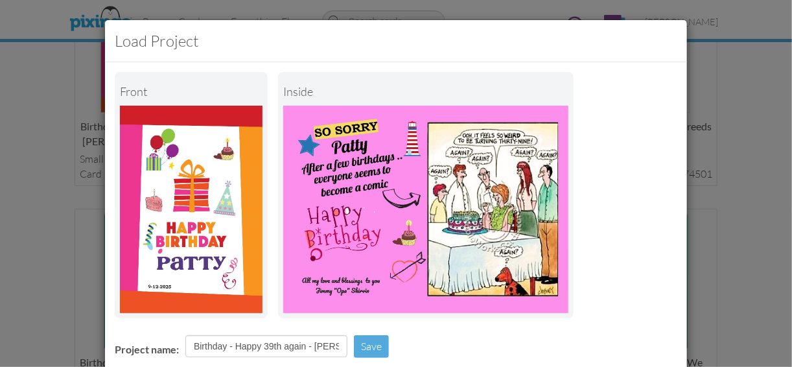
click at [744, 202] on div "Load Project Front inside Project name: Birthday - Happy 39th again - [PERSON_N…" at bounding box center [396, 183] width 792 height 367
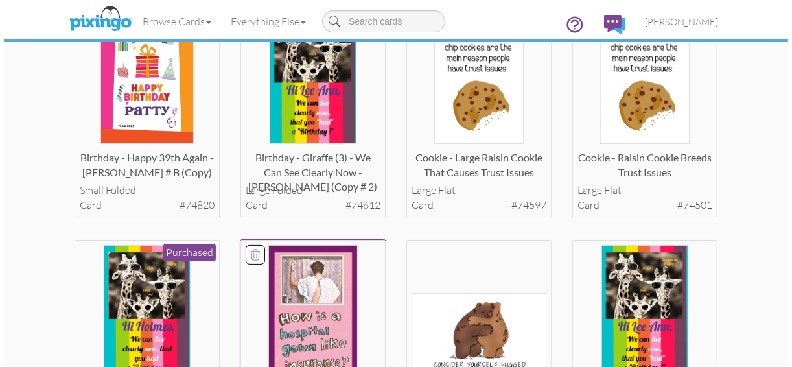
scroll to position [104, 0]
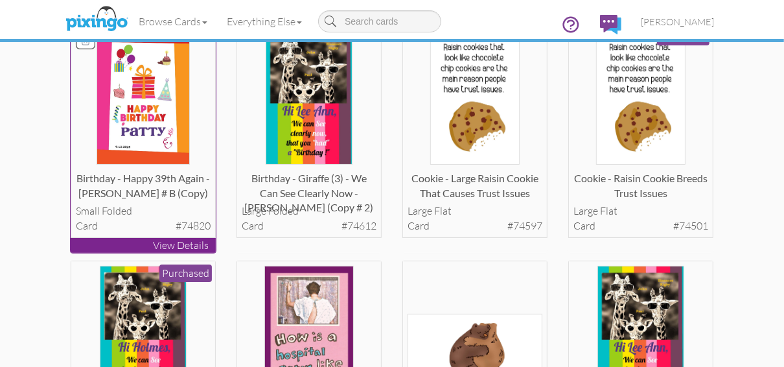
click at [138, 246] on p "View Details" at bounding box center [143, 245] width 145 height 15
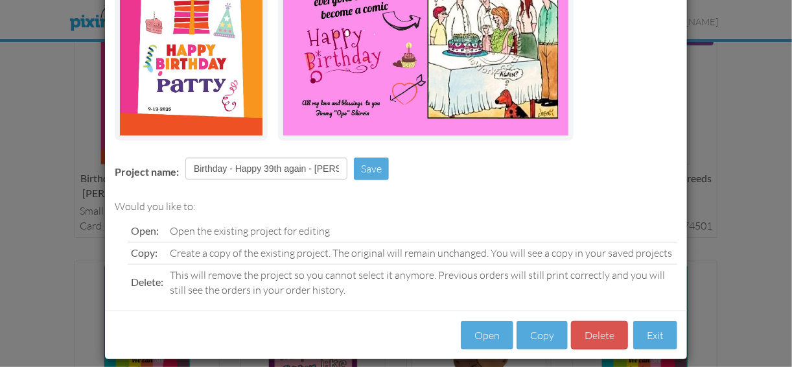
scroll to position [187, 0]
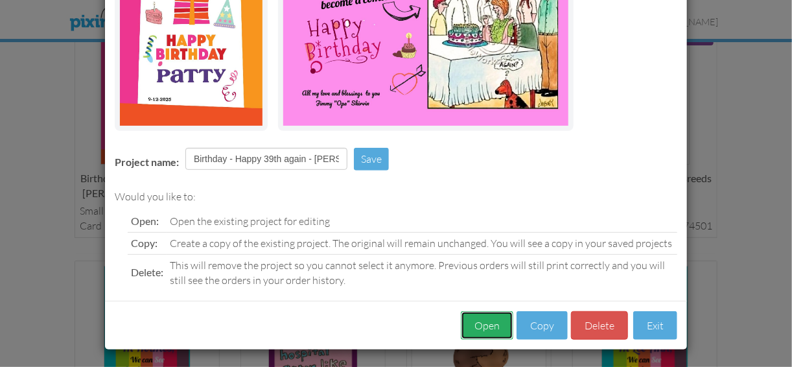
click at [495, 322] on button "Open" at bounding box center [487, 325] width 53 height 29
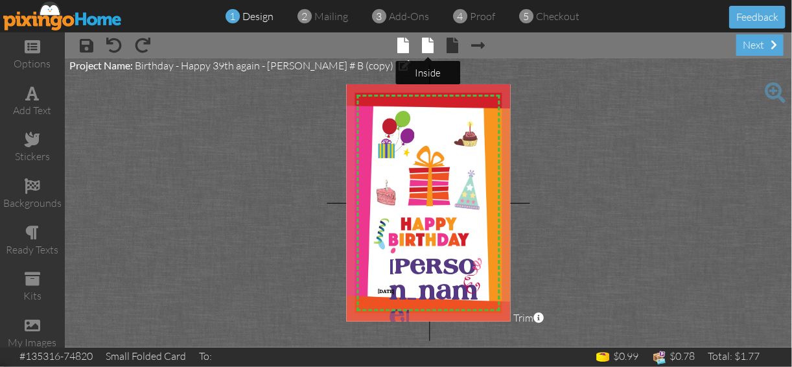
click at [430, 47] on span at bounding box center [429, 46] width 12 height 16
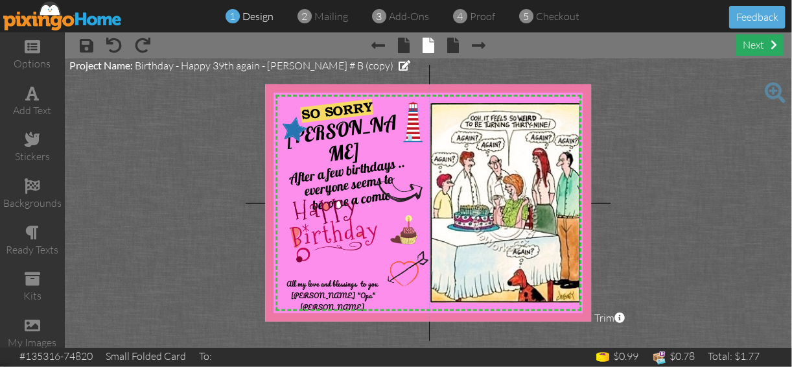
click at [759, 40] on div "next" at bounding box center [759, 44] width 47 height 21
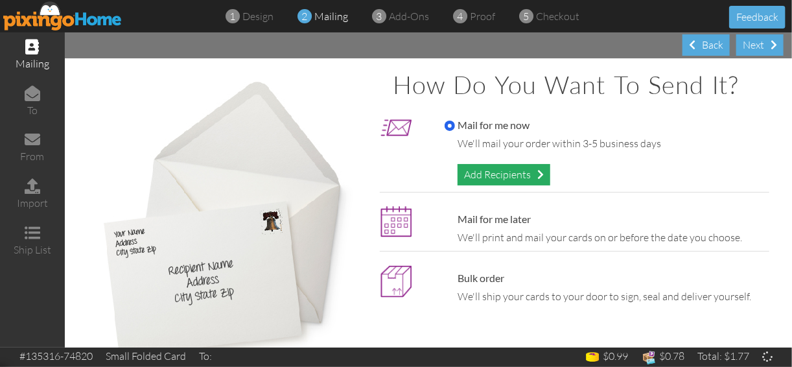
click at [495, 173] on div "Add Recipients" at bounding box center [504, 174] width 93 height 21
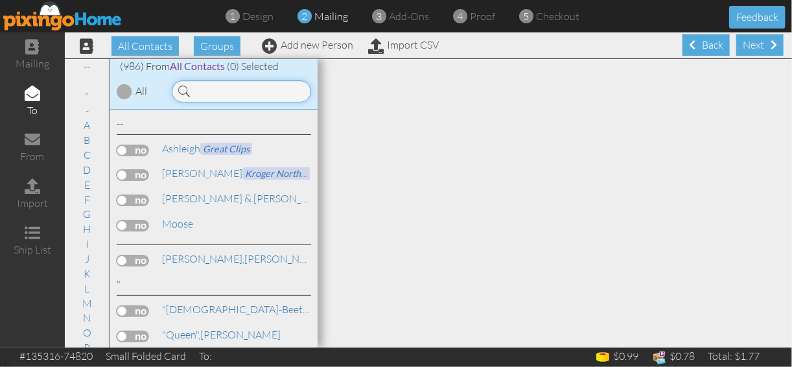
click at [198, 89] on input at bounding box center [241, 91] width 139 height 22
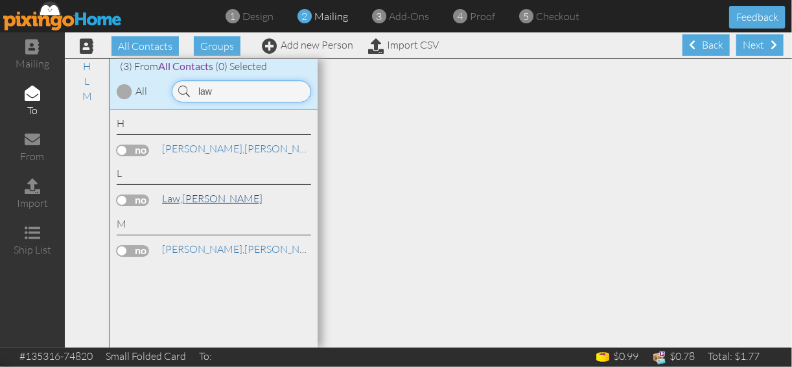
type input "law"
click at [191, 197] on link "Law, [PERSON_NAME]" at bounding box center [212, 199] width 103 height 16
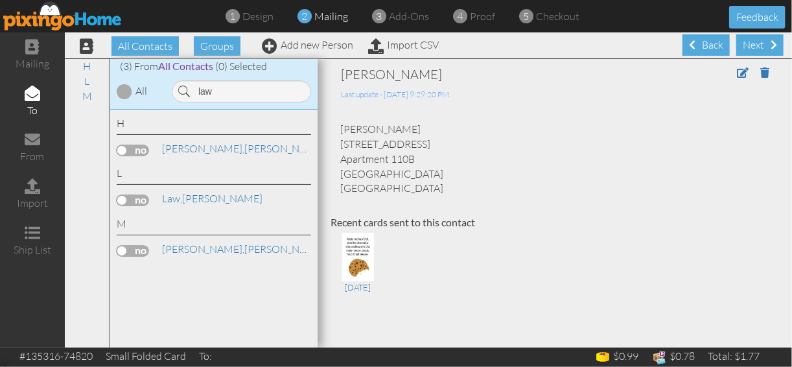
click at [123, 196] on label at bounding box center [133, 200] width 32 height 12
click at [0, 0] on input "checkbox" at bounding box center [0, 0] width 0 height 0
click at [757, 41] on div "Next" at bounding box center [759, 44] width 47 height 21
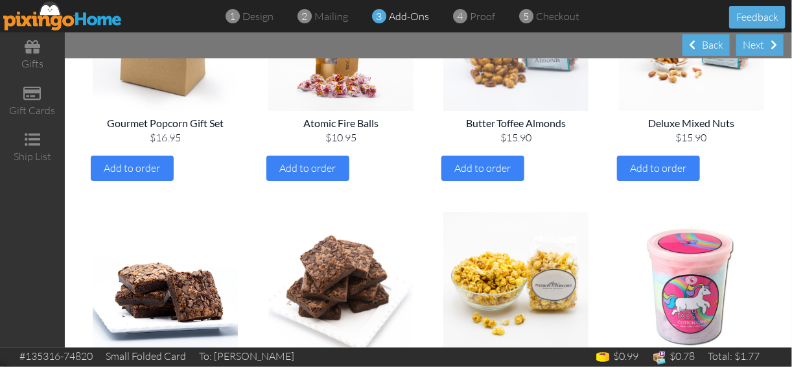
scroll to position [519, 0]
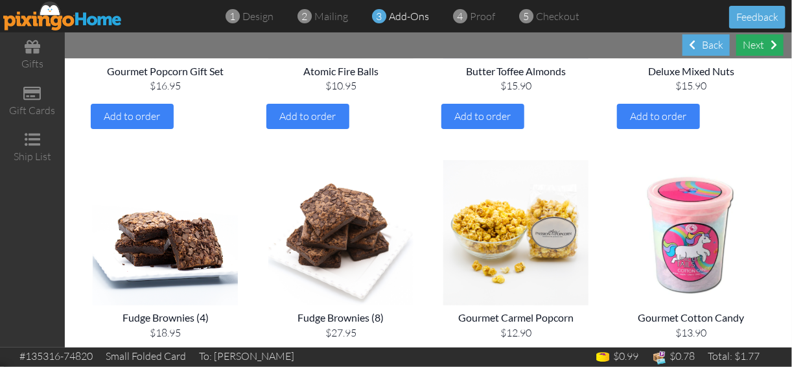
click at [749, 46] on div "Next" at bounding box center [759, 44] width 47 height 21
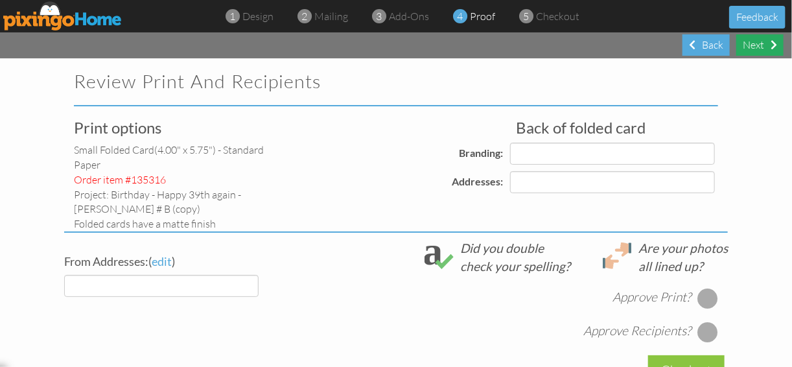
select select "object:6955"
select select "object:6972"
select select "object:6959"
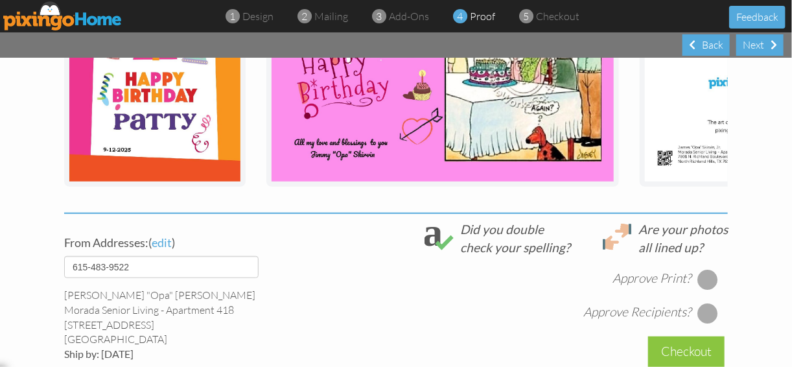
scroll to position [363, 0]
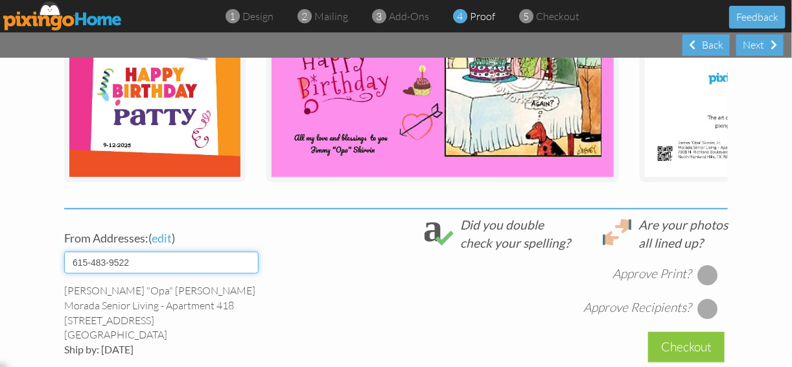
click at [249, 268] on select "[PHONE_NUMBER]" at bounding box center [161, 263] width 194 height 22
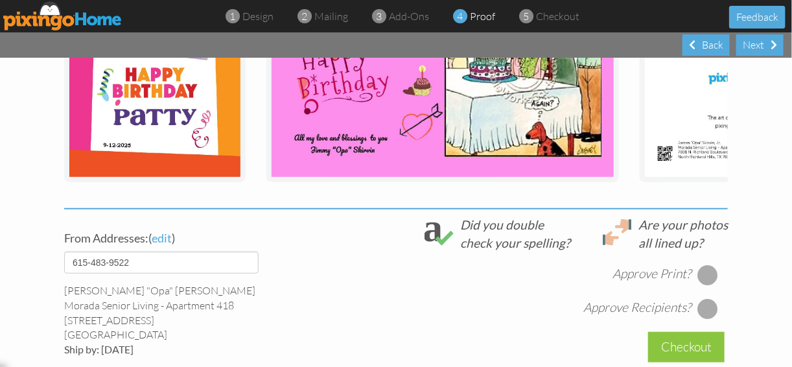
click at [309, 270] on div "Approve Print? Approve Recipients?" at bounding box center [510, 285] width 436 height 67
click at [310, 270] on div "Approve Print? Approve Recipients?" at bounding box center [510, 285] width 436 height 67
click at [331, 264] on div "Approve Print? Approve Recipients?" at bounding box center [510, 285] width 436 height 67
click at [701, 278] on div at bounding box center [708, 274] width 21 height 21
click at [705, 318] on div at bounding box center [708, 308] width 21 height 21
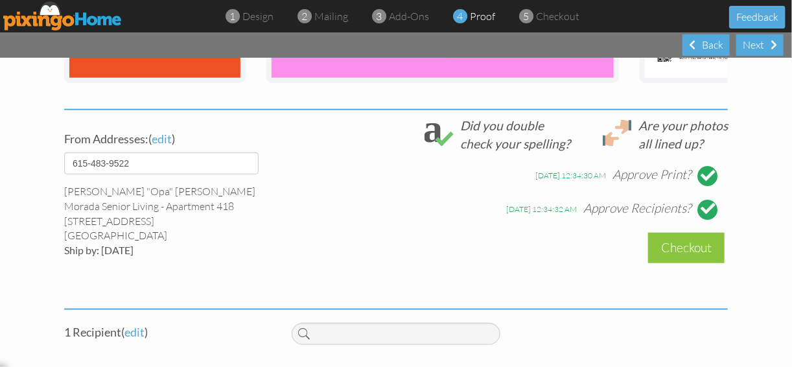
scroll to position [467, 0]
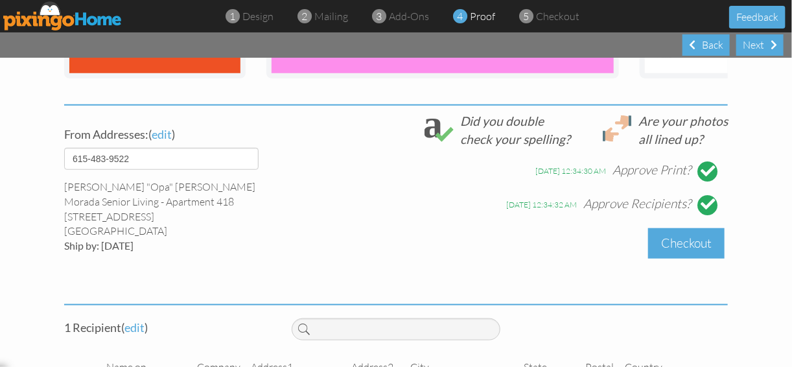
click at [666, 255] on div "Checkout" at bounding box center [686, 243] width 76 height 30
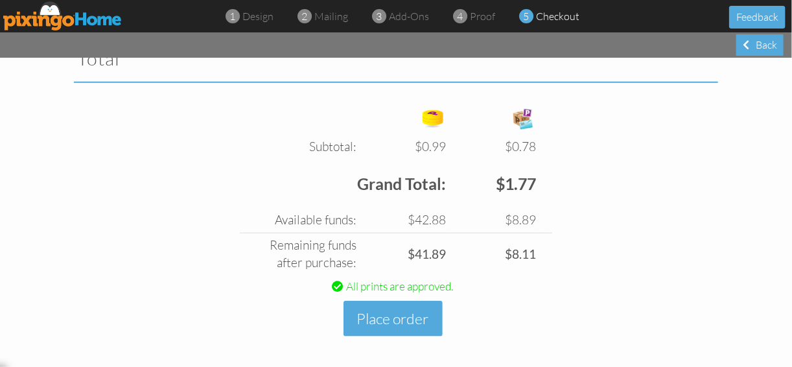
scroll to position [478, 0]
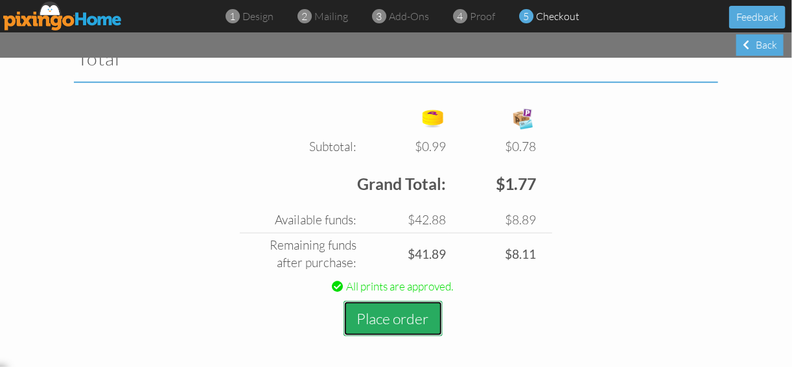
click at [381, 320] on button "Place order" at bounding box center [393, 319] width 99 height 36
